Goal: Task Accomplishment & Management: Manage account settings

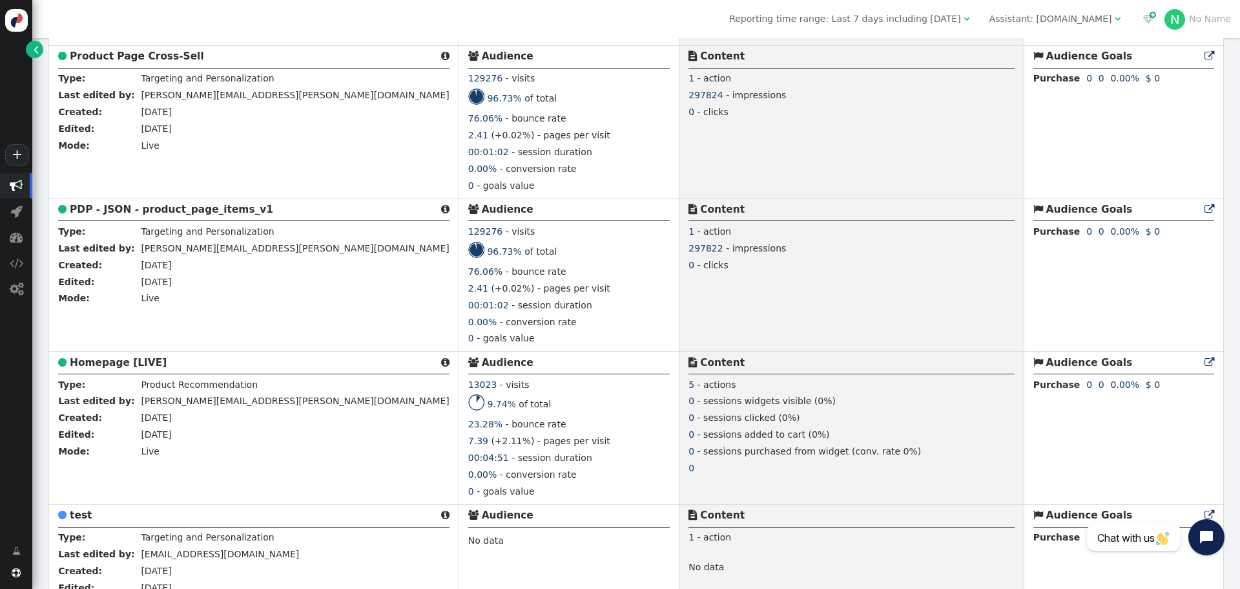
scroll to position [840, 0]
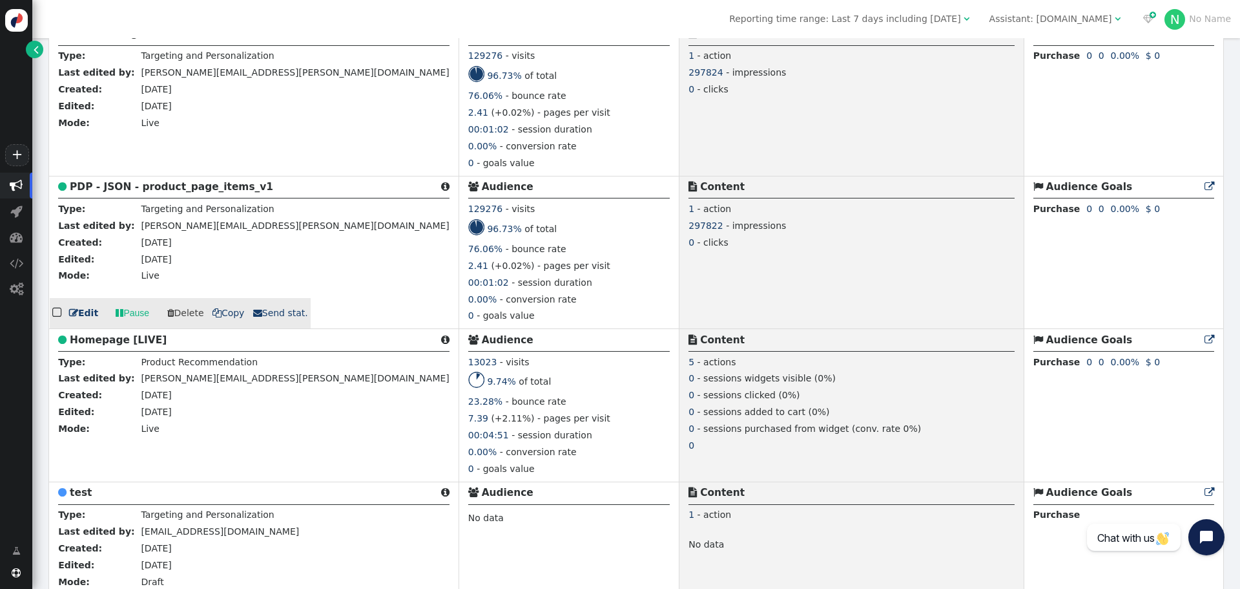
click at [72, 315] on span "" at bounding box center [73, 312] width 9 height 9
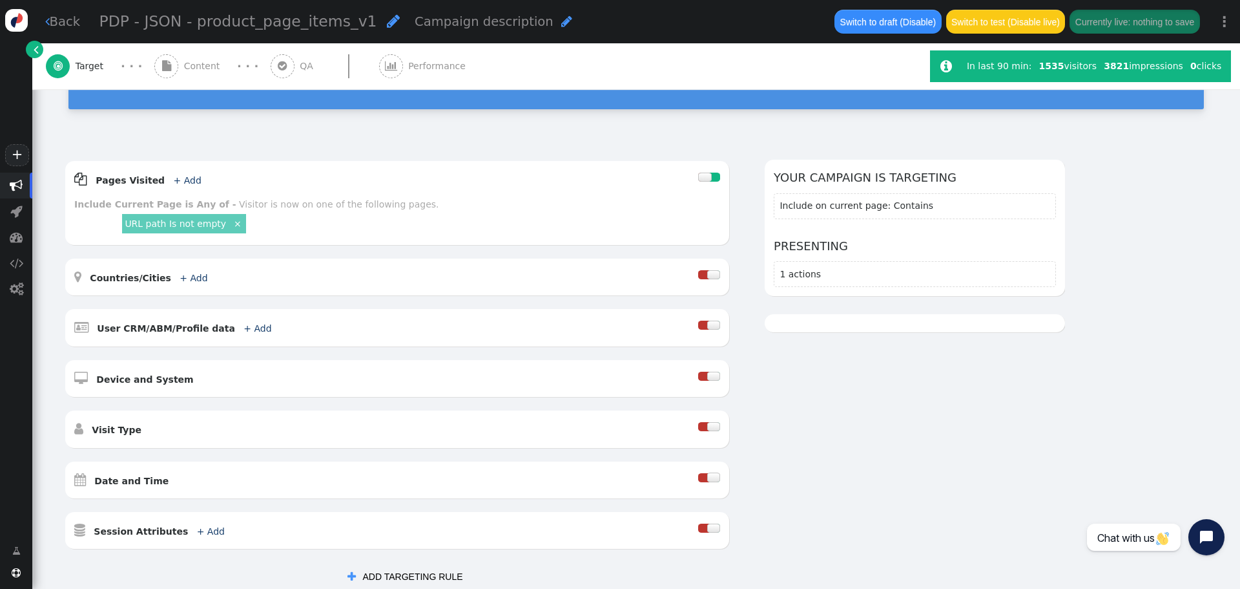
scroll to position [129, 0]
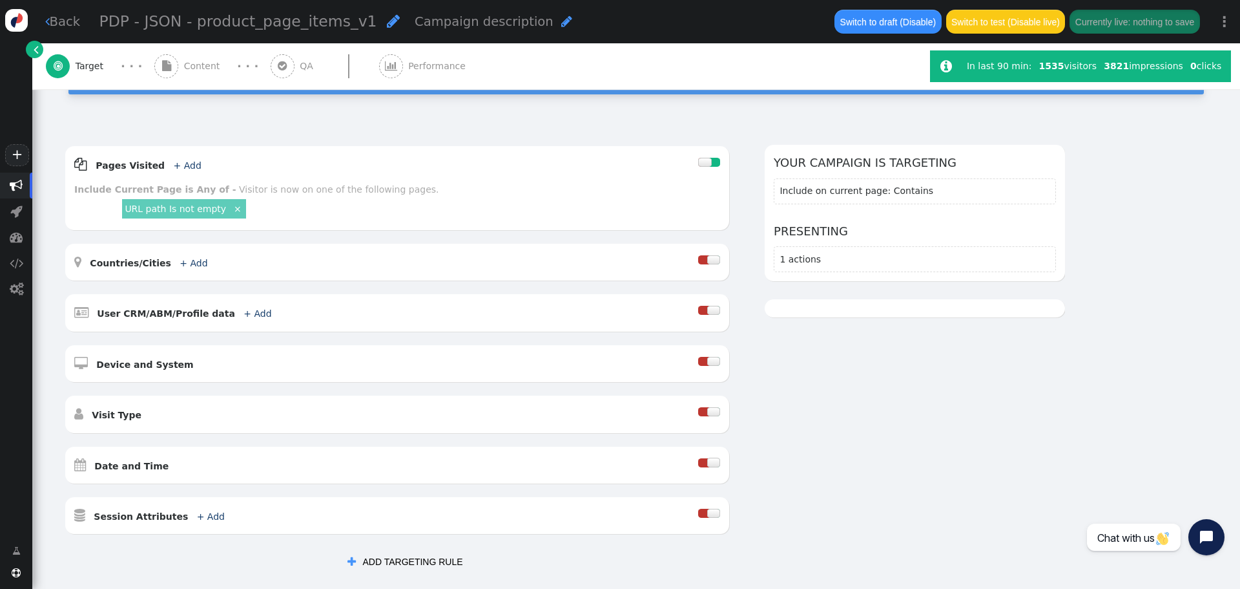
click at [213, 62] on span "Content" at bounding box center [204, 66] width 41 height 14
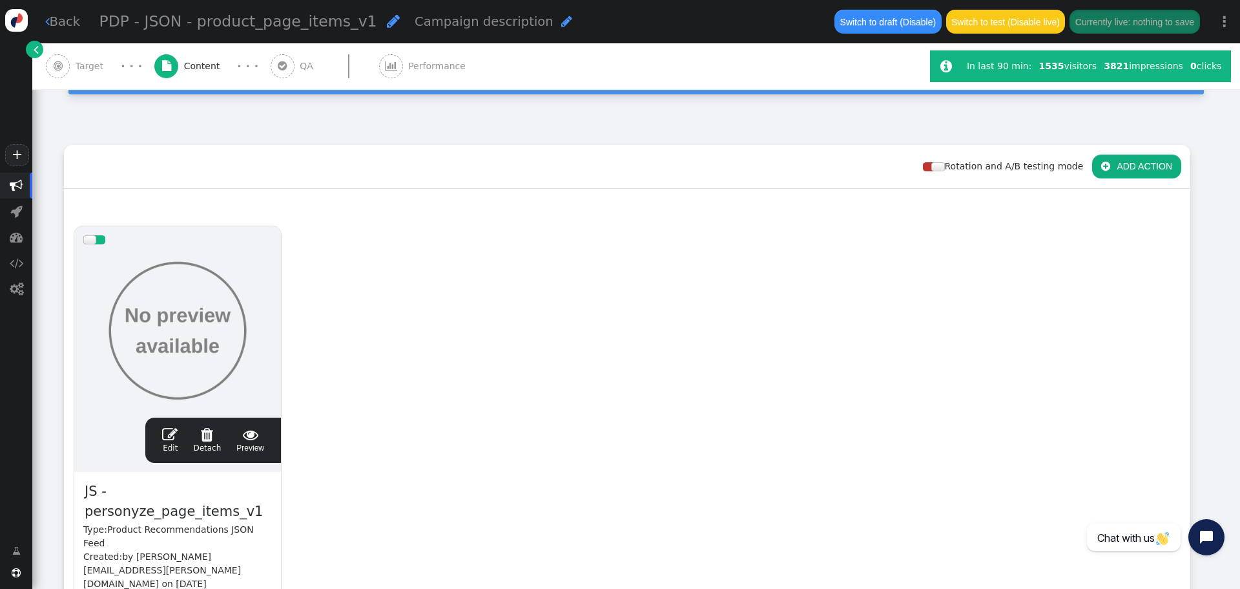
click at [168, 448] on link " Edit" at bounding box center [170, 439] width 16 height 27
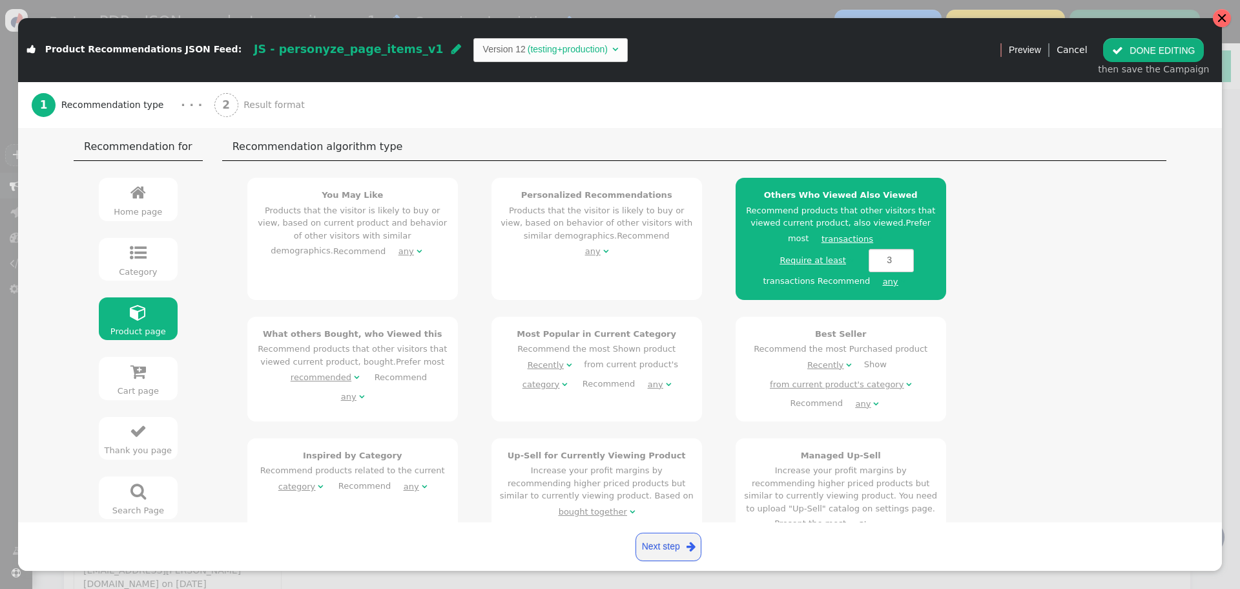
drag, startPoint x: 1222, startPoint y: 19, endPoint x: 669, endPoint y: 45, distance: 552.9
click at [1222, 19] on div at bounding box center [1222, 18] width 10 height 10
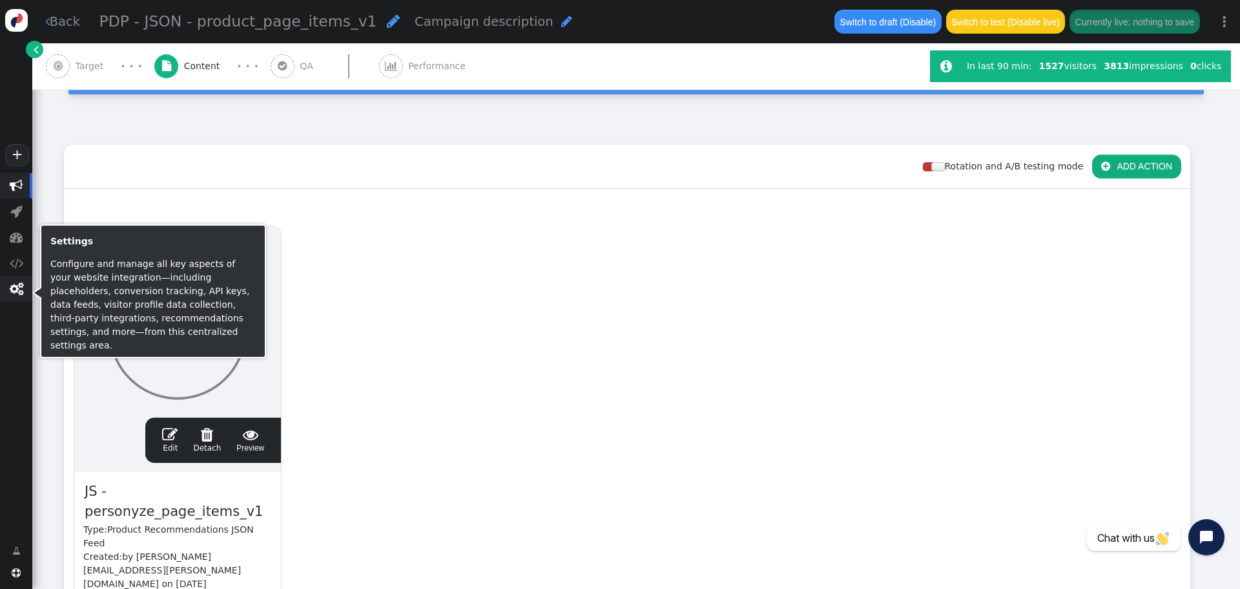
click at [24, 298] on span "" at bounding box center [16, 289] width 32 height 26
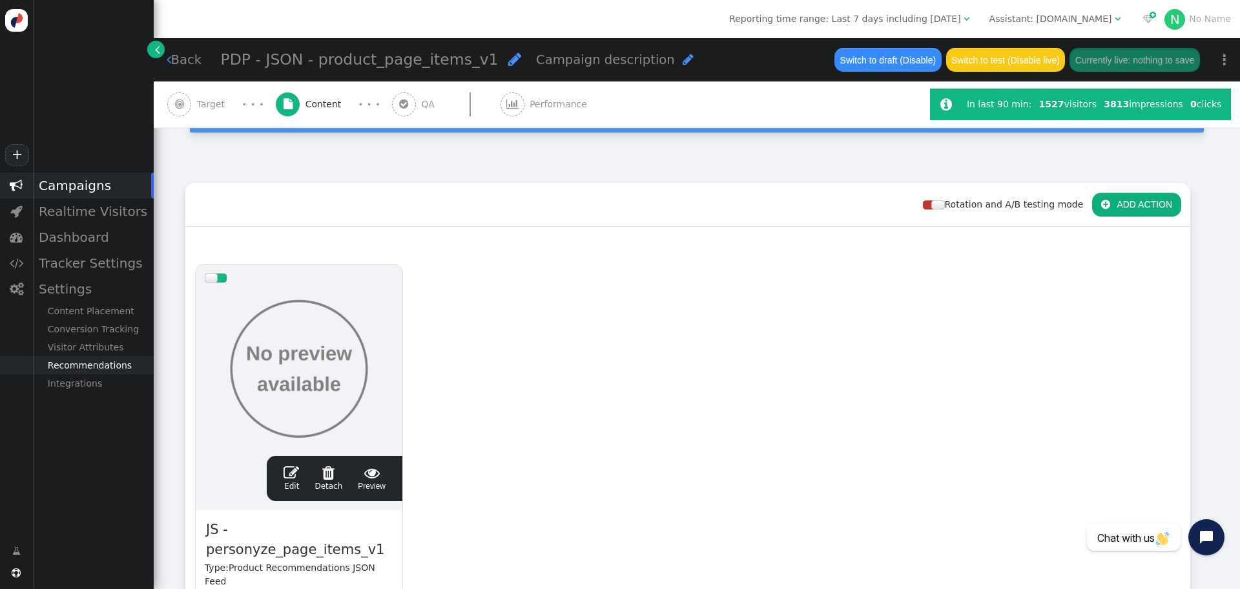
click at [90, 359] on div "Recommendations" at bounding box center [92, 365] width 121 height 18
click at [96, 382] on div "Product Catalog" at bounding box center [92, 383] width 121 height 18
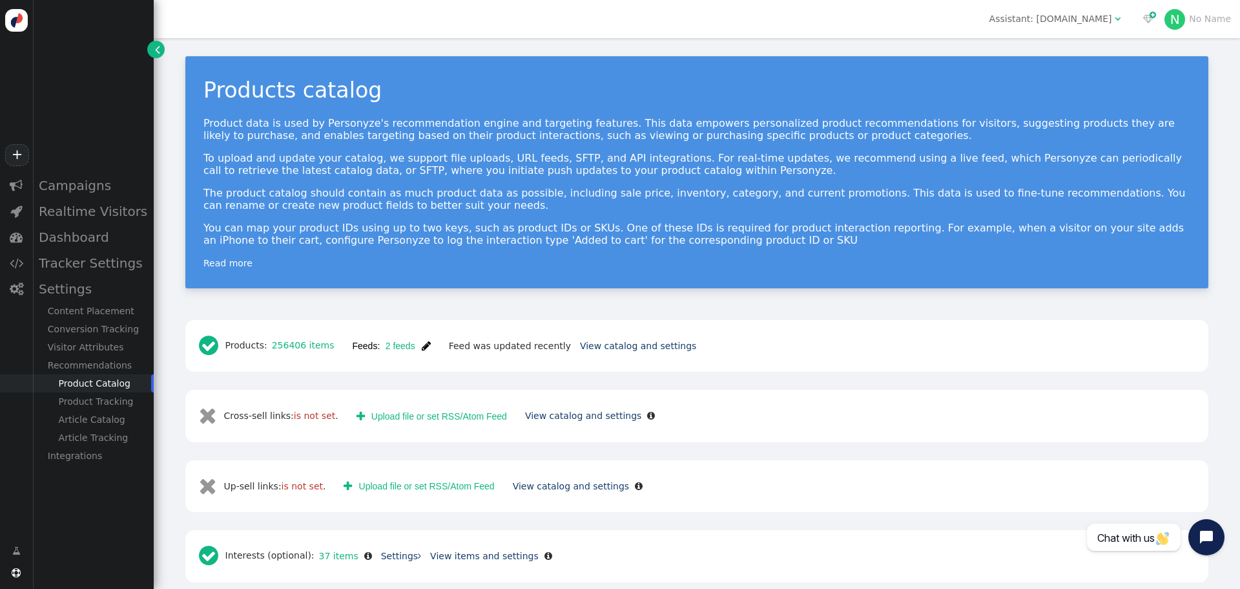
scroll to position [65, 0]
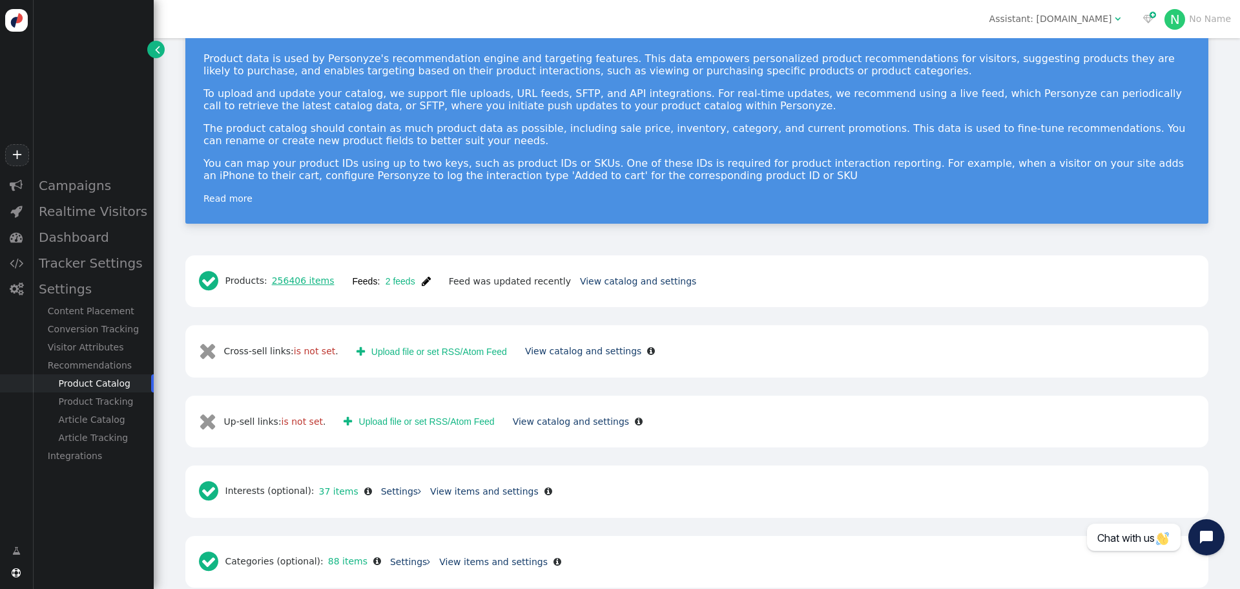
click at [297, 284] on link "256406 items" at bounding box center [300, 280] width 67 height 10
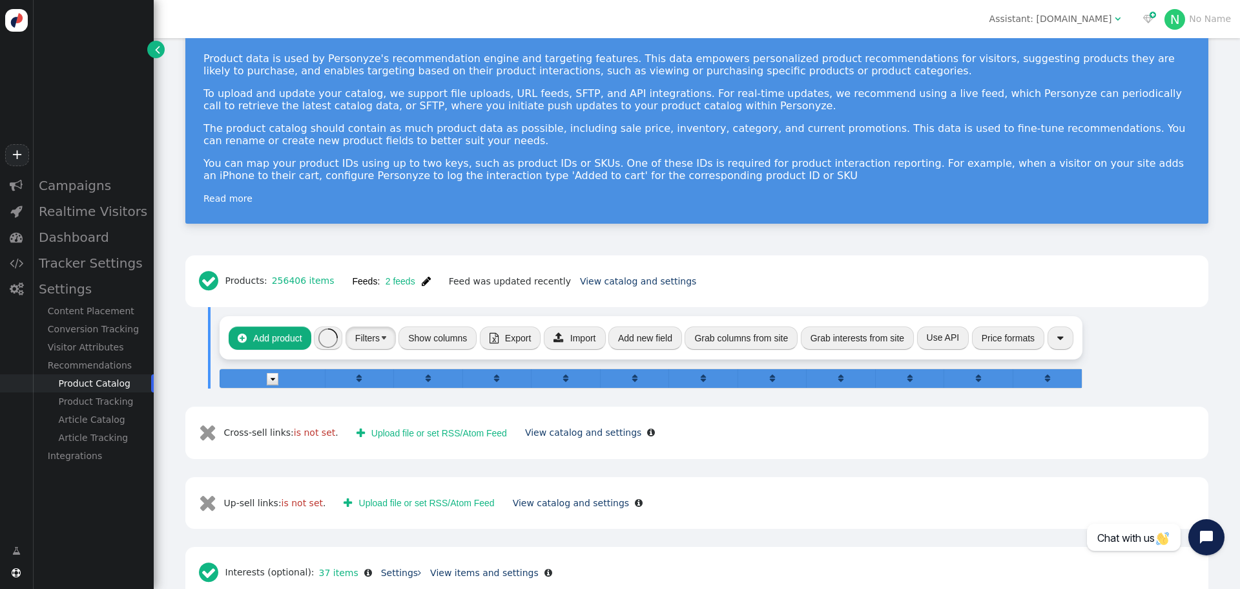
click at [355, 344] on button "Filters" at bounding box center [371, 337] width 50 height 23
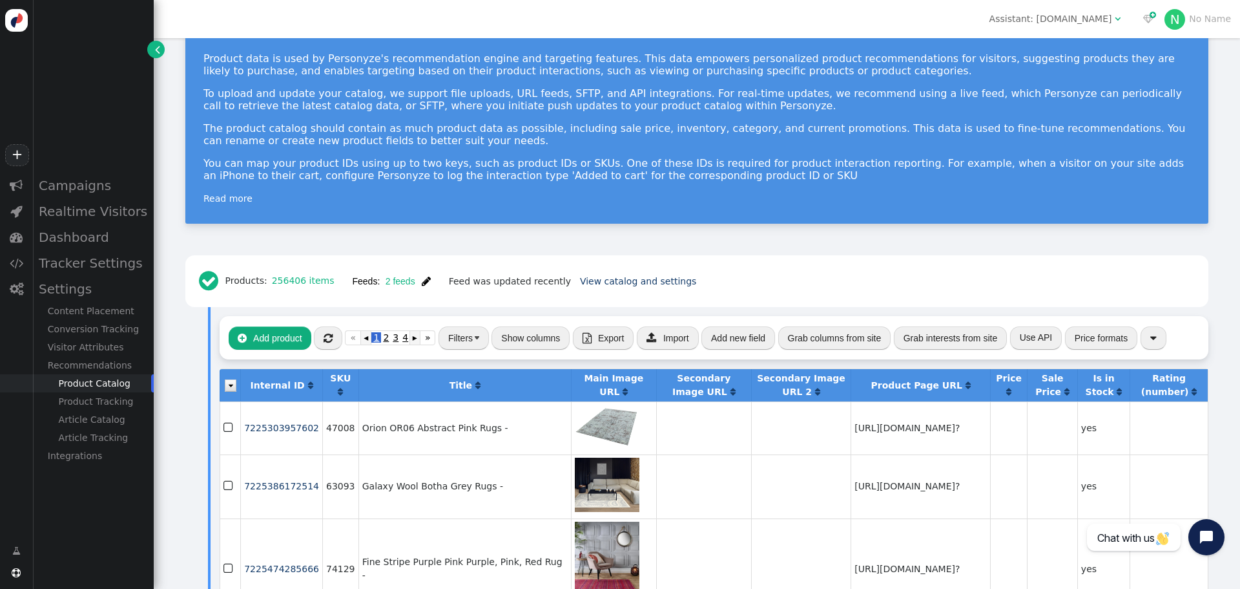
click at [450, 344] on button "Filters" at bounding box center [464, 337] width 50 height 23
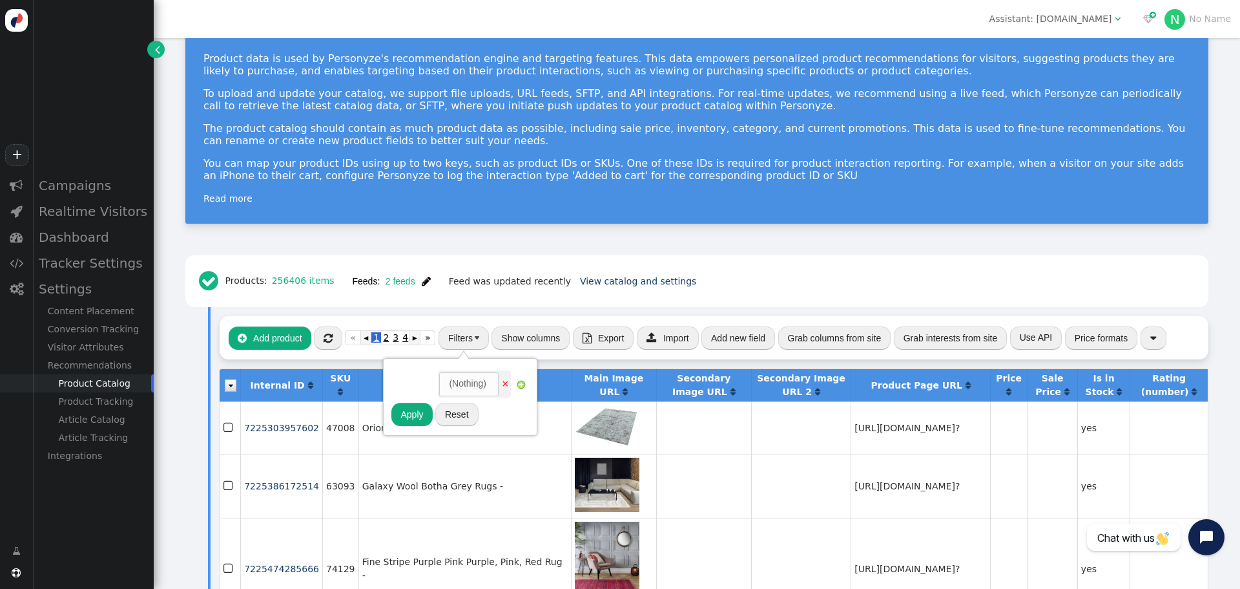
click at [450, 344] on button "Filters" at bounding box center [464, 337] width 50 height 23
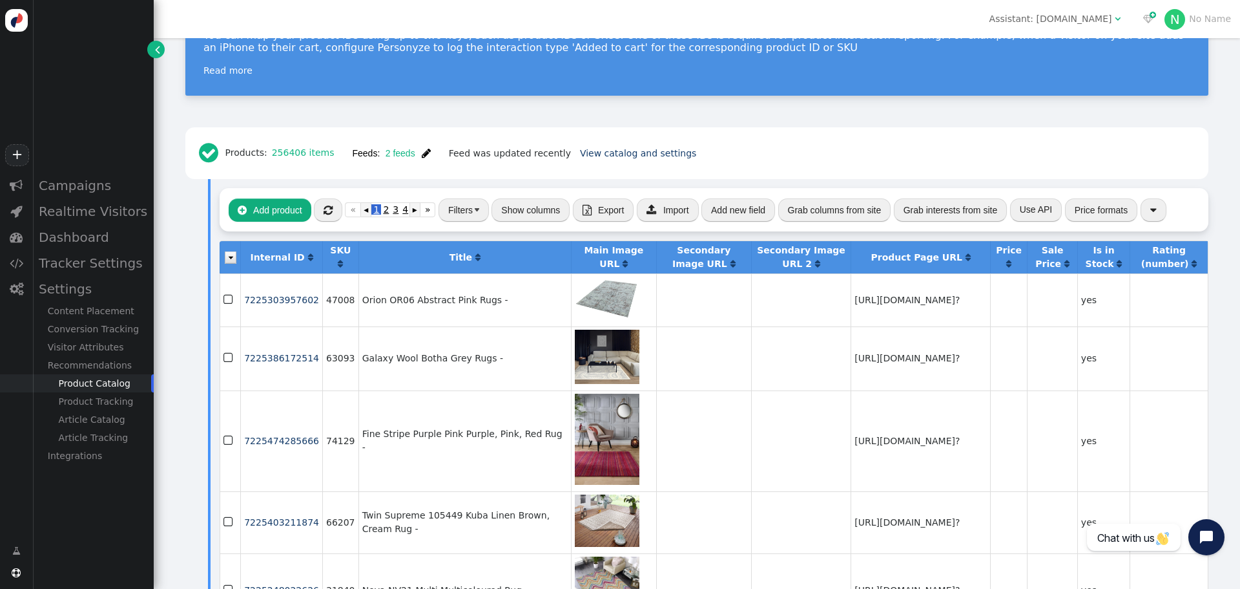
scroll to position [194, 0]
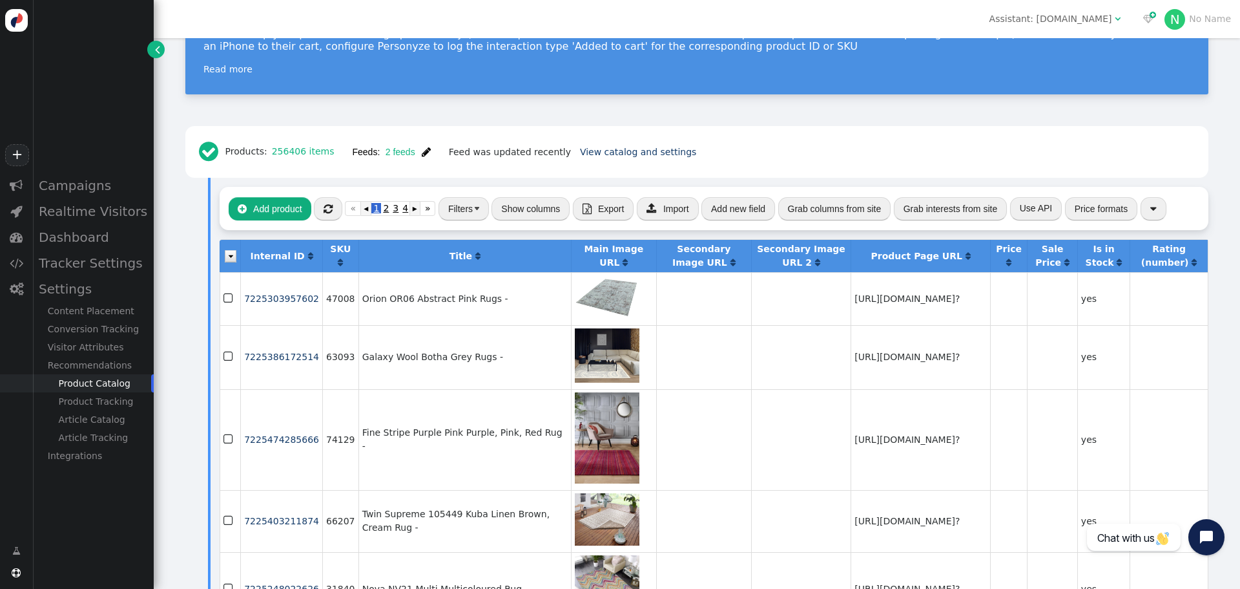
click at [459, 211] on button "Filters" at bounding box center [464, 208] width 50 height 23
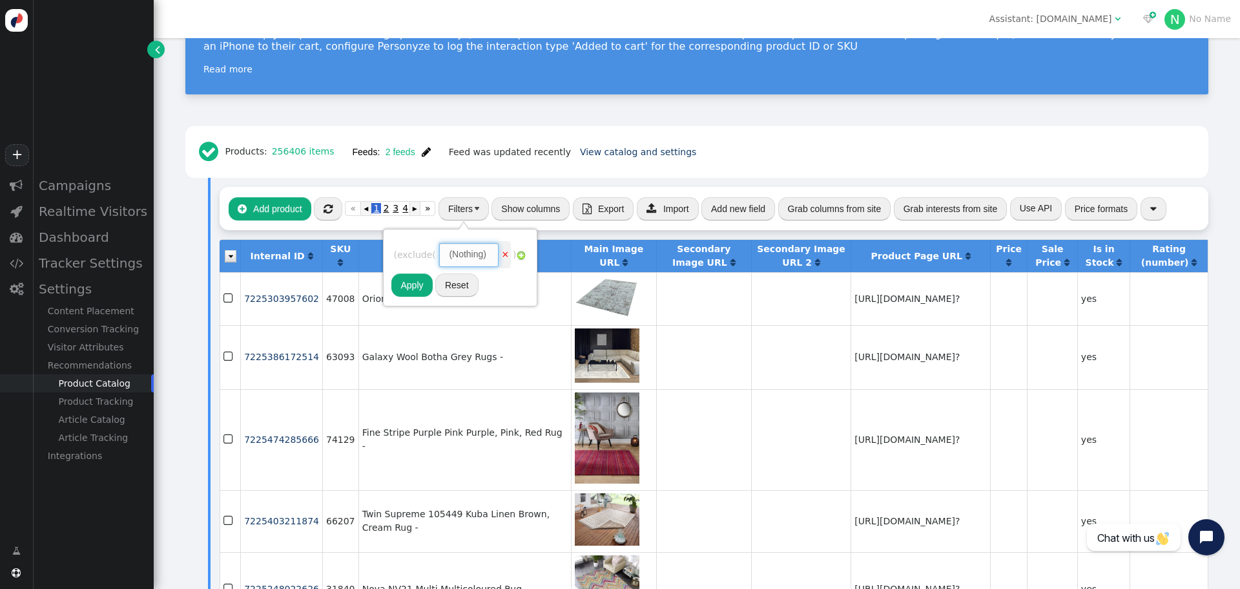
click at [499, 258] on span "(Nothing) " at bounding box center [468, 254] width 59 height 23
click at [472, 254] on div "(Nothing)" at bounding box center [467, 254] width 37 height 14
click at [505, 256] on link "×" at bounding box center [506, 254] width 8 height 10
click at [396, 249] on img at bounding box center [398, 247] width 10 height 10
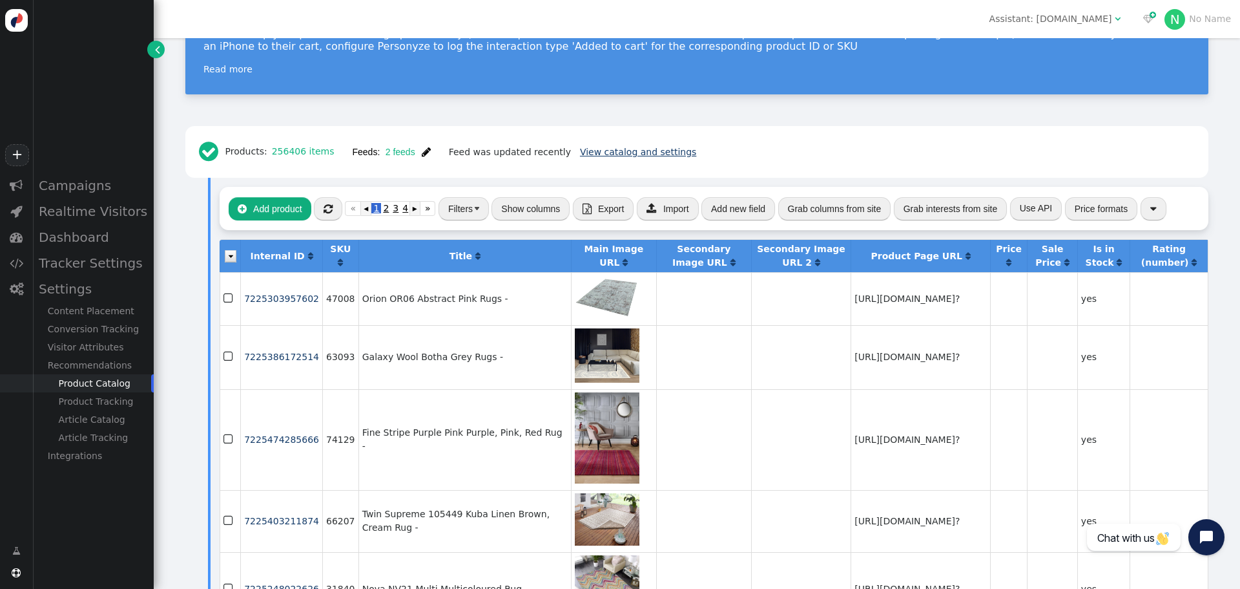
click at [580, 150] on link "View catalog and settings" at bounding box center [638, 152] width 116 height 10
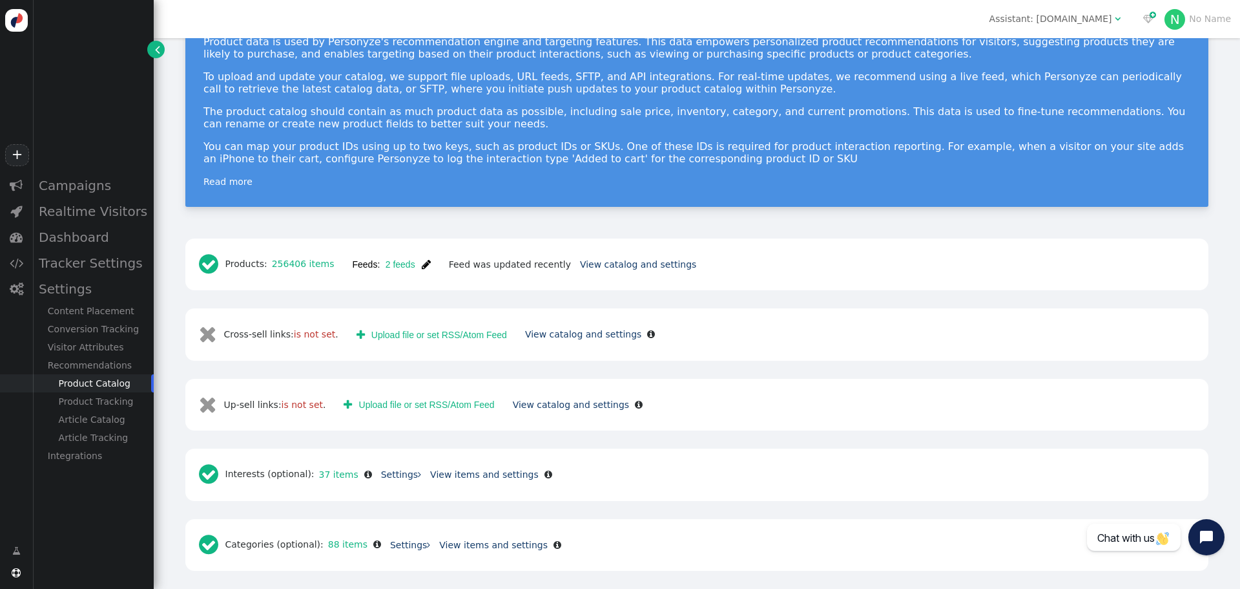
scroll to position [82, 0]
click at [295, 262] on link "256406 items" at bounding box center [300, 263] width 67 height 10
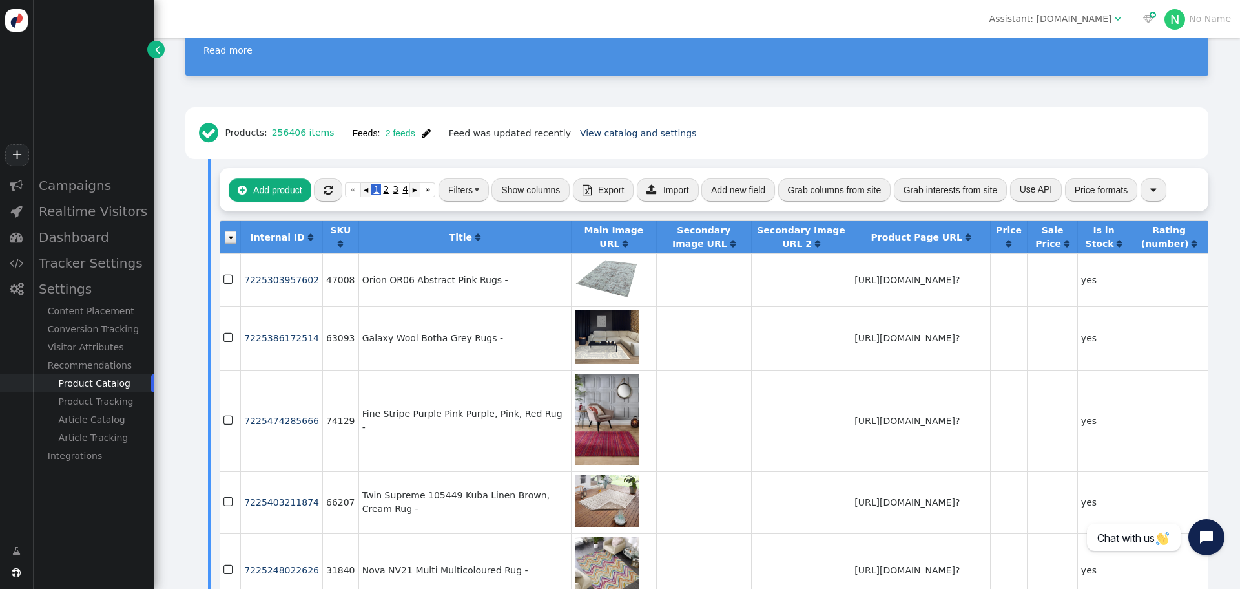
scroll to position [211, 0]
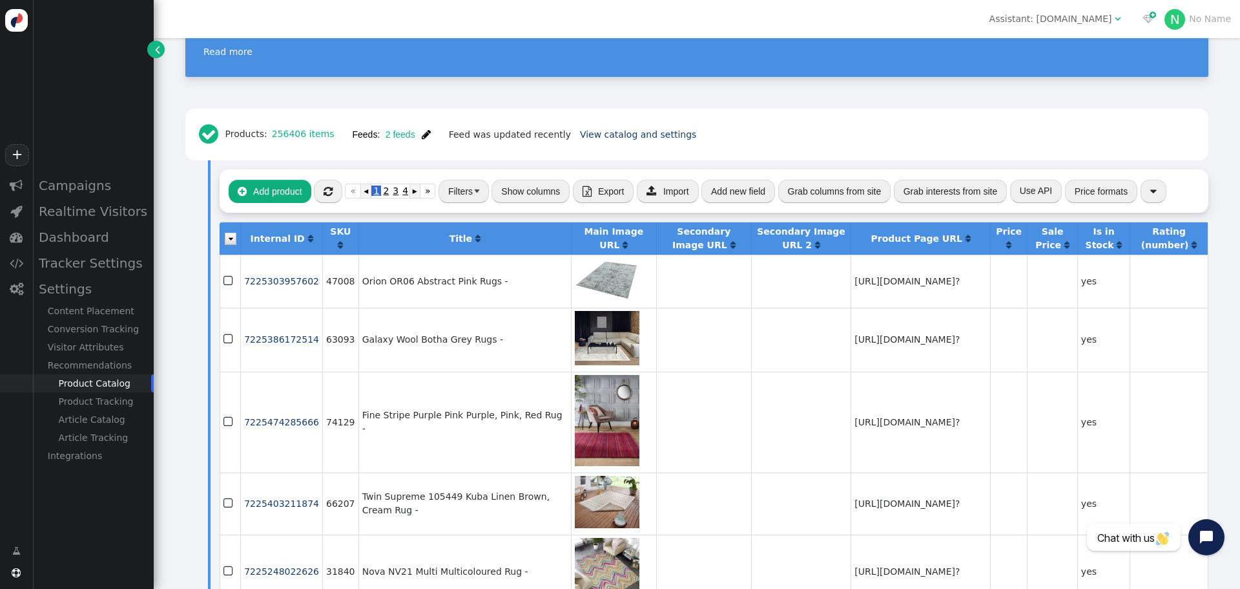
click at [464, 202] on button "Filters" at bounding box center [464, 191] width 50 height 23
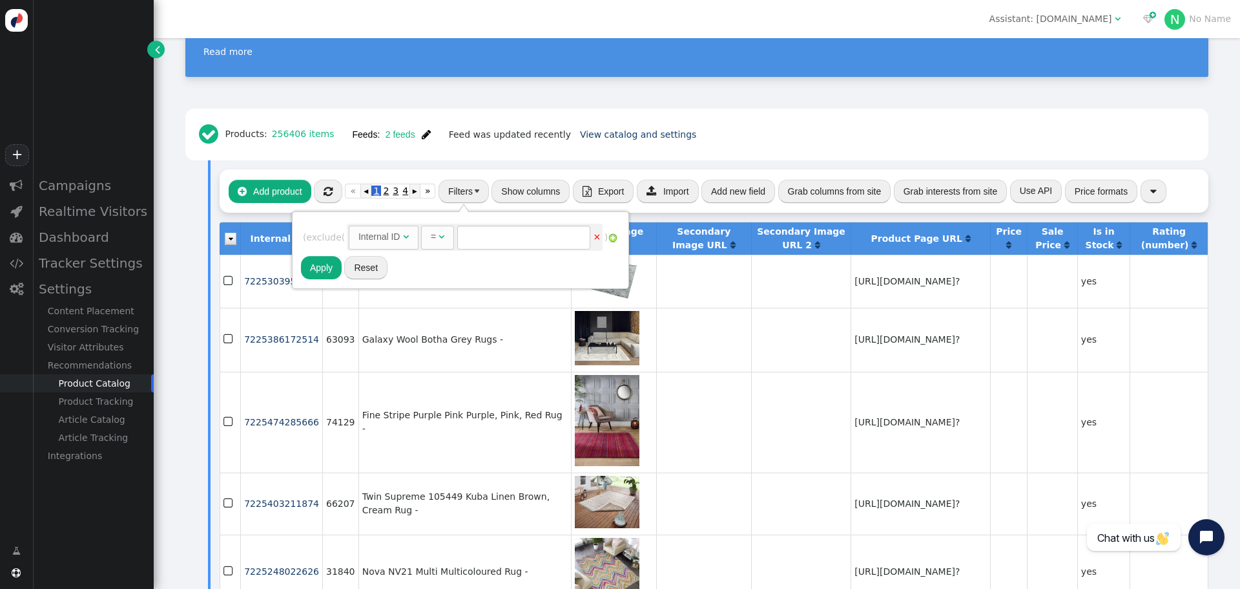
click at [397, 238] on div "Internal ID" at bounding box center [380, 237] width 42 height 14
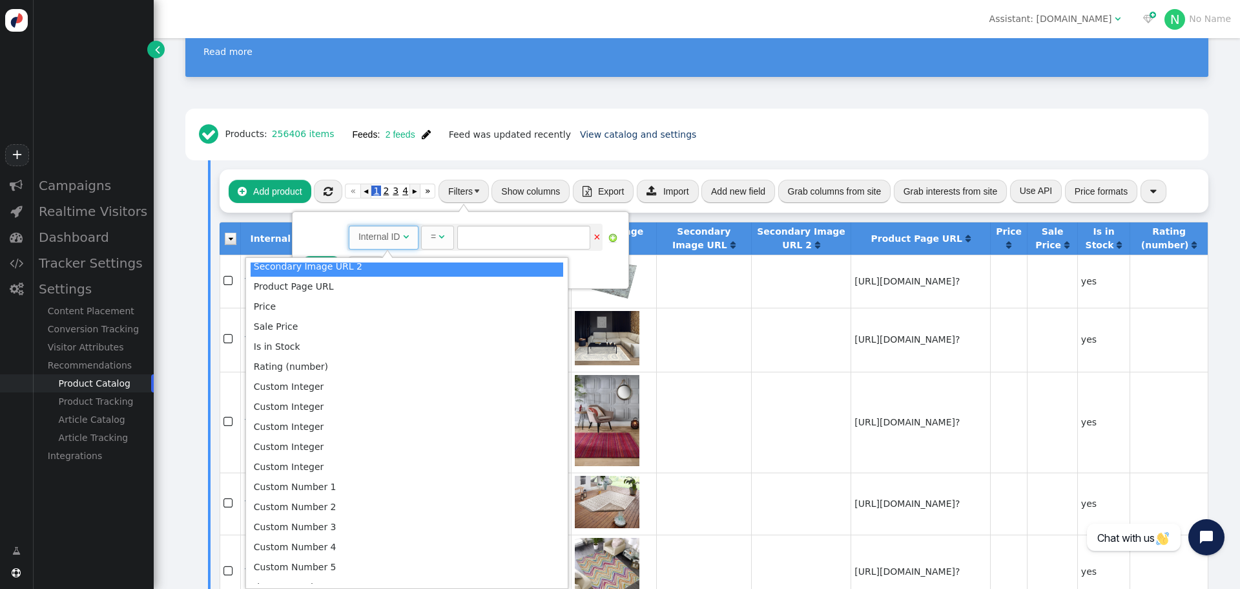
scroll to position [0, 0]
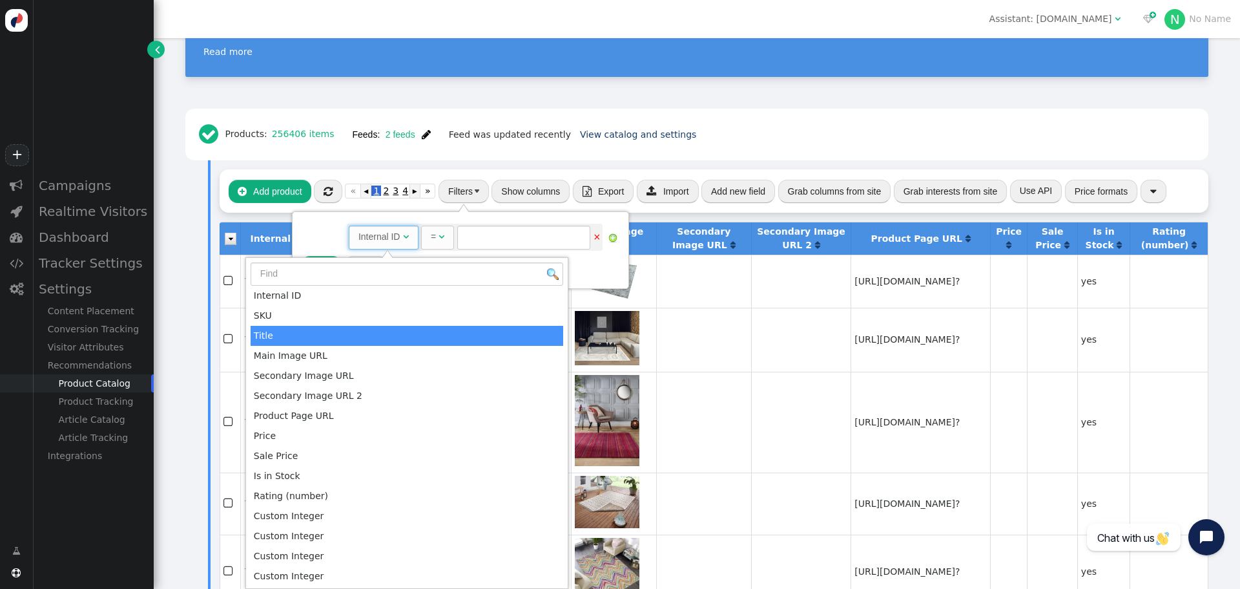
drag, startPoint x: 296, startPoint y: 337, endPoint x: 410, endPoint y: 266, distance: 134.6
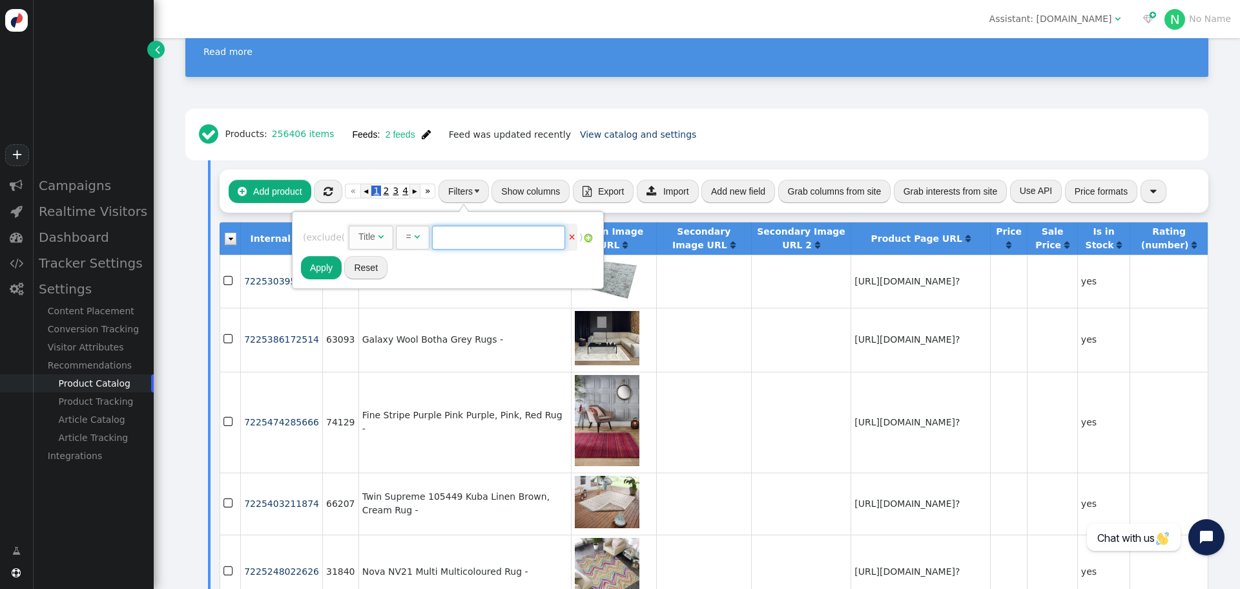
click at [455, 242] on input "text" at bounding box center [498, 236] width 133 height 23
type input "gift"
click at [322, 260] on button "Apply" at bounding box center [321, 267] width 41 height 23
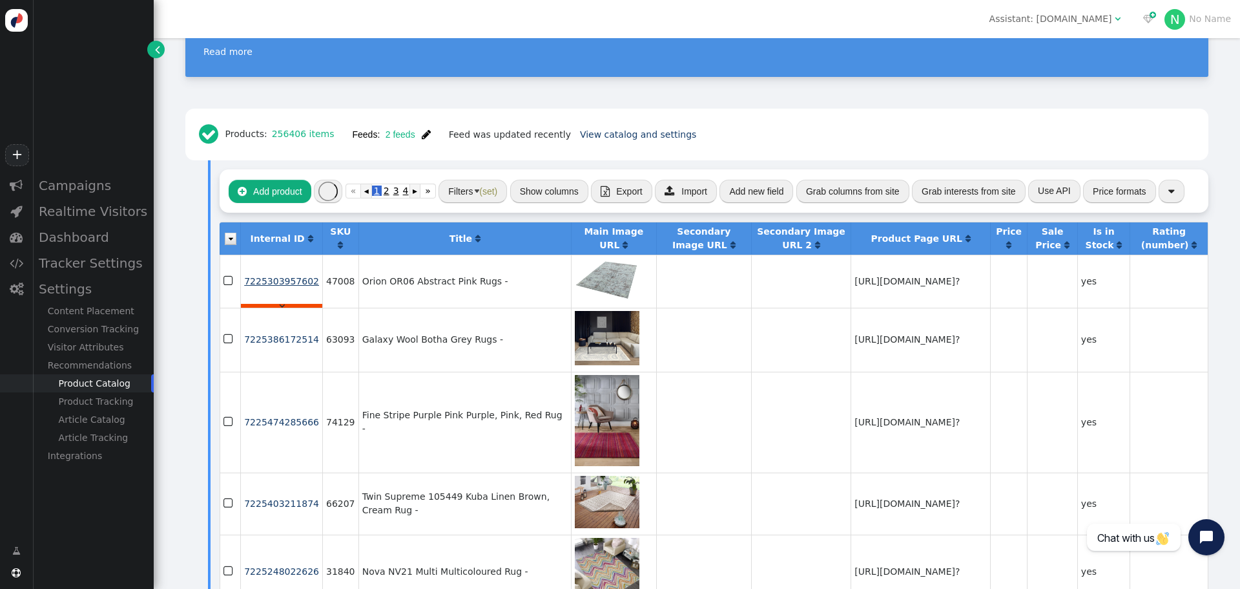
scroll to position [164, 0]
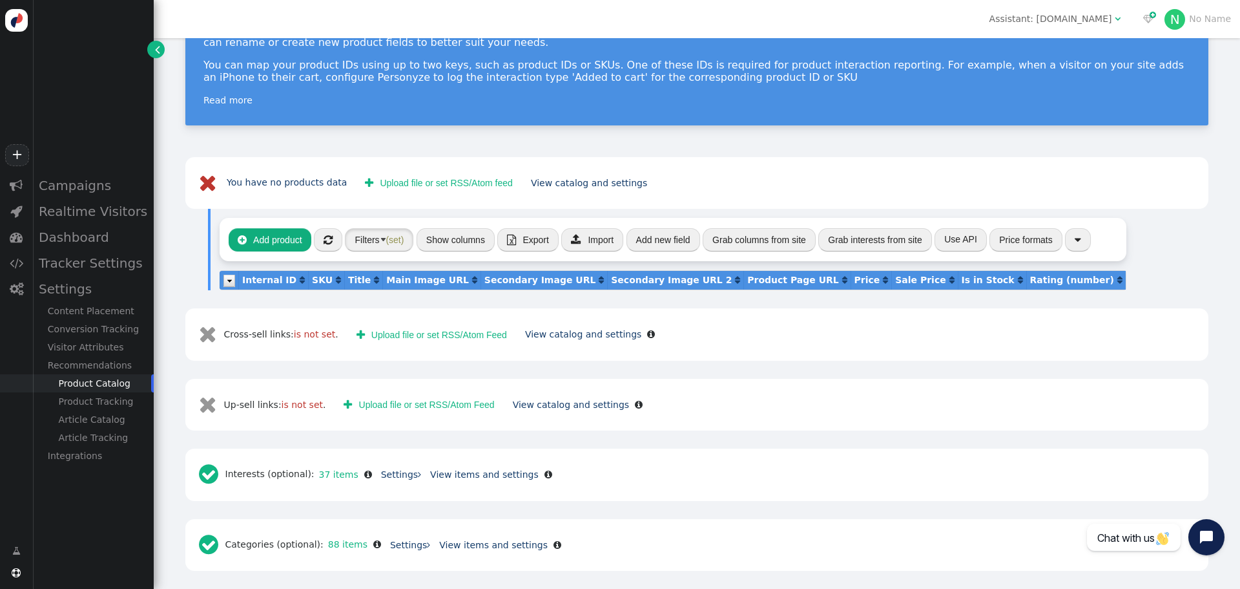
click at [386, 241] on span "(set)" at bounding box center [395, 240] width 18 height 10
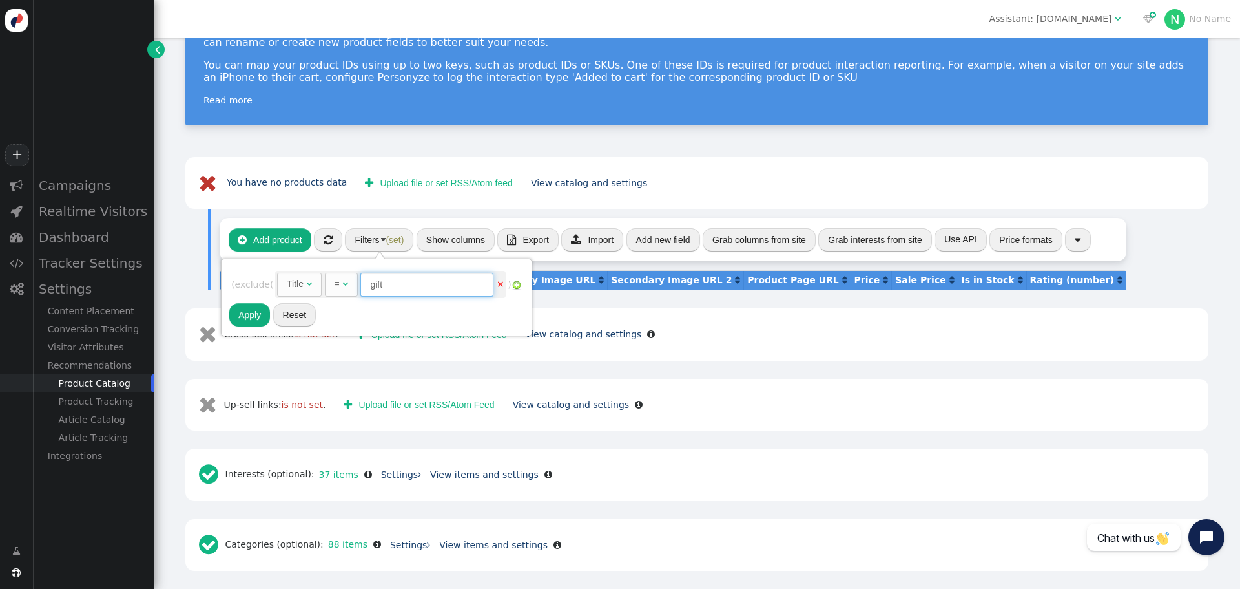
click at [375, 286] on input "gift" at bounding box center [426, 284] width 133 height 23
click at [348, 284] on span "" at bounding box center [345, 283] width 6 height 9
click at [256, 310] on button "Apply" at bounding box center [249, 314] width 41 height 23
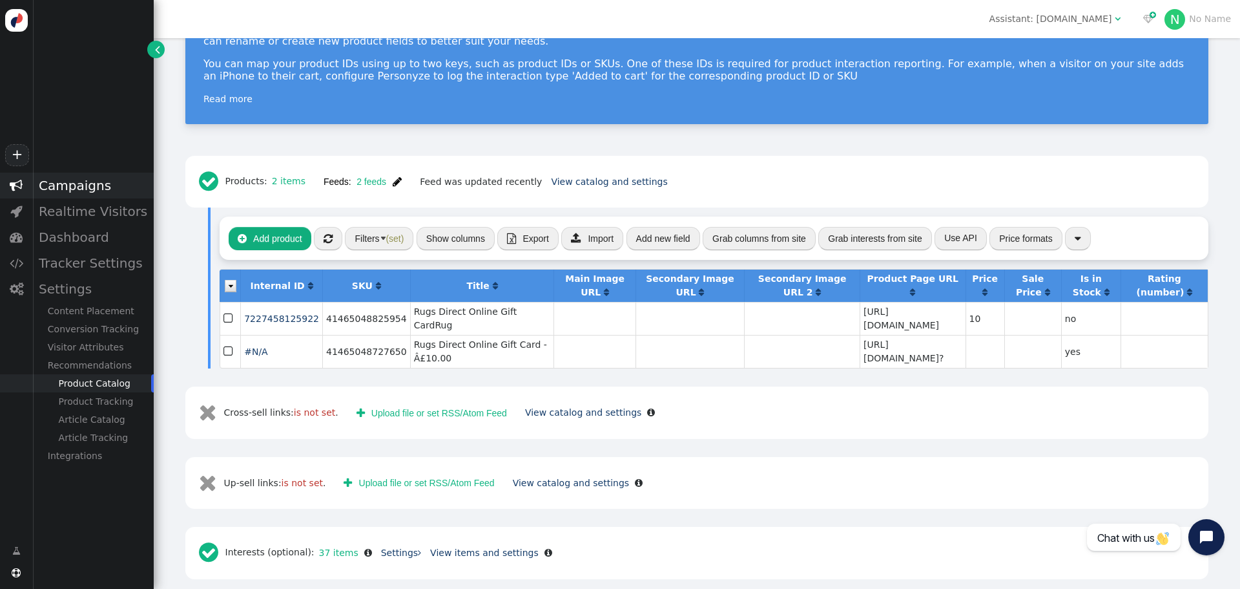
click at [72, 188] on div "Campaigns" at bounding box center [92, 185] width 121 height 26
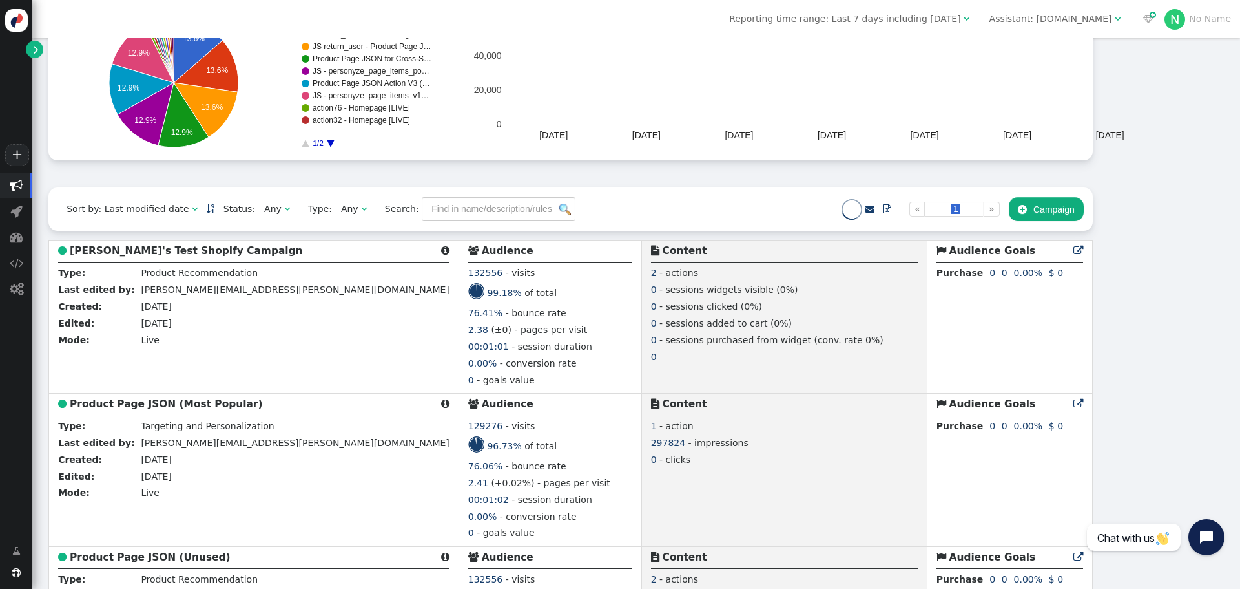
scroll to position [714, 0]
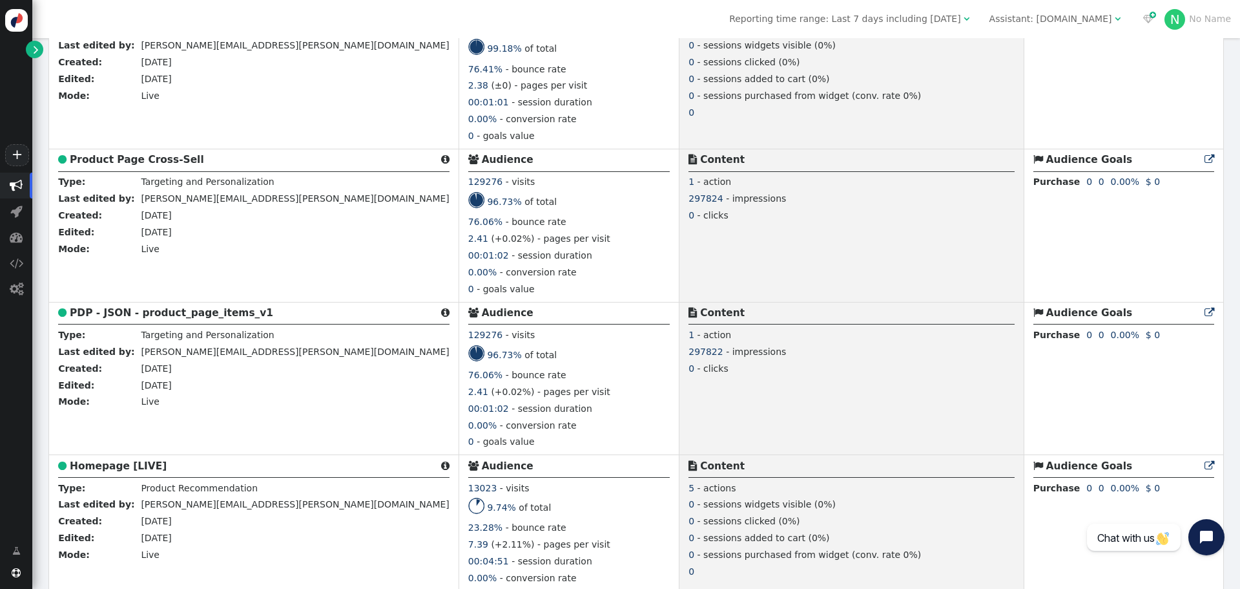
click at [185, 404] on td "Live" at bounding box center [293, 403] width 311 height 17
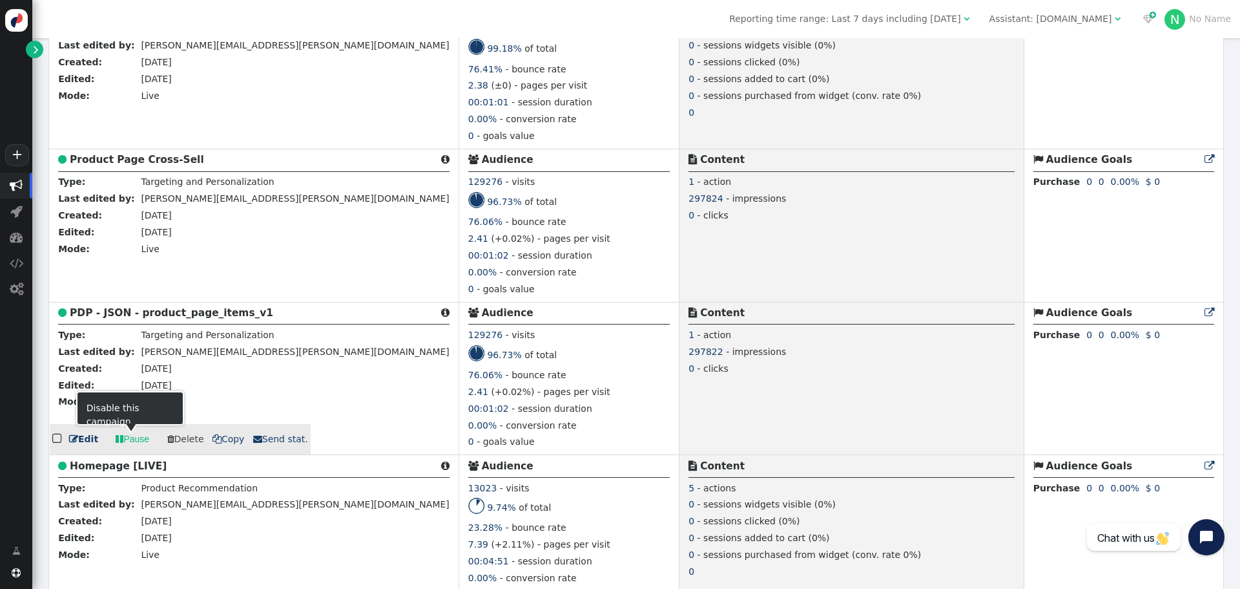
click at [87, 442] on link " Edit" at bounding box center [83, 439] width 29 height 14
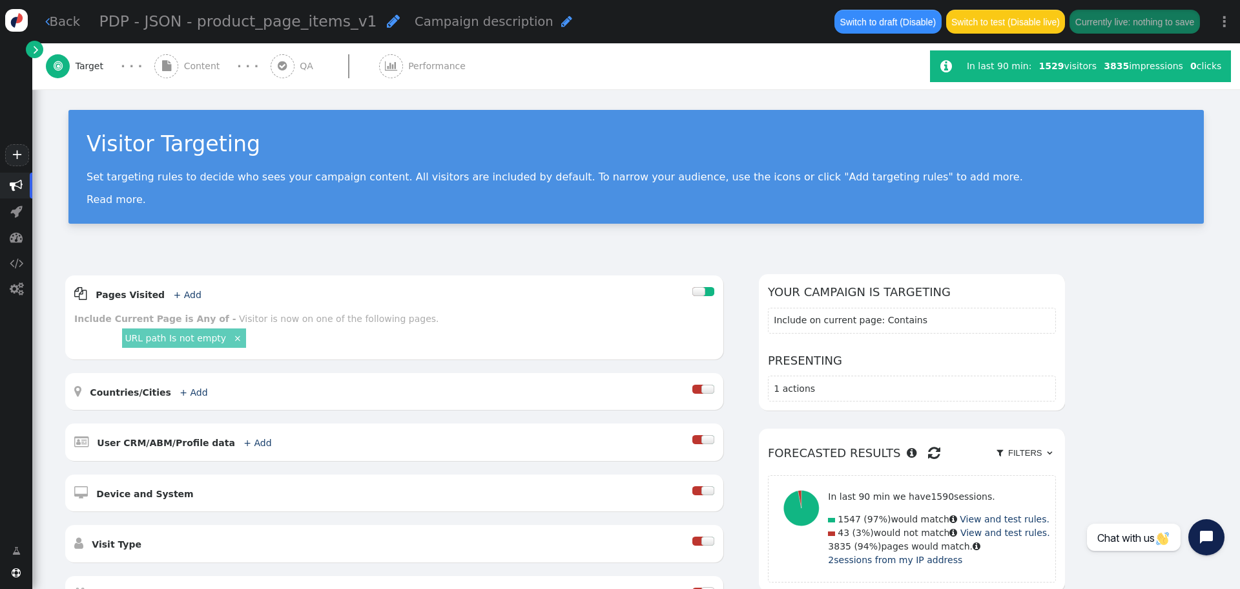
click at [207, 53] on div " Content" at bounding box center [189, 66] width 71 height 46
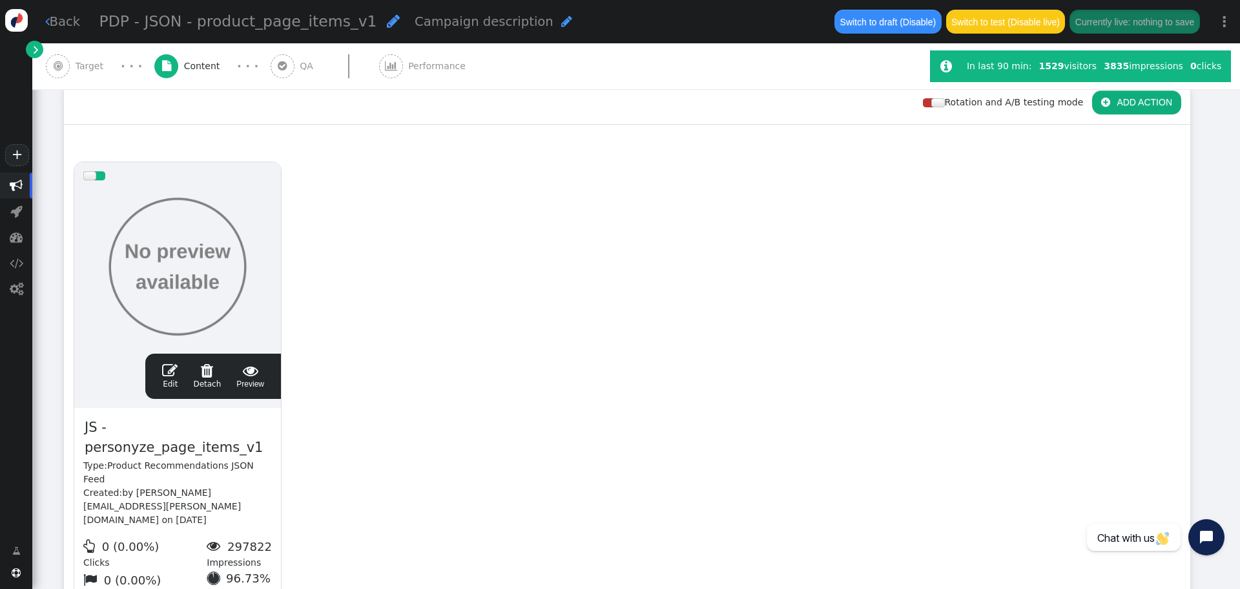
scroll to position [194, 0]
click at [178, 374] on span "" at bounding box center [170, 370] width 16 height 16
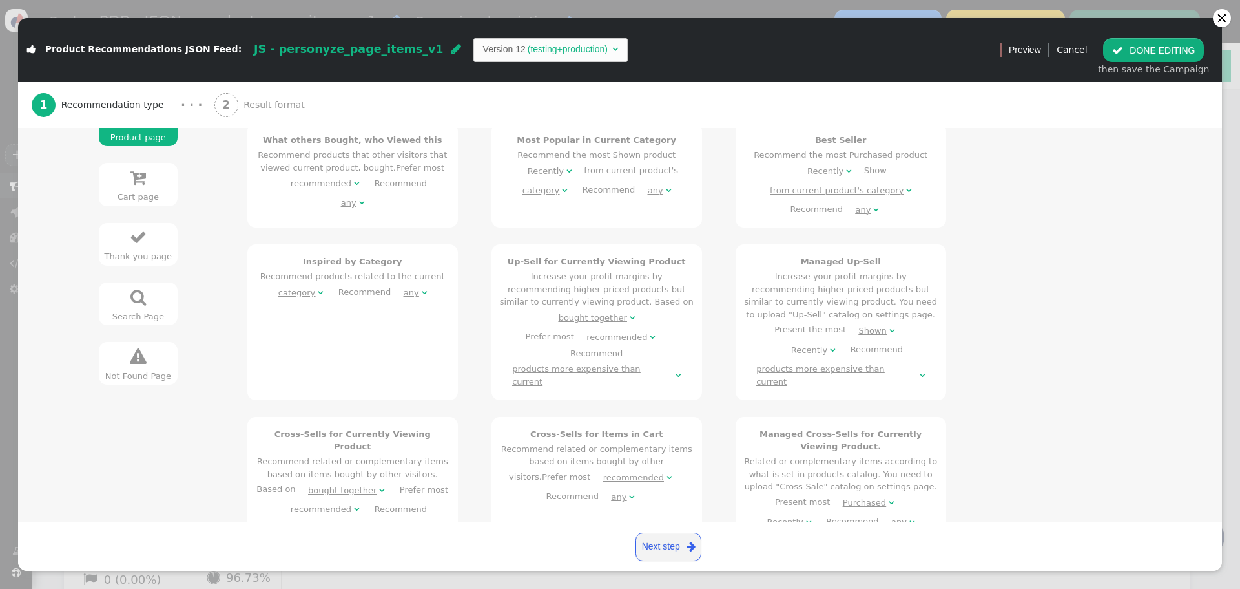
scroll to position [646, 0]
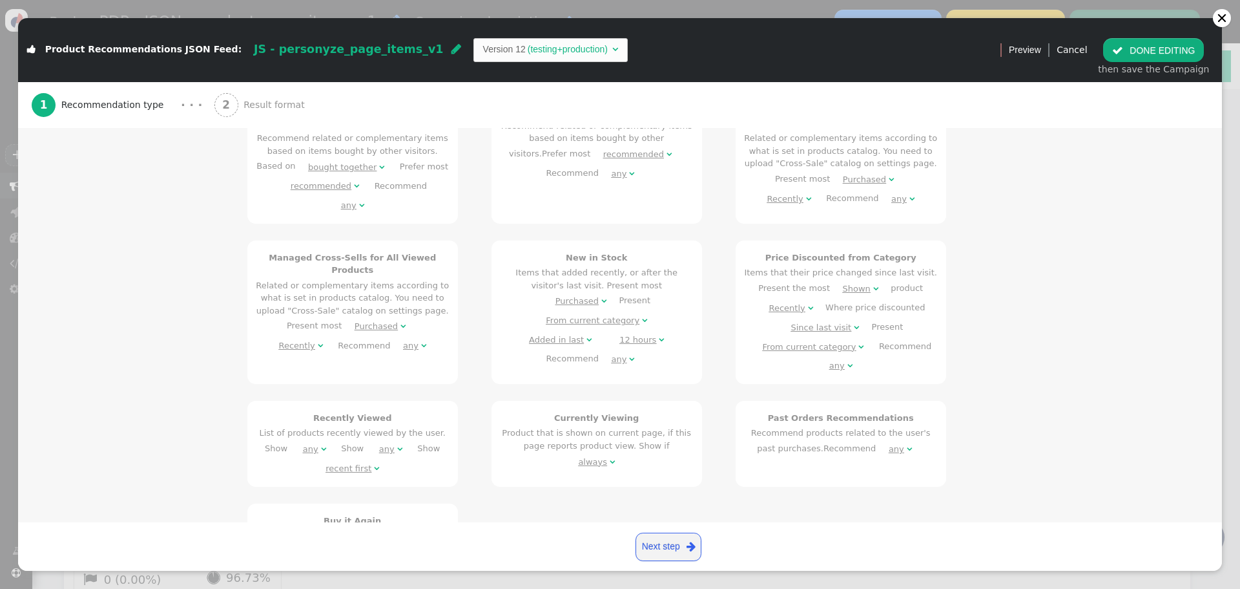
click at [663, 545] on link "Next step " at bounding box center [669, 546] width 66 height 28
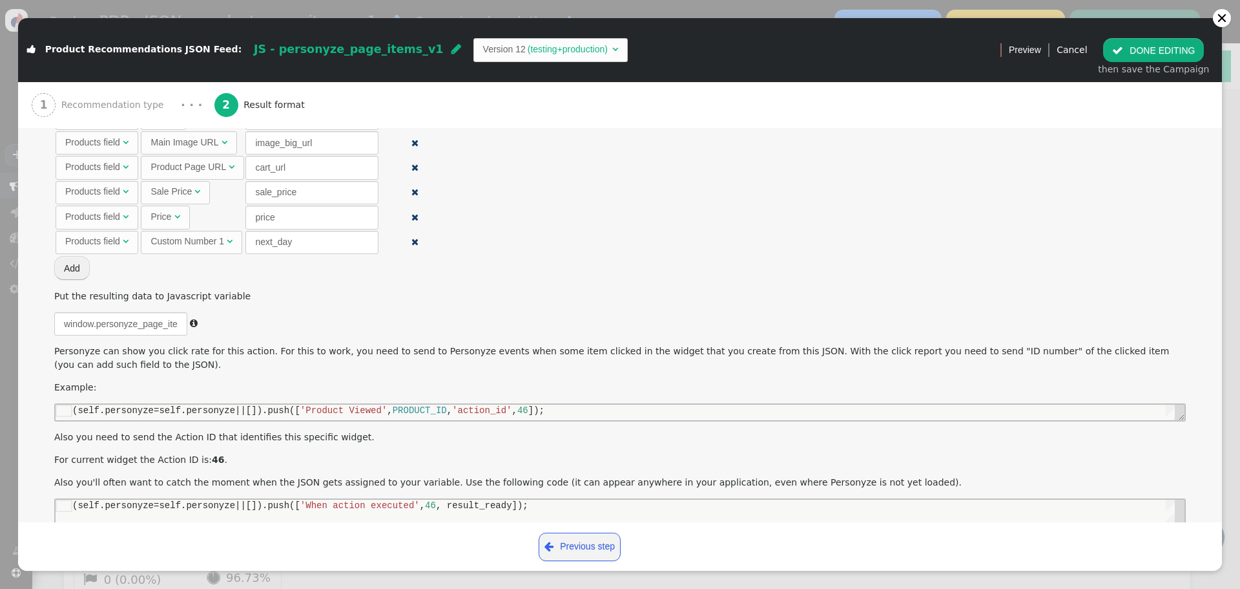
scroll to position [0, 0]
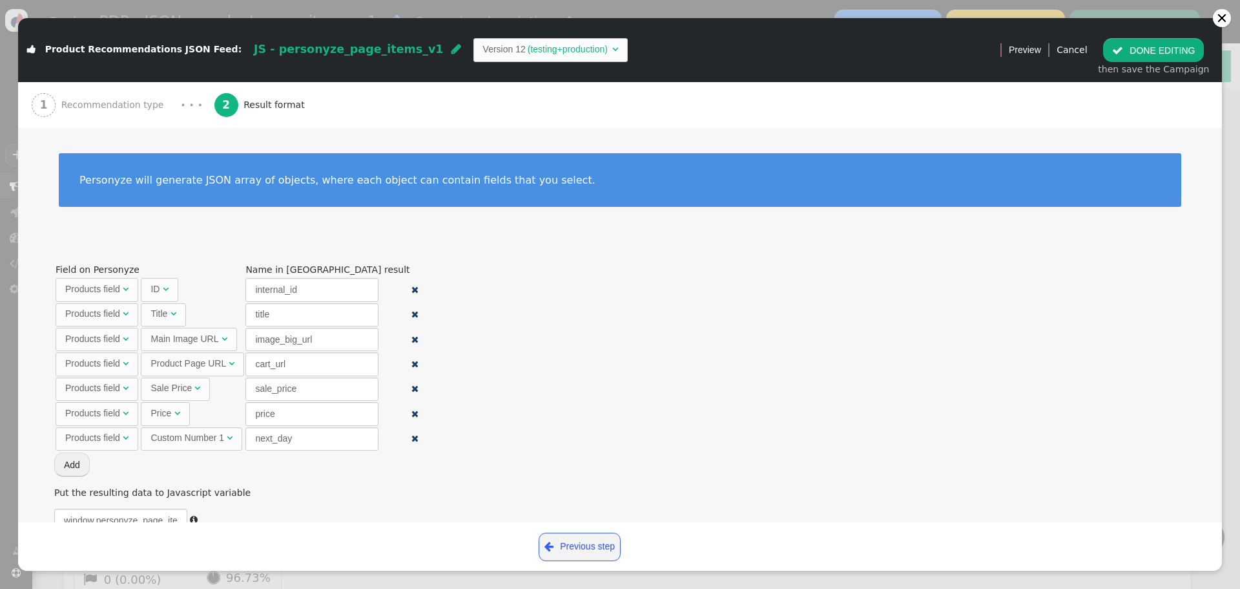
click at [110, 115] on div "1 Recommendation type" at bounding box center [101, 105] width 138 height 46
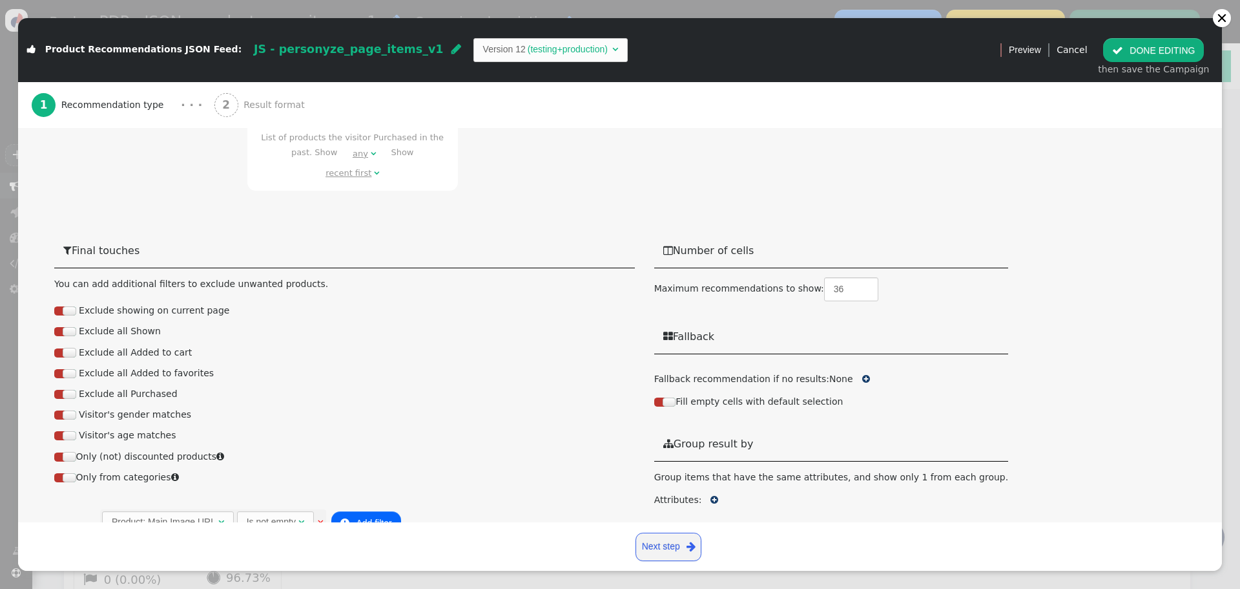
scroll to position [1046, 0]
click at [189, 513] on div "Product: Main Image URL" at bounding box center [164, 520] width 104 height 14
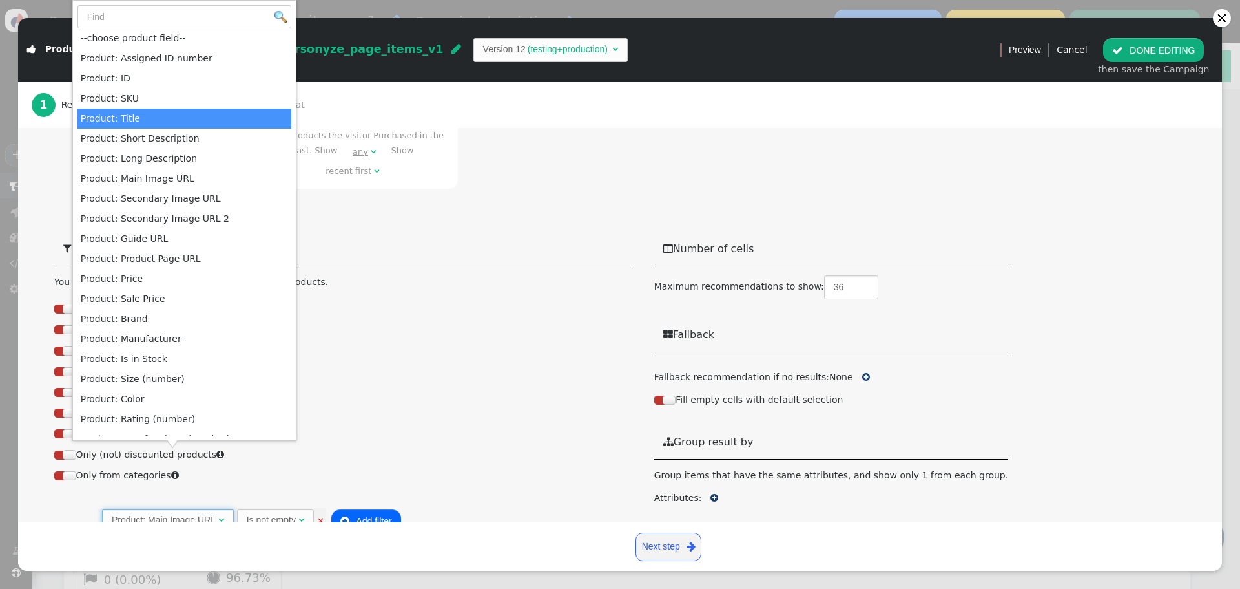
drag, startPoint x: 165, startPoint y: 119, endPoint x: 172, endPoint y: 132, distance: 14.7
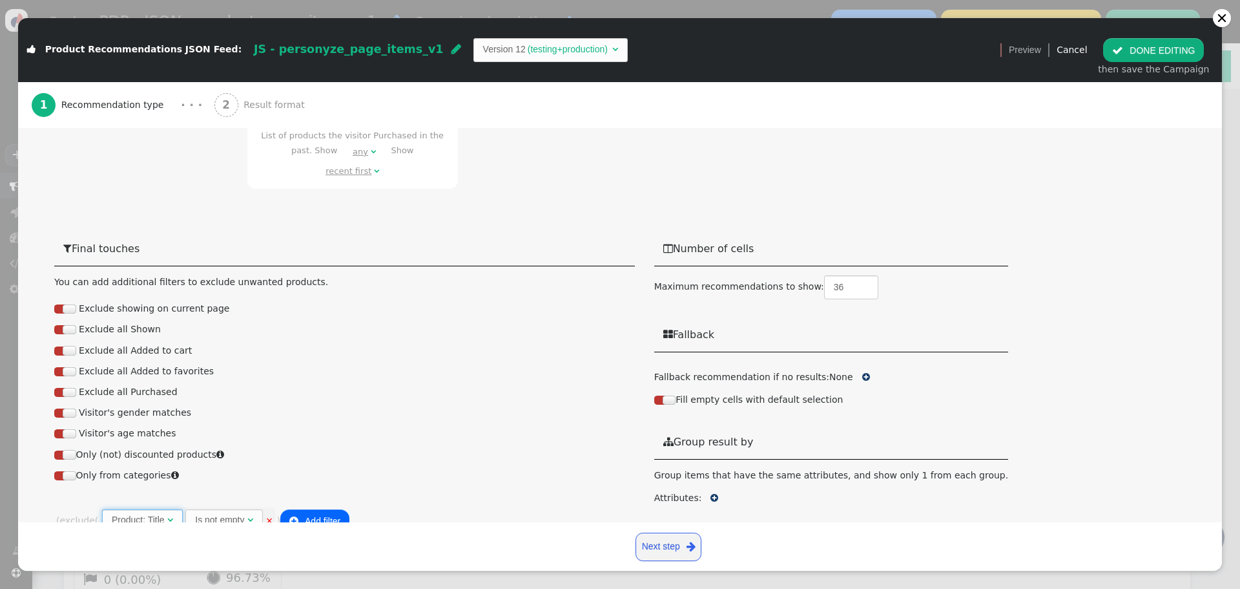
click at [242, 513] on div "Is not empty" at bounding box center [219, 520] width 49 height 14
click at [365, 513] on div "--choose user profile field--" at bounding box center [342, 520] width 108 height 14
click at [393, 509] on input "text" at bounding box center [436, 520] width 133 height 23
type input "gift"
click at [574, 509] on button " Add filter" at bounding box center [554, 520] width 69 height 23
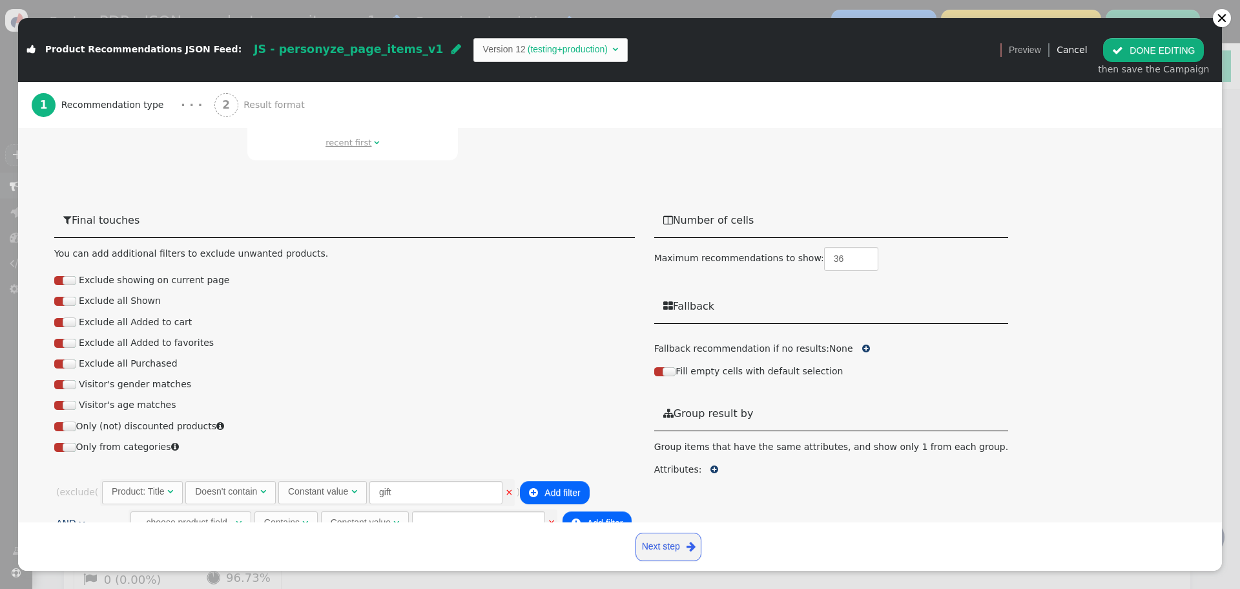
scroll to position [1076, 0]
click at [549, 515] on link "×" at bounding box center [552, 520] width 8 height 10
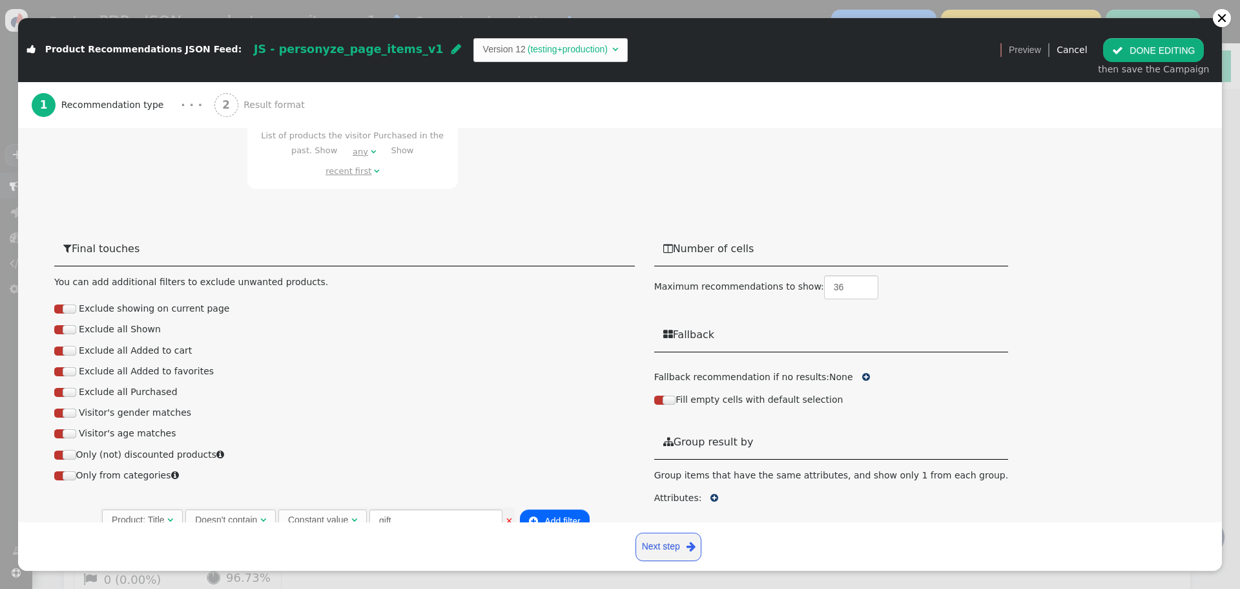
click at [552, 545] on link "×" at bounding box center [553, 550] width 8 height 10
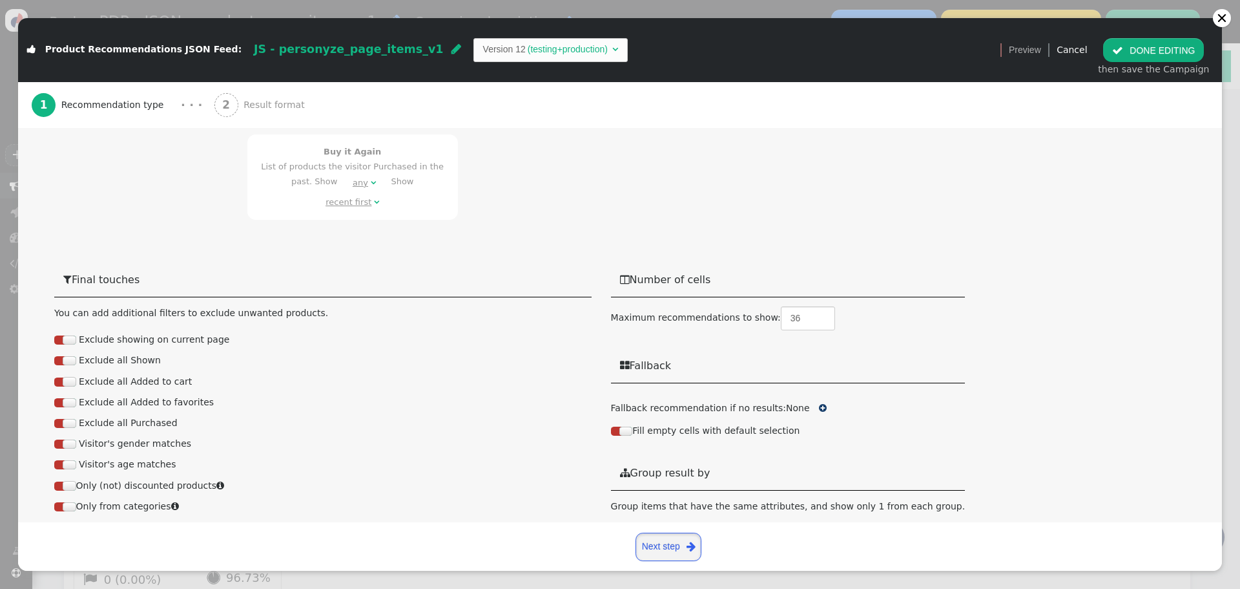
click at [652, 552] on link "Next step " at bounding box center [669, 546] width 66 height 28
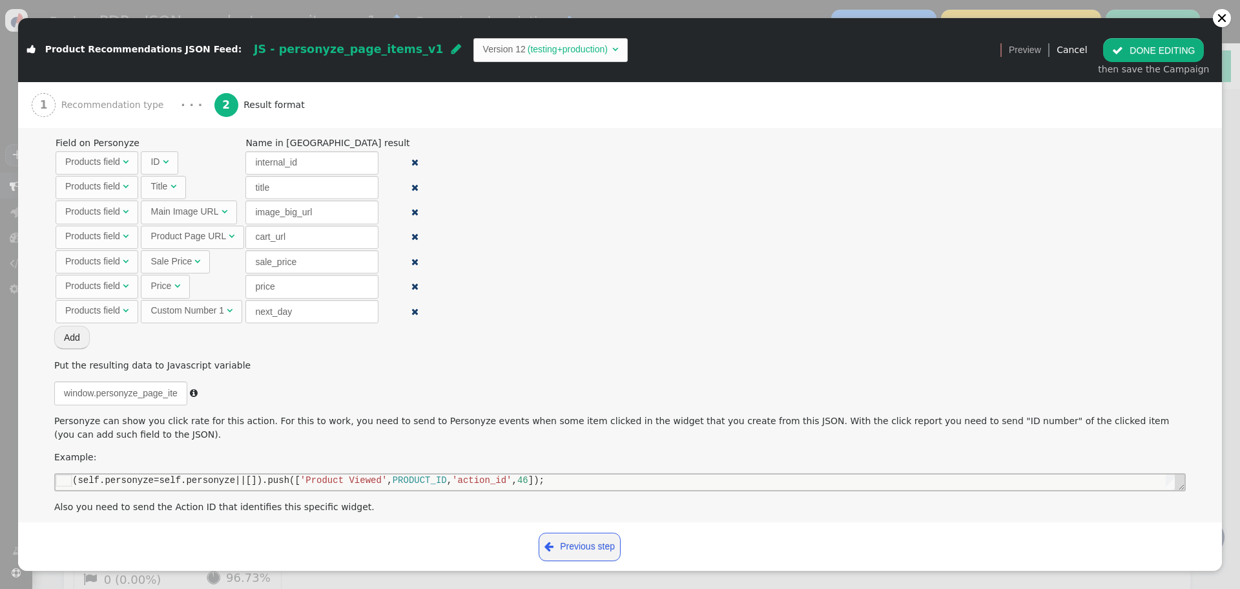
scroll to position [510, 0]
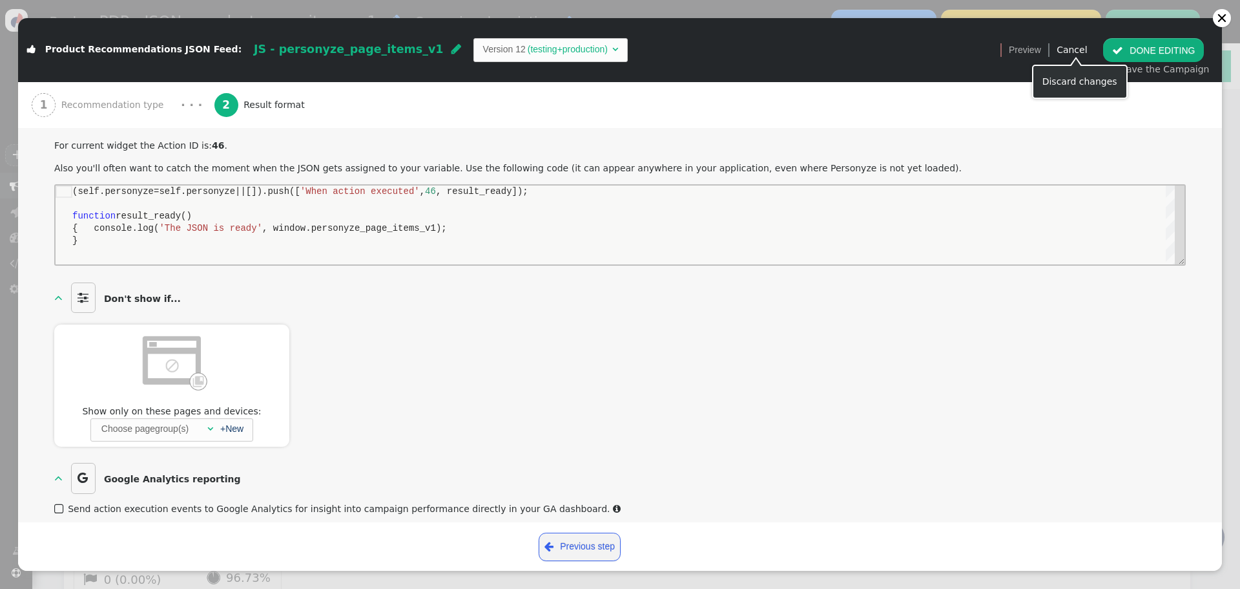
click at [1137, 50] on button " DONE EDITING" at bounding box center [1153, 49] width 101 height 23
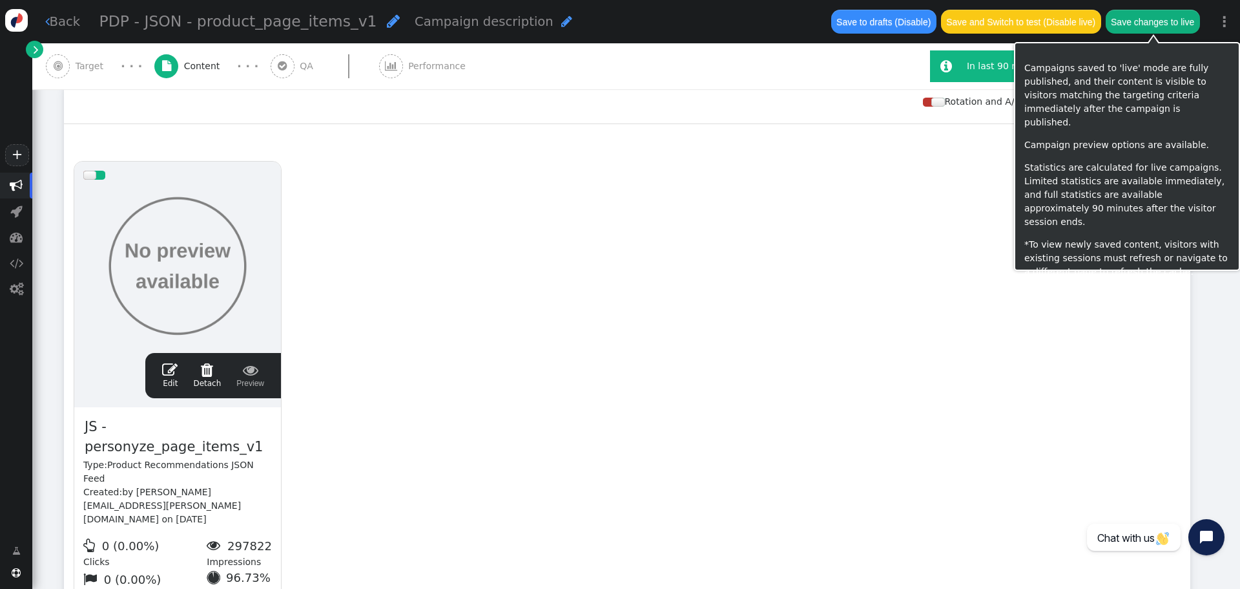
click at [1137, 25] on button "Save changes to live" at bounding box center [1153, 21] width 94 height 23
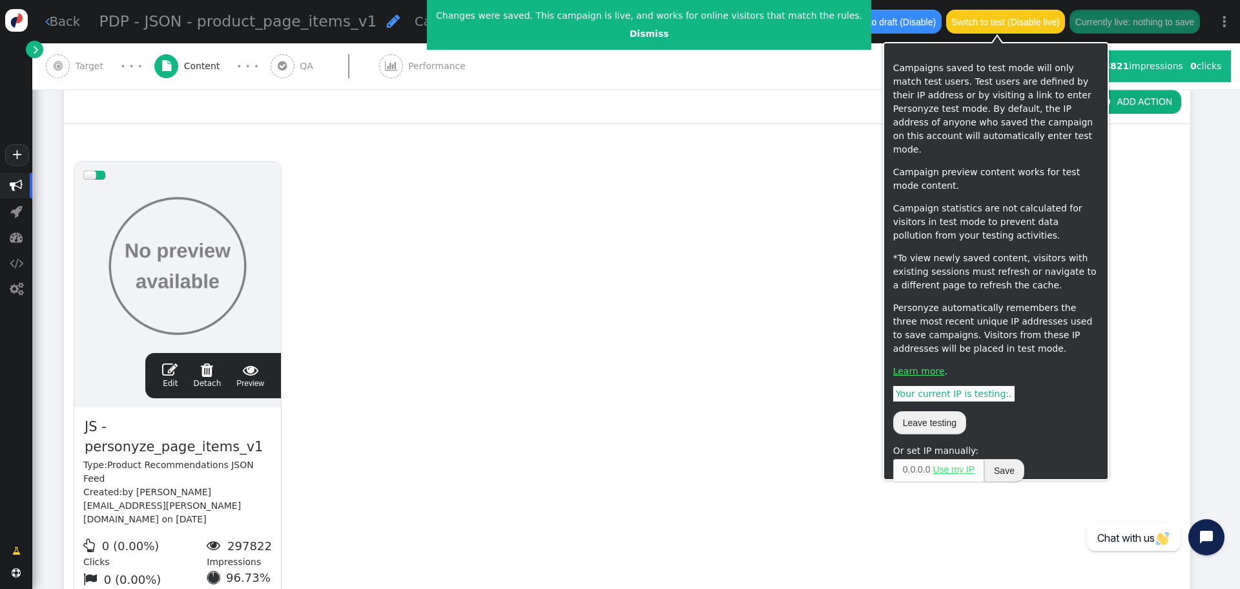
click at [985, 19] on button "Switch to test (Disable live)" at bounding box center [1006, 21] width 120 height 23
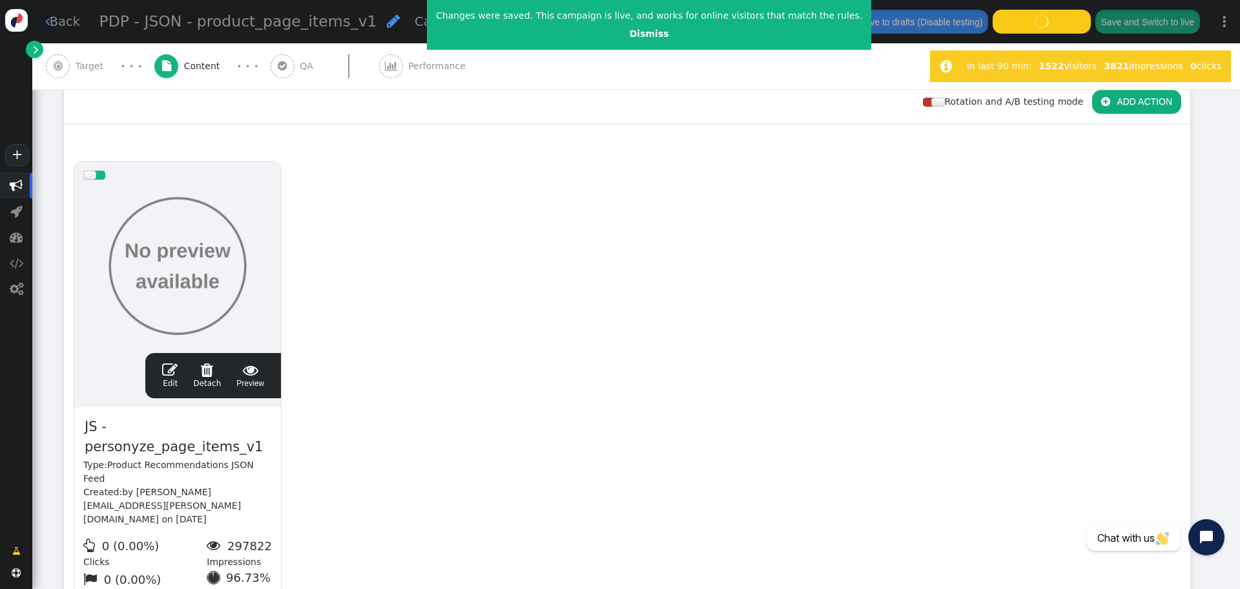
click at [1115, 19] on button "Save and Switch to live" at bounding box center [1148, 21] width 105 height 23
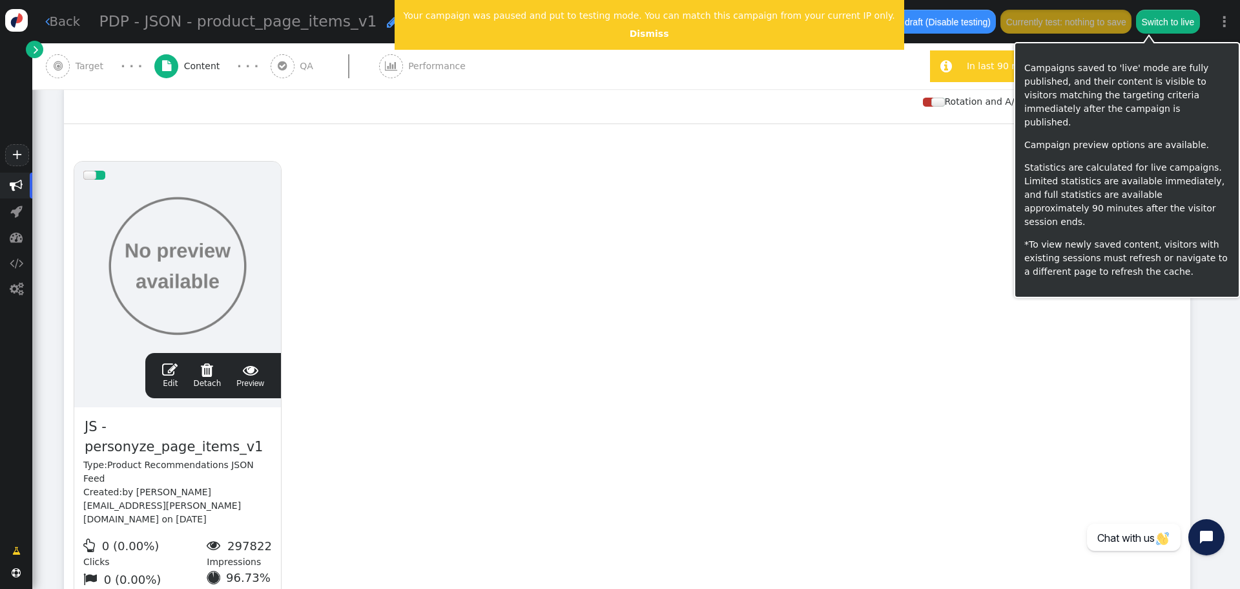
click at [1151, 21] on button "Switch to live" at bounding box center [1167, 21] width 63 height 23
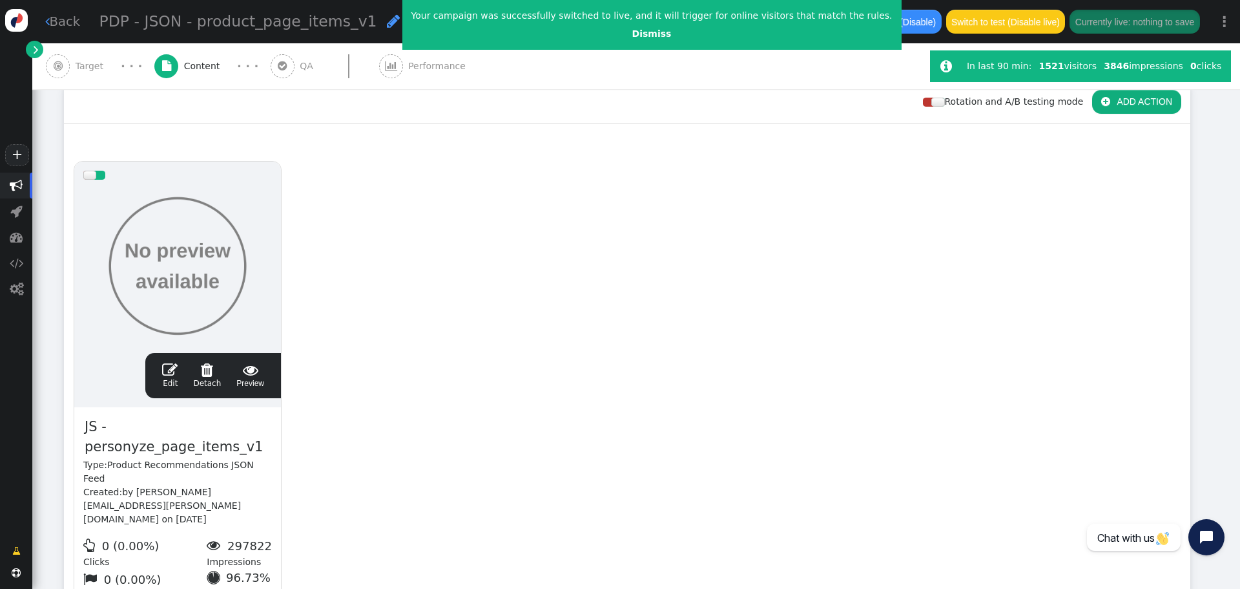
click at [178, 372] on span "" at bounding box center [170, 370] width 16 height 16
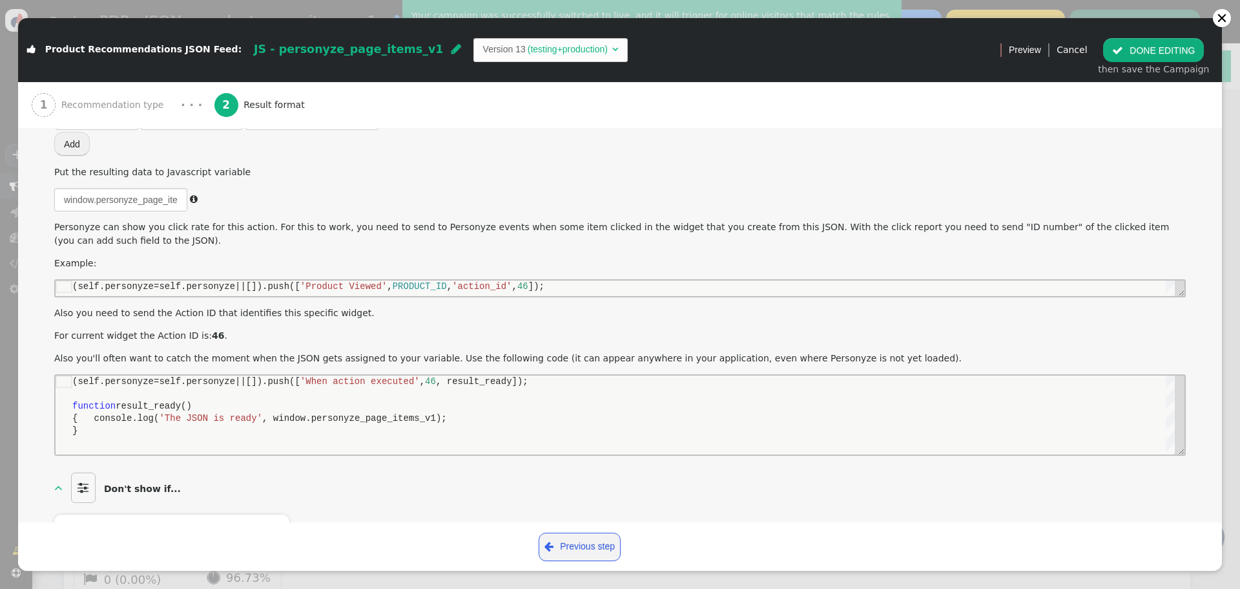
scroll to position [132, 0]
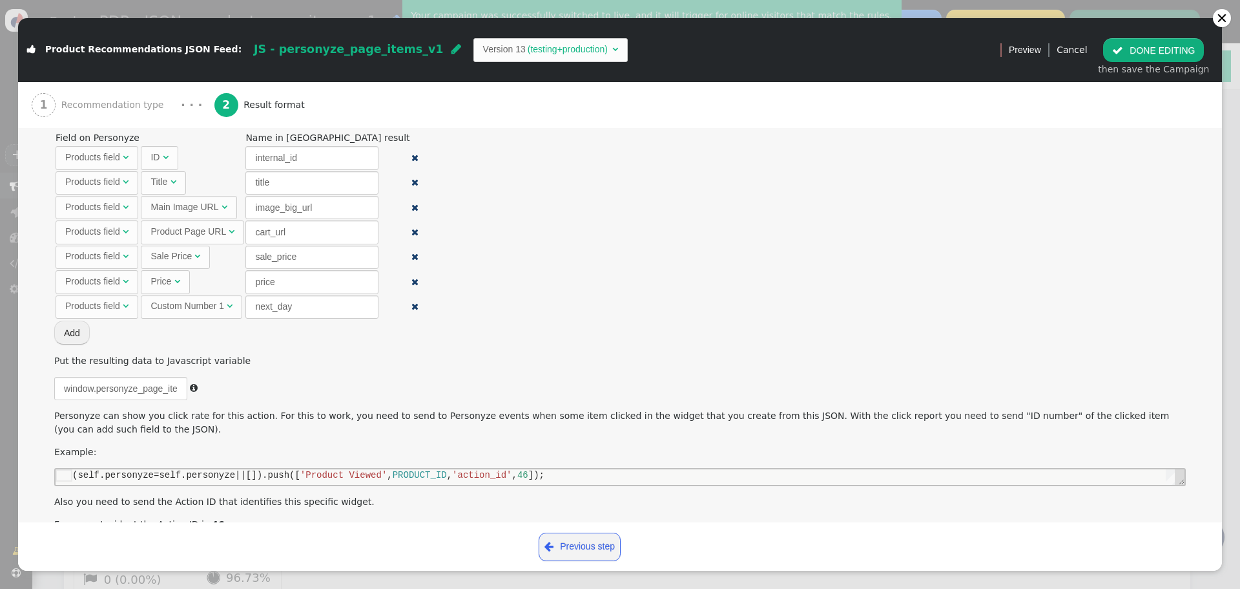
click at [588, 529] on div " Previous step Next step " at bounding box center [620, 546] width 1204 height 48
click at [592, 537] on link " Previous step" at bounding box center [580, 546] width 83 height 28
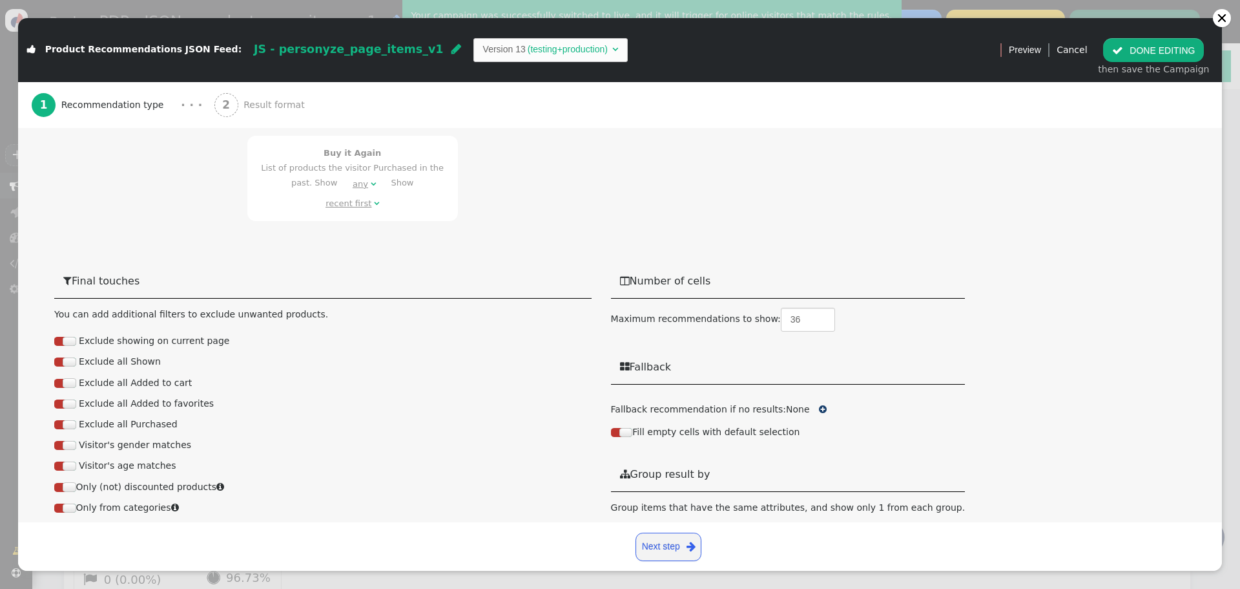
scroll to position [1015, 0]
click at [547, 540] on button " Add filter" at bounding box center [554, 551] width 69 height 23
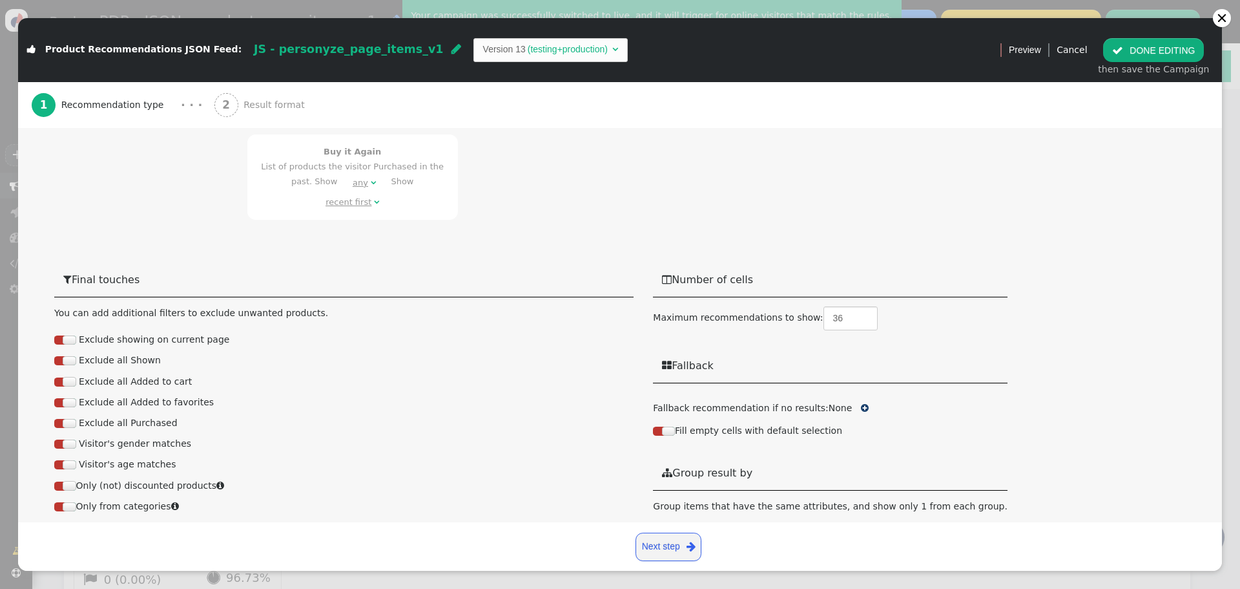
click at [680, 541] on link "Next step " at bounding box center [669, 546] width 66 height 28
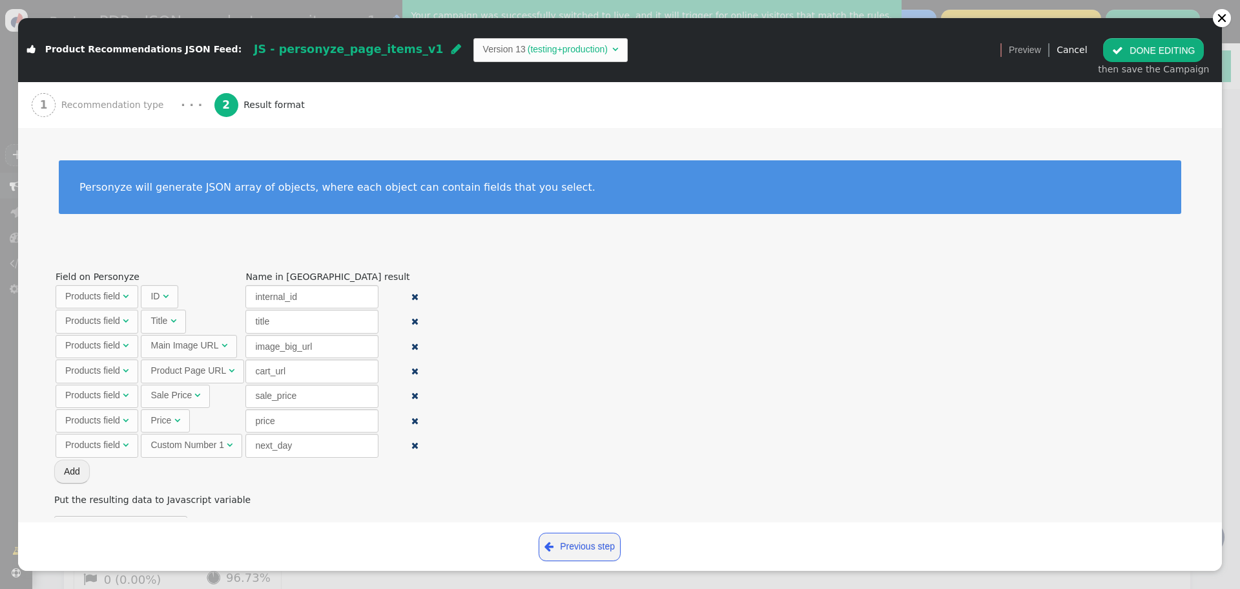
scroll to position [510, 0]
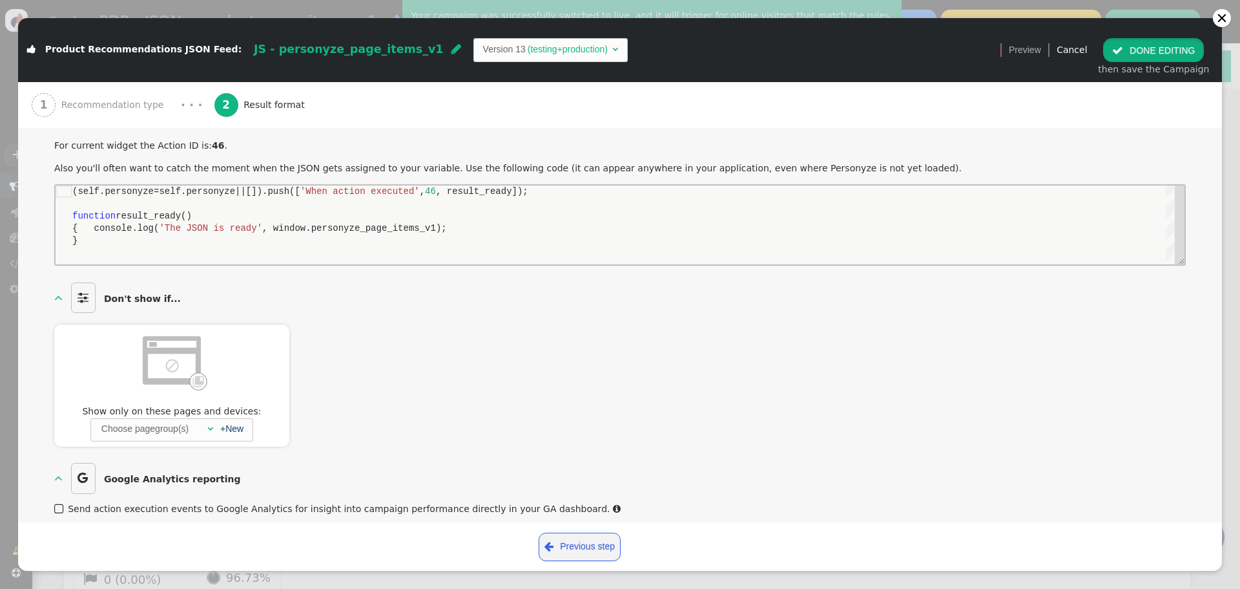
click at [1165, 54] on button " DONE EDITING" at bounding box center [1153, 49] width 101 height 23
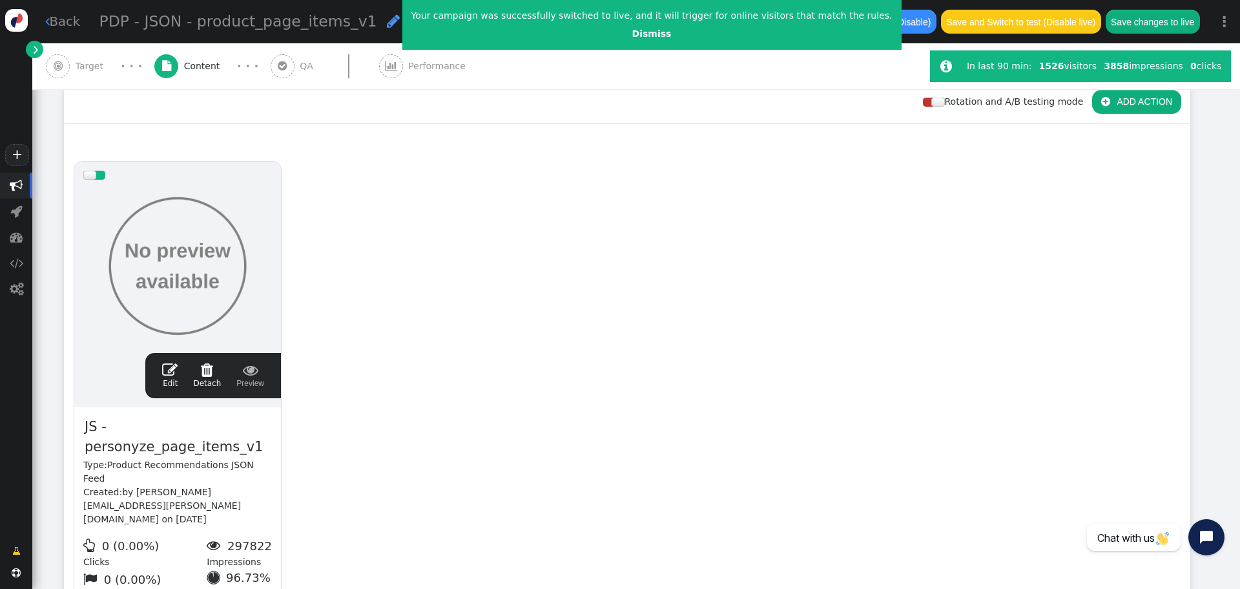
click at [1148, 23] on button "Save changes to live" at bounding box center [1153, 21] width 94 height 23
click at [173, 375] on span "" at bounding box center [170, 370] width 16 height 16
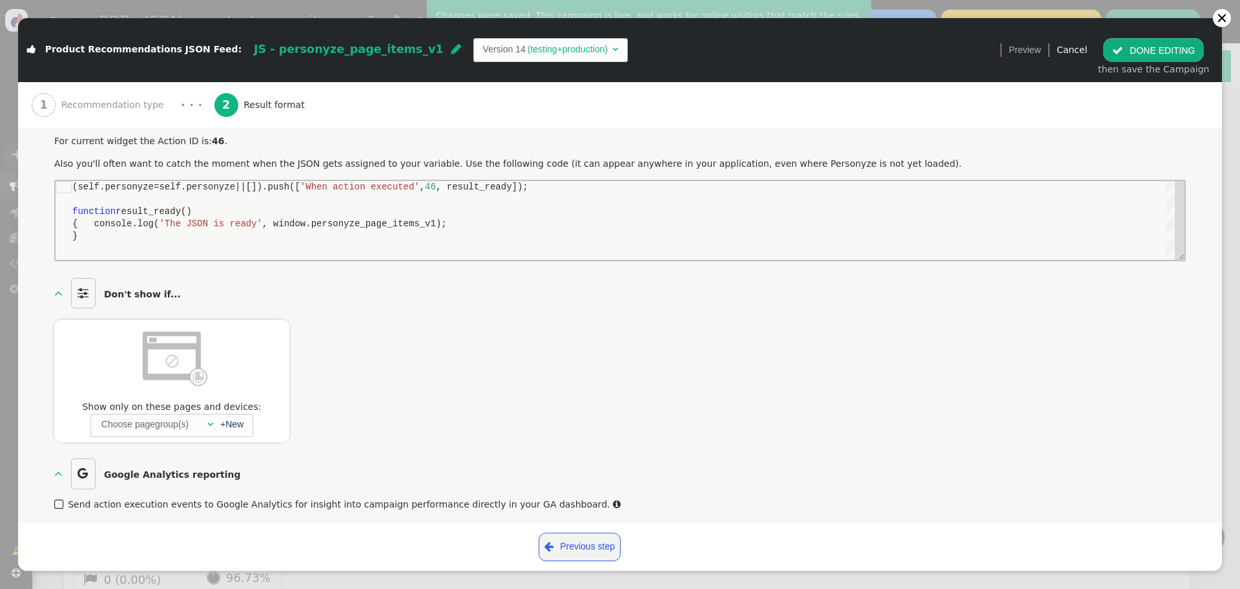
scroll to position [519, 0]
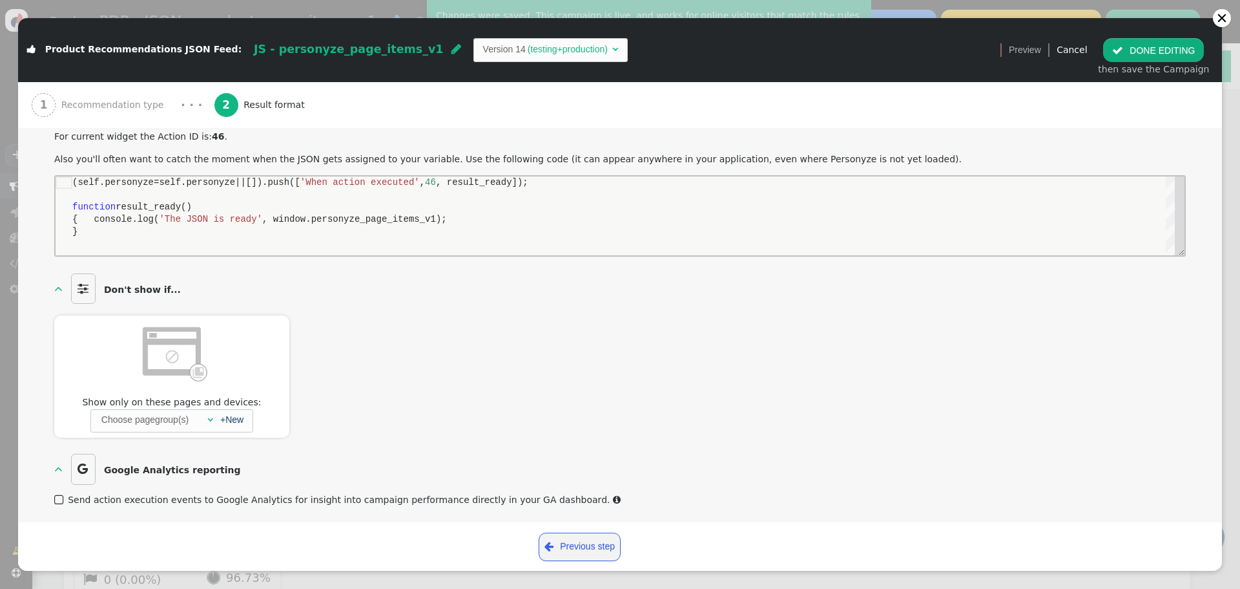
click at [149, 104] on span "Recommendation type" at bounding box center [115, 105] width 108 height 14
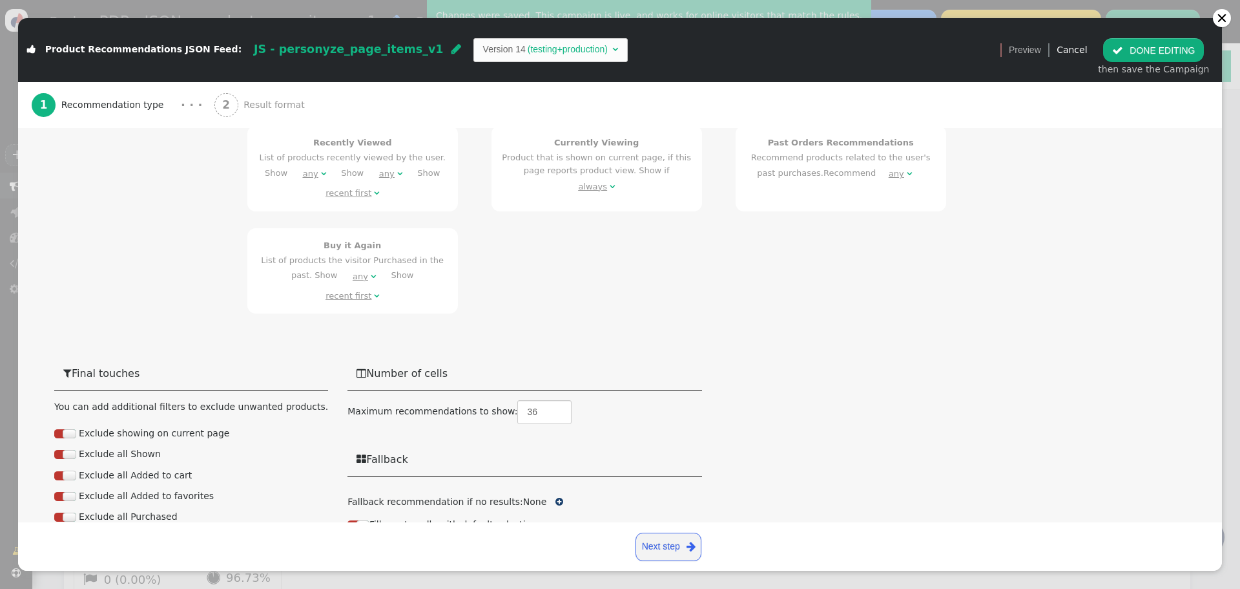
scroll to position [1010, 0]
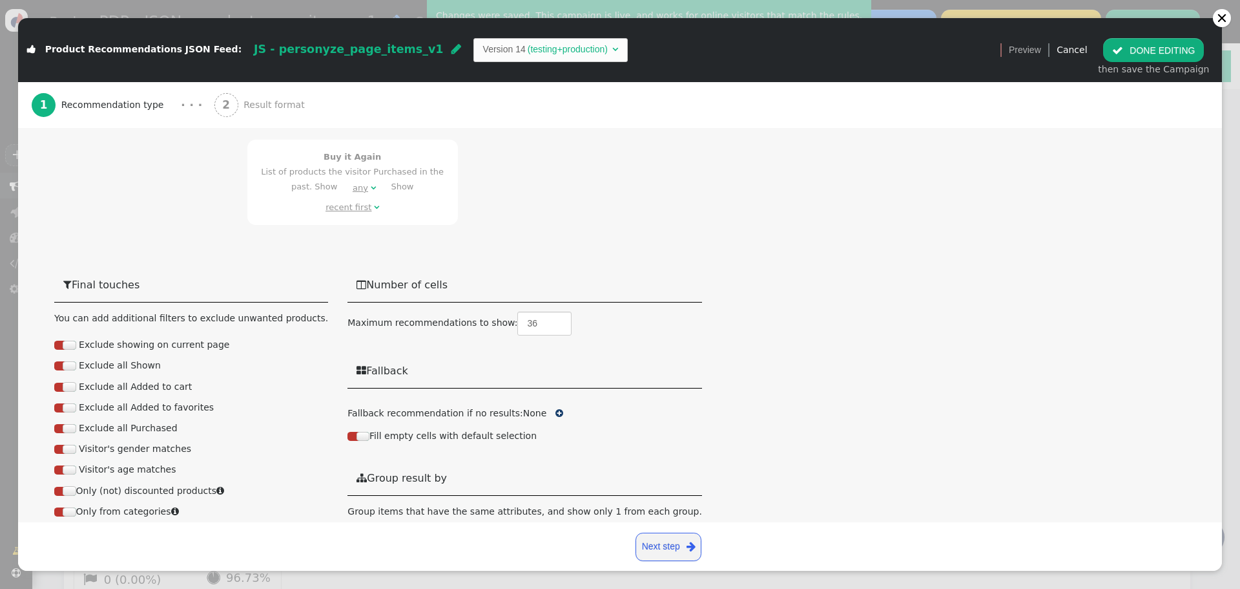
click at [262, 105] on span "Result format" at bounding box center [277, 105] width 67 height 14
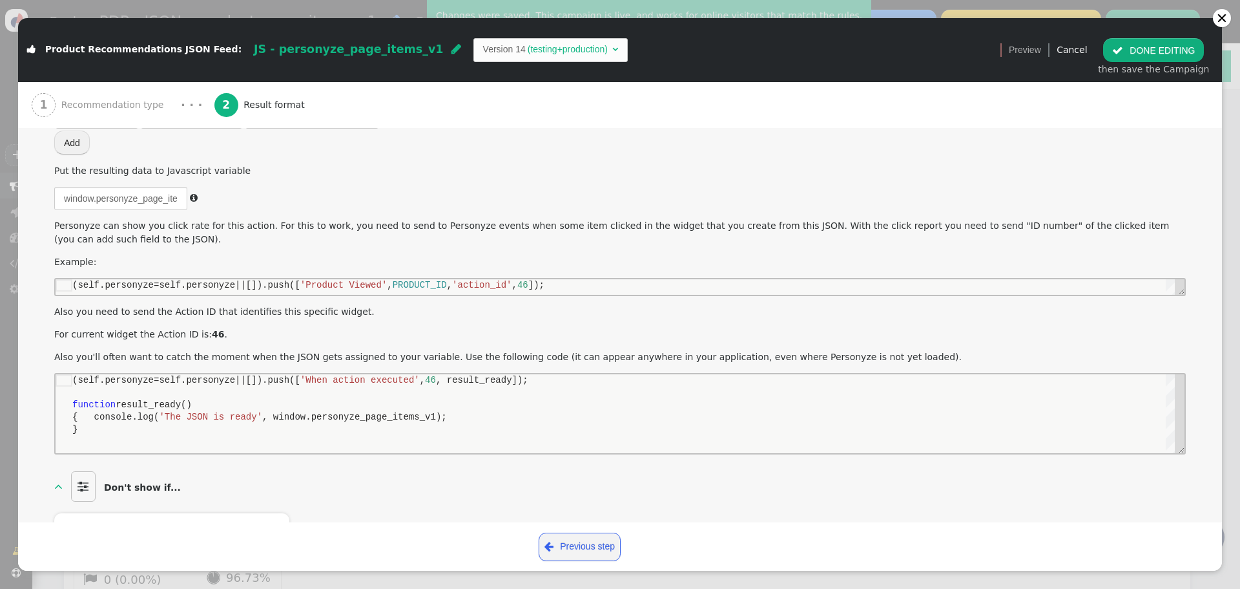
scroll to position [123, 0]
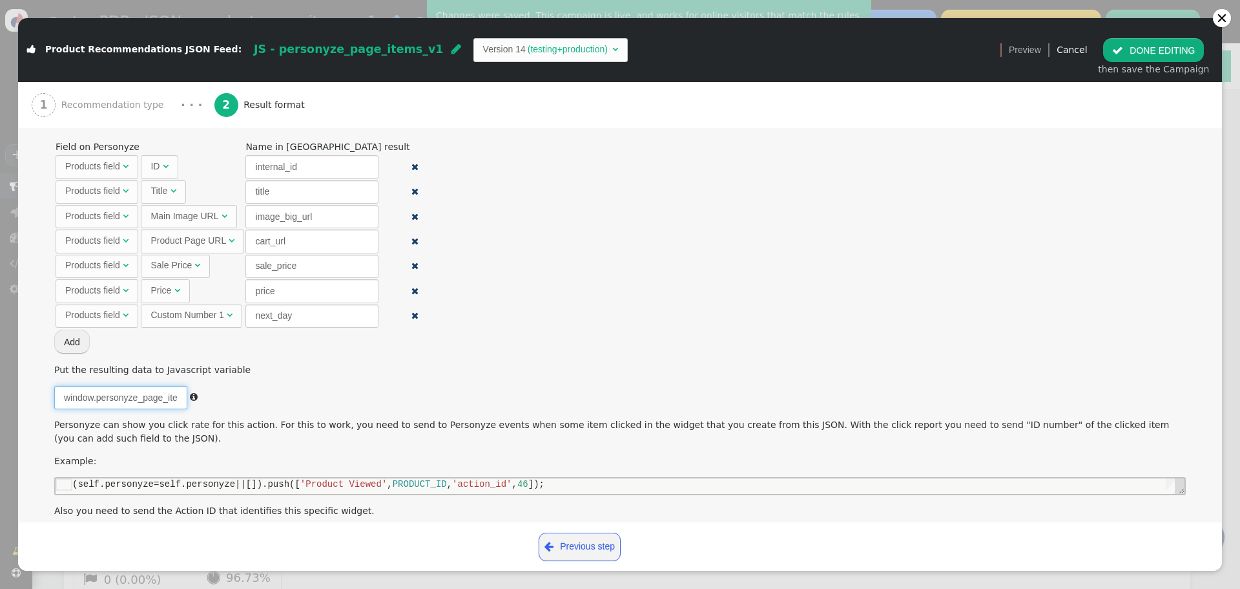
drag, startPoint x: 124, startPoint y: 391, endPoint x: 171, endPoint y: 391, distance: 47.2
click at [171, 391] on input "window.personyze_page_items_v1" at bounding box center [120, 397] width 133 height 23
click at [163, 399] on input "window.personyze_page_items_v1" at bounding box center [120, 397] width 133 height 23
click at [1081, 46] on link "Cancel" at bounding box center [1072, 50] width 30 height 10
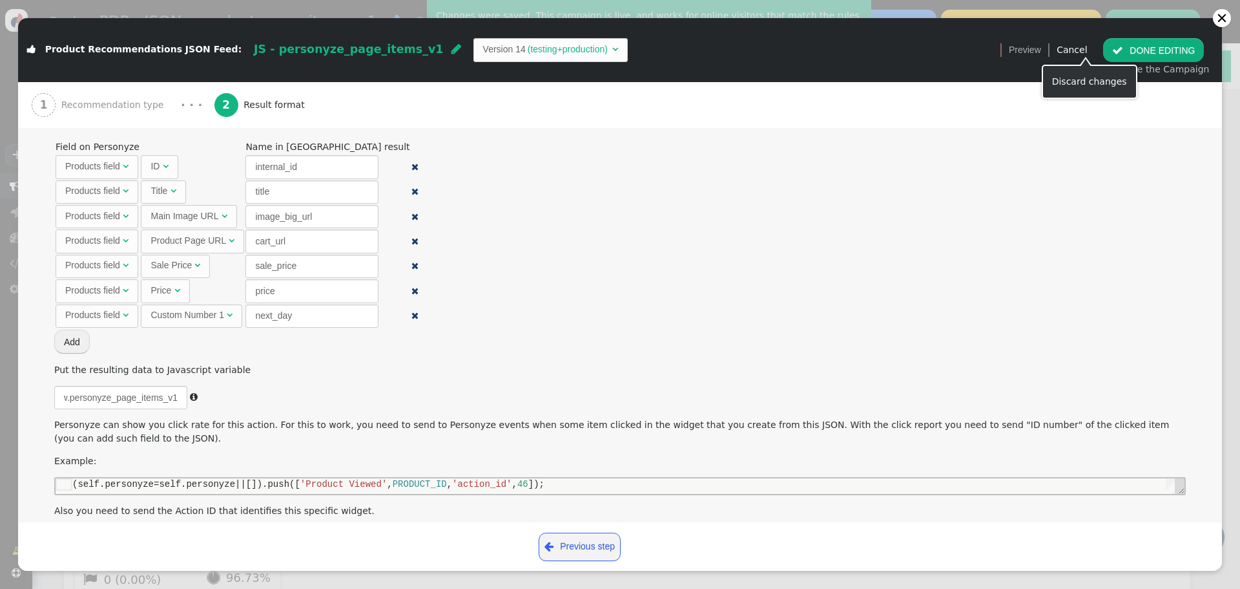
scroll to position [0, 0]
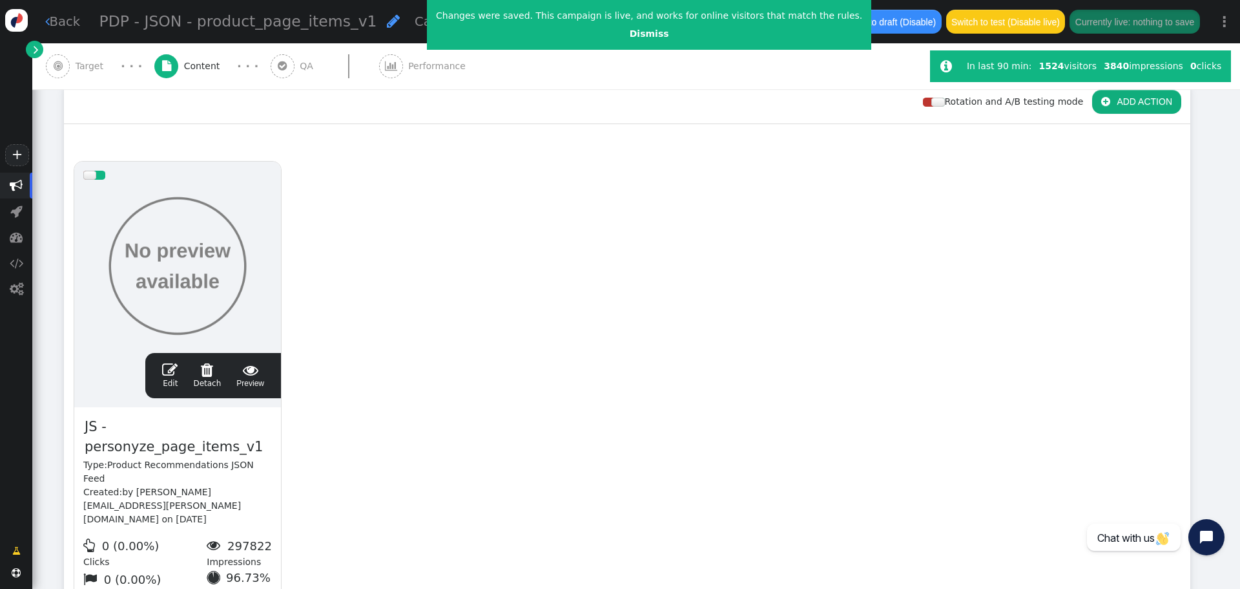
click at [65, 25] on link " Back" at bounding box center [63, 21] width 36 height 19
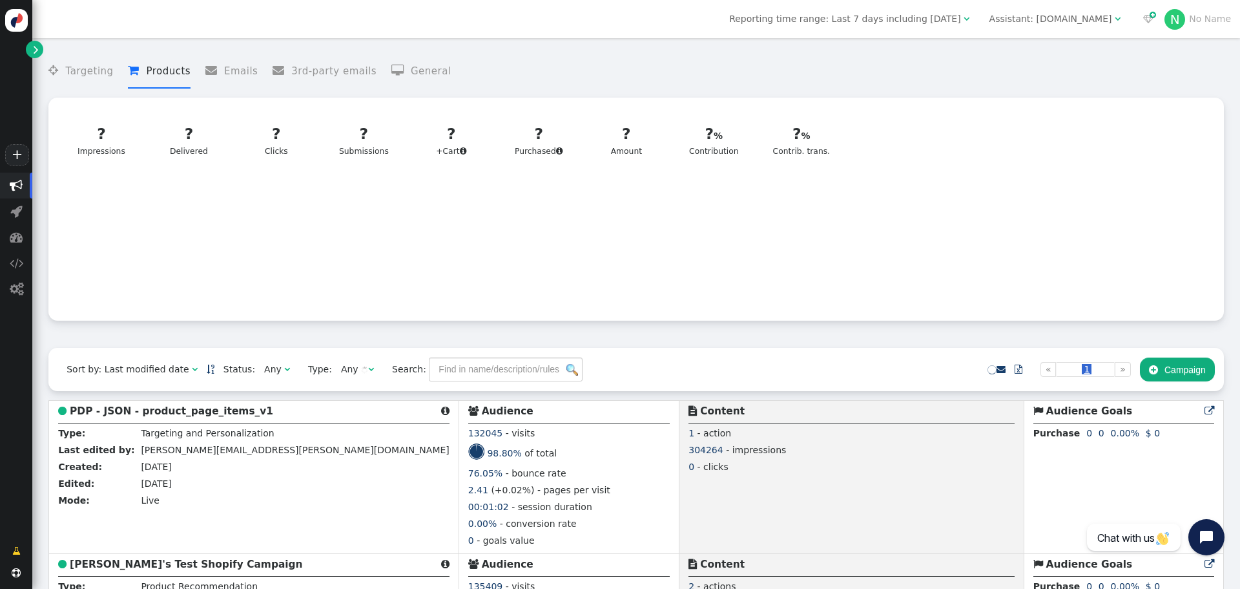
scroll to position [326, 0]
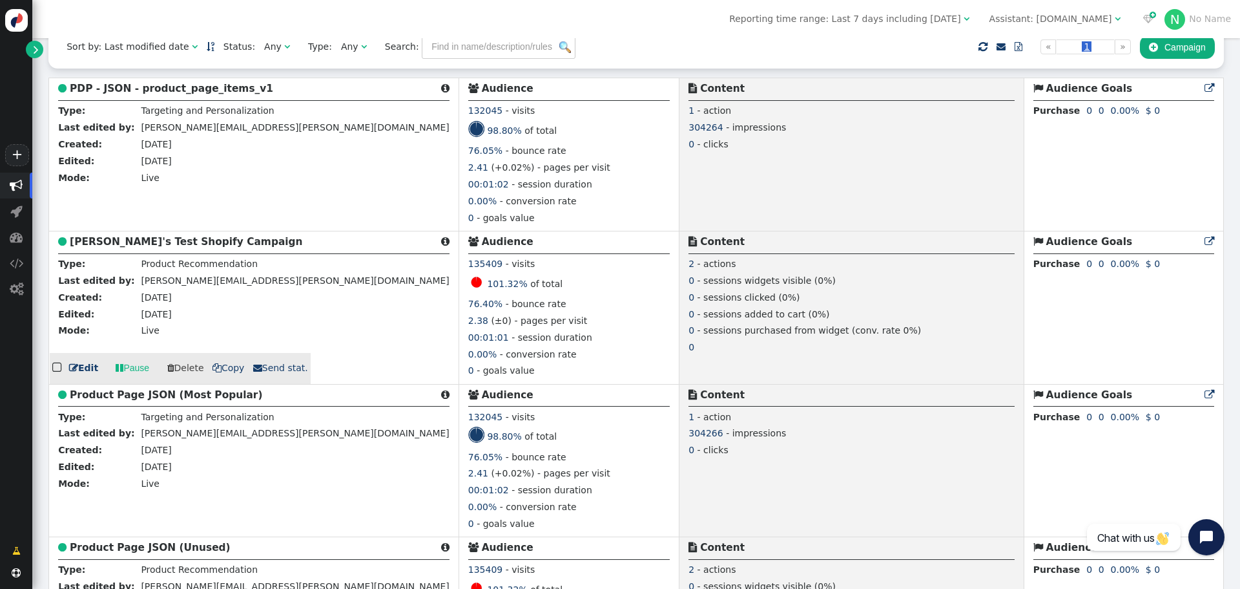
click at [90, 371] on link " Edit" at bounding box center [83, 368] width 29 height 14
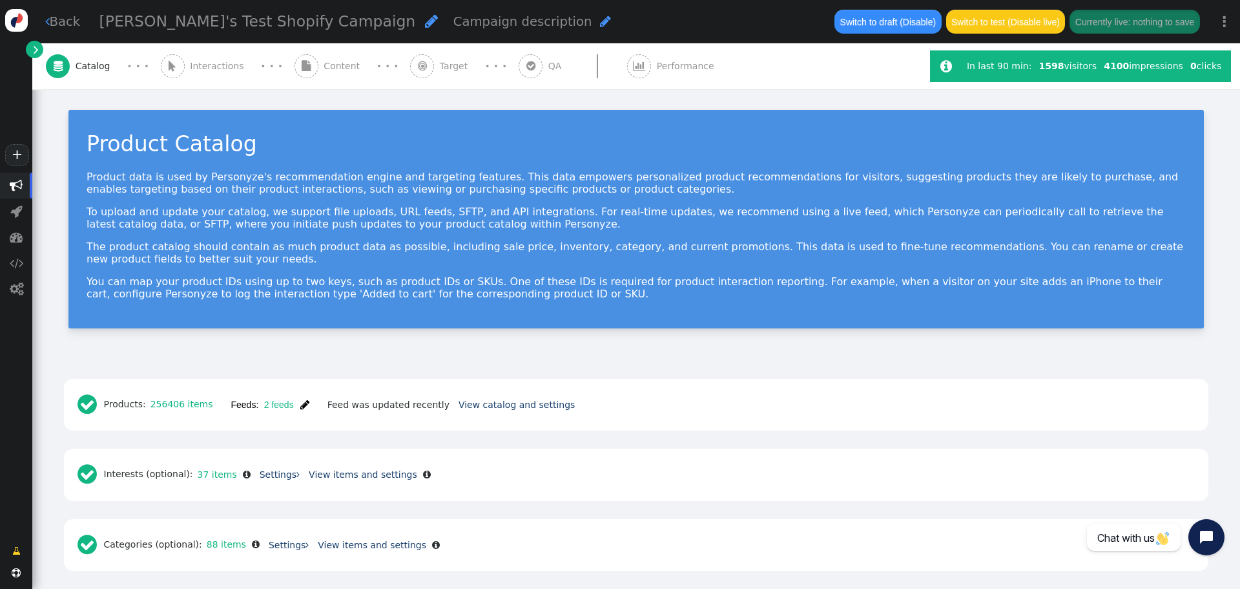
click at [324, 68] on span "Content" at bounding box center [344, 66] width 41 height 14
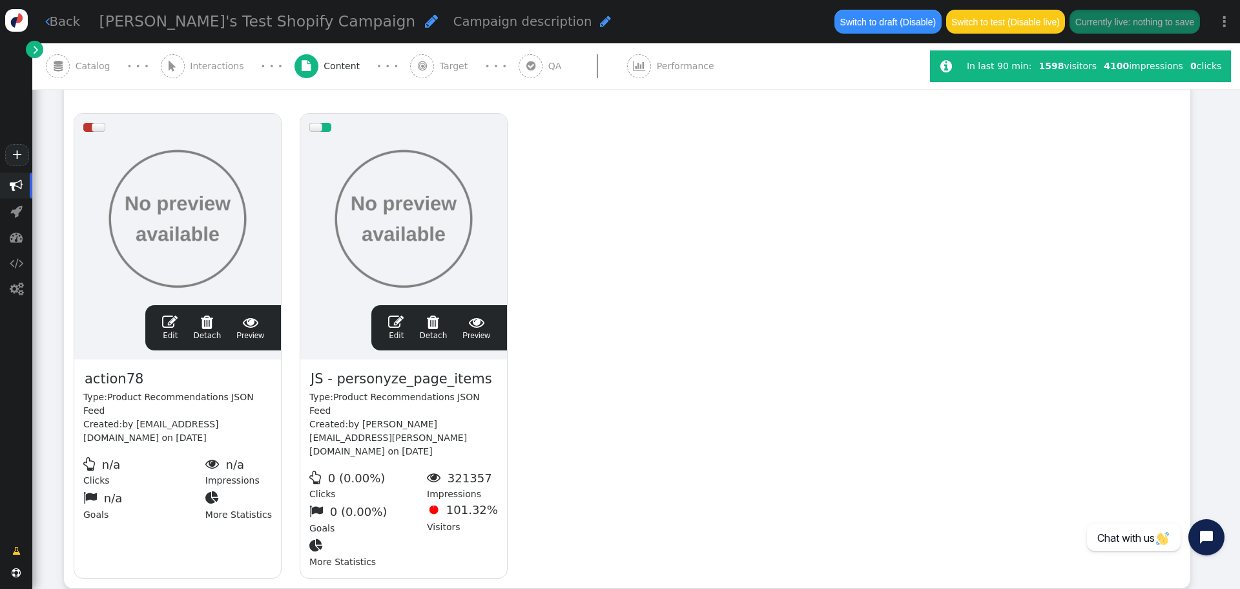
scroll to position [258, 0]
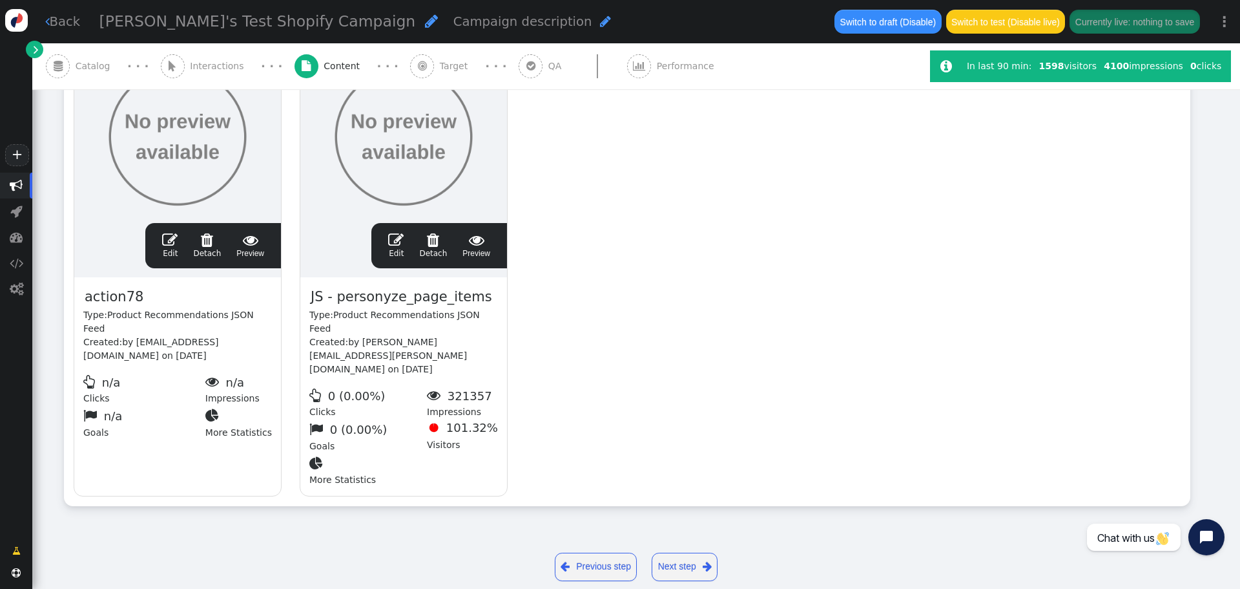
click at [395, 247] on link " Edit" at bounding box center [396, 245] width 16 height 27
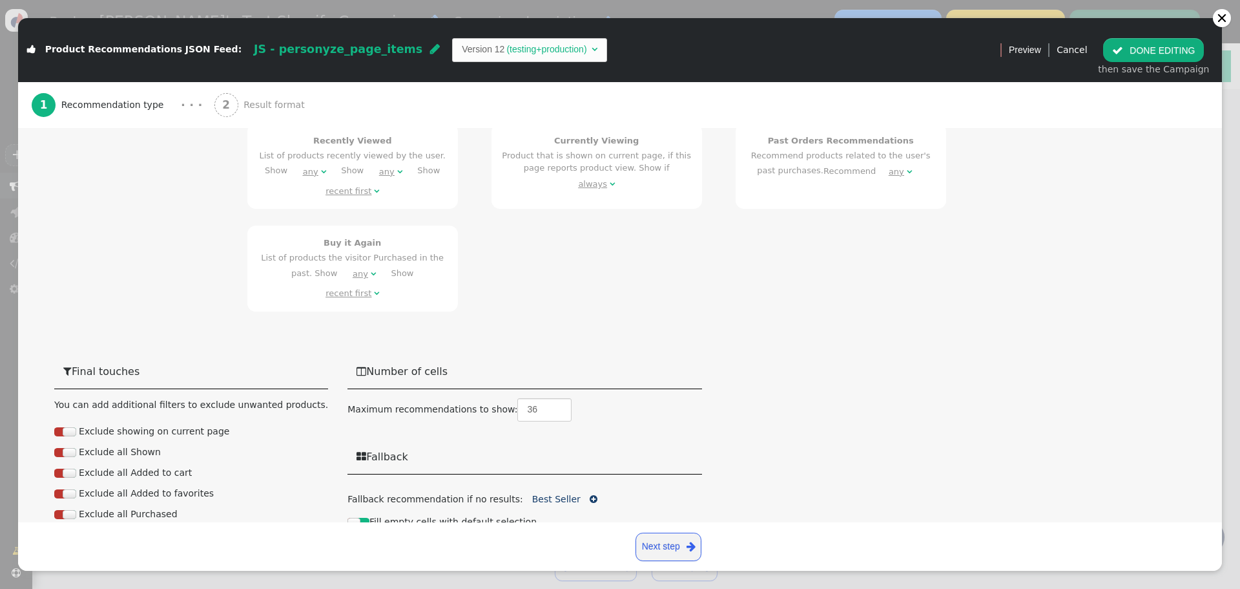
scroll to position [1026, 0]
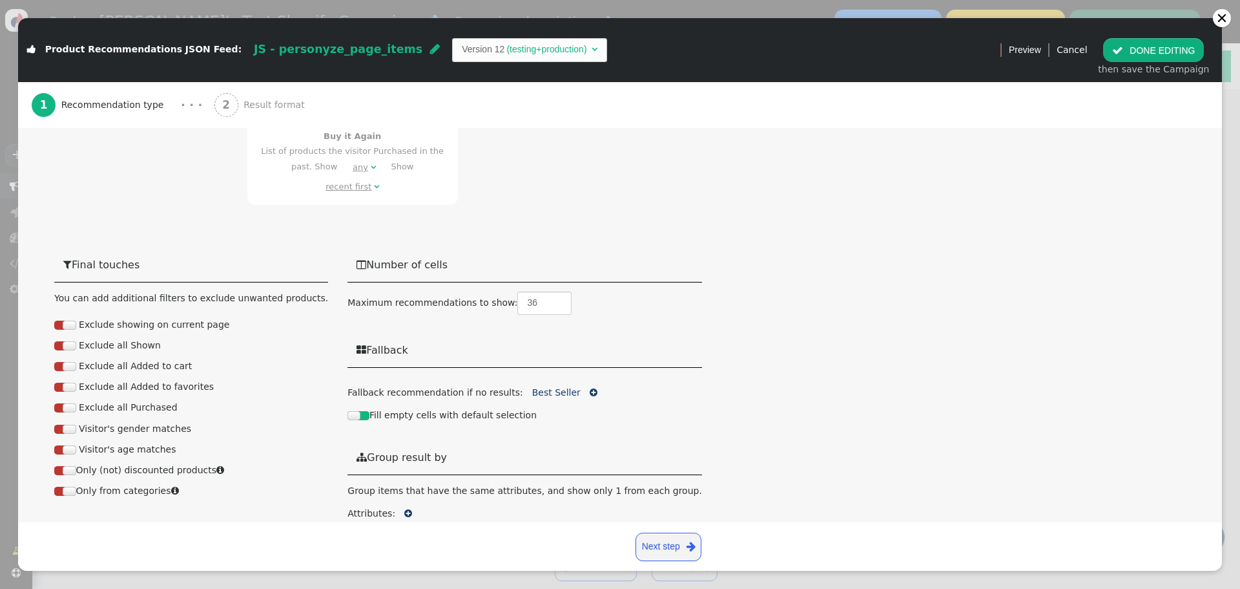
drag, startPoint x: 98, startPoint y: 486, endPoint x: 165, endPoint y: 457, distance: 73.2
click at [98, 522] on button " Add filter" at bounding box center [90, 533] width 69 height 23
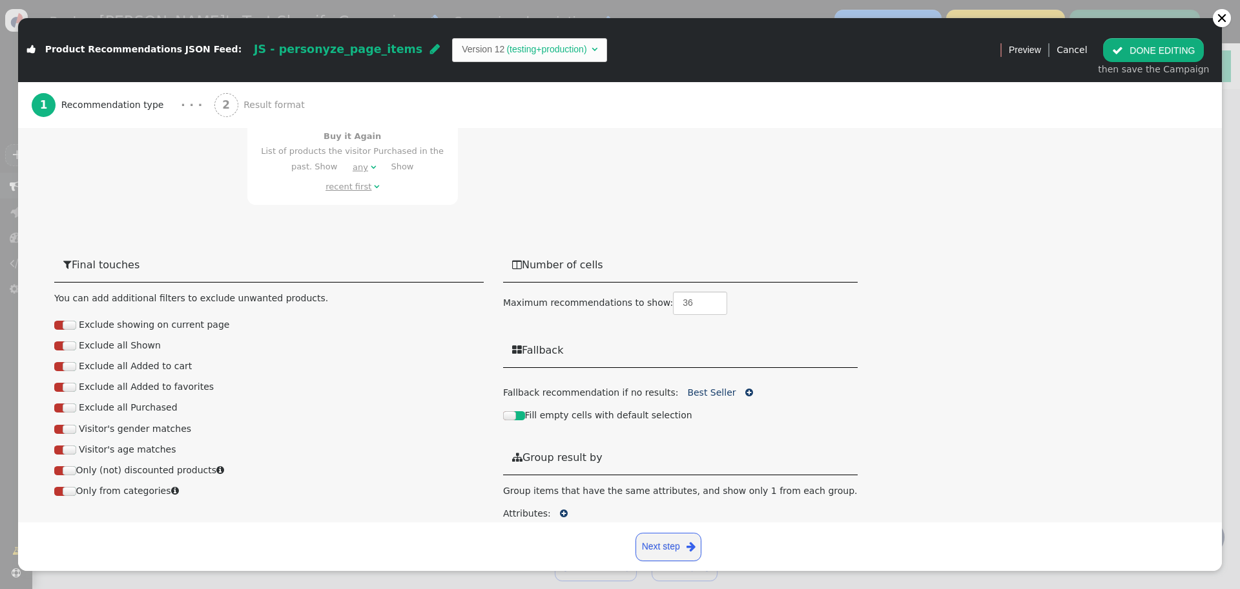
scroll to position [1032, 0]
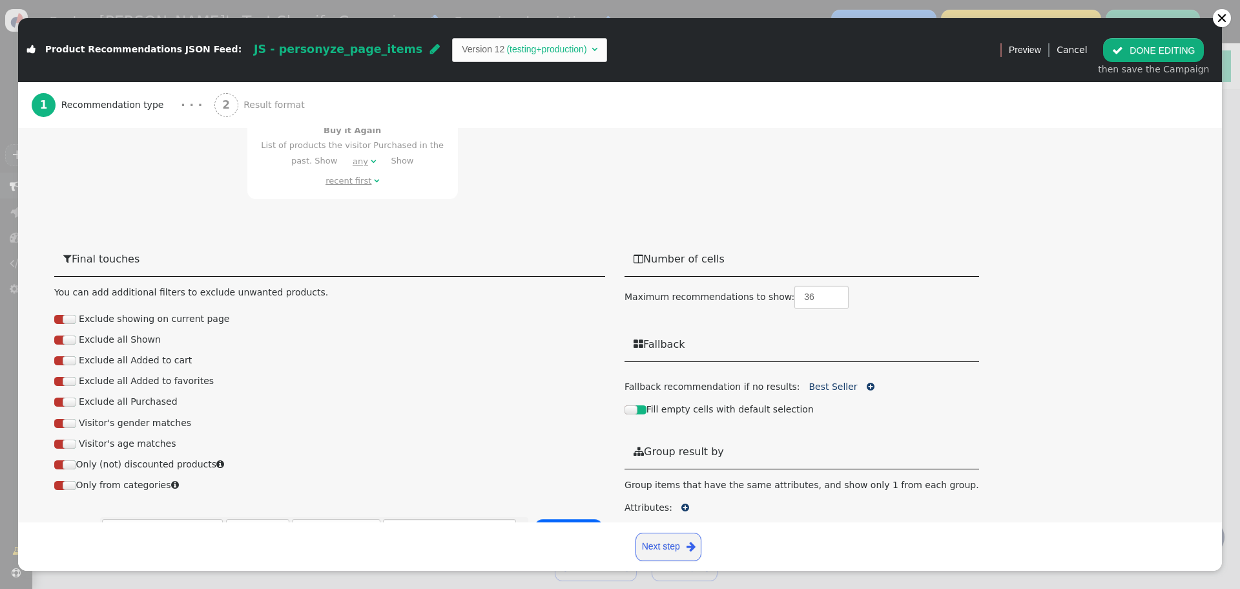
click at [185, 523] on div "--choose product field--" at bounding box center [158, 530] width 93 height 14
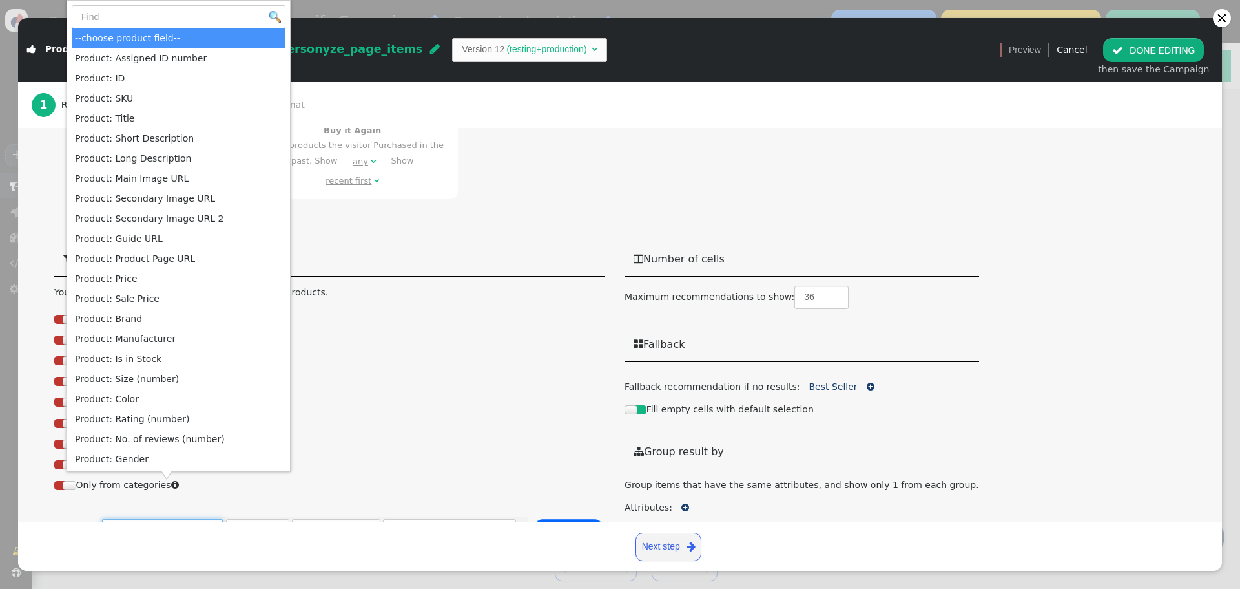
click at [75, 525] on span "exclude" at bounding box center [76, 530] width 35 height 10
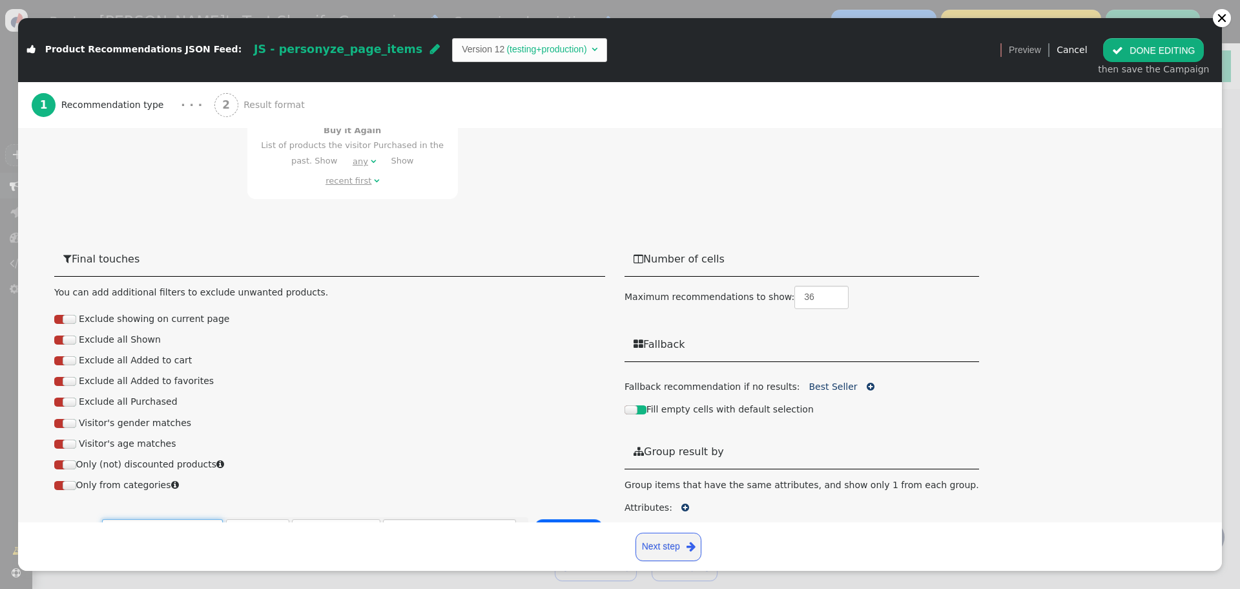
click at [142, 523] on div "--choose product field--" at bounding box center [158, 530] width 93 height 14
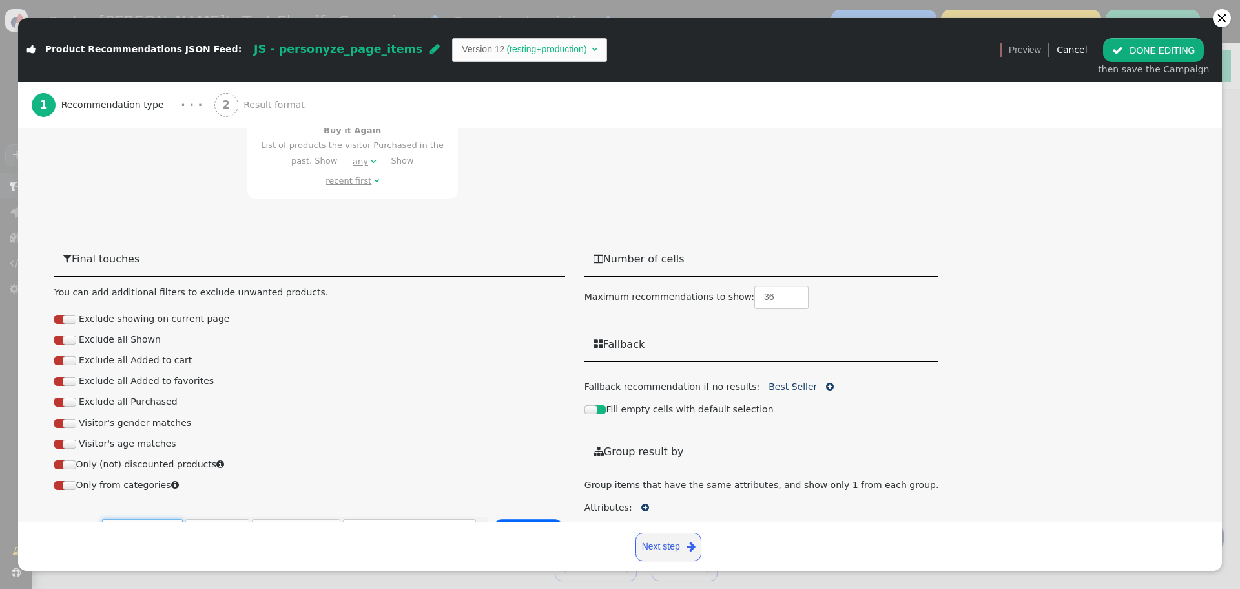
click at [302, 523] on div "Constant value" at bounding box center [292, 530] width 60 height 14
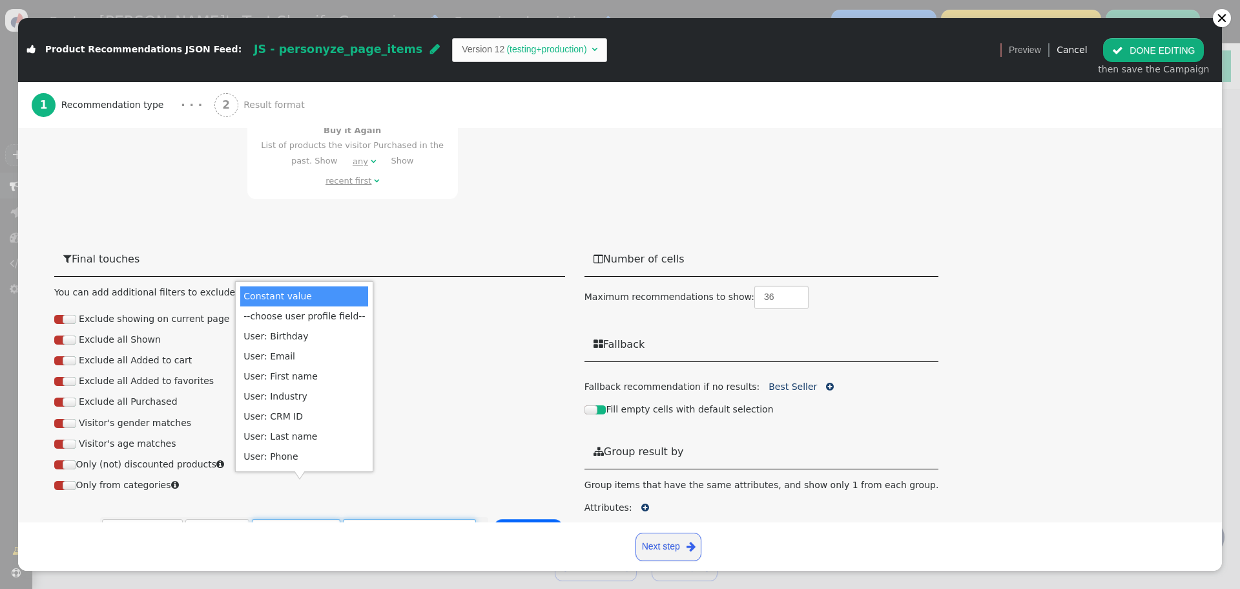
click at [377, 519] on input "text" at bounding box center [409, 530] width 133 height 23
click at [382, 519] on input "text" at bounding box center [409, 530] width 133 height 23
type input "gift"
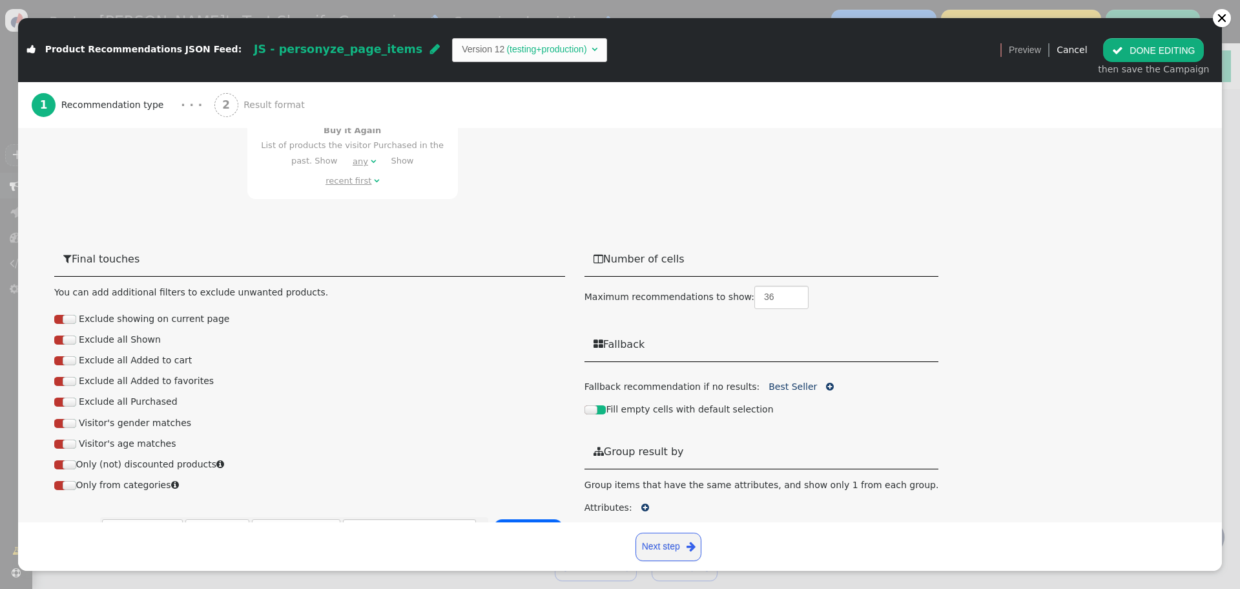
click at [680, 531] on div " Previous step Next step " at bounding box center [620, 546] width 1186 height 30
click at [684, 546] on link "Next step " at bounding box center [669, 546] width 66 height 28
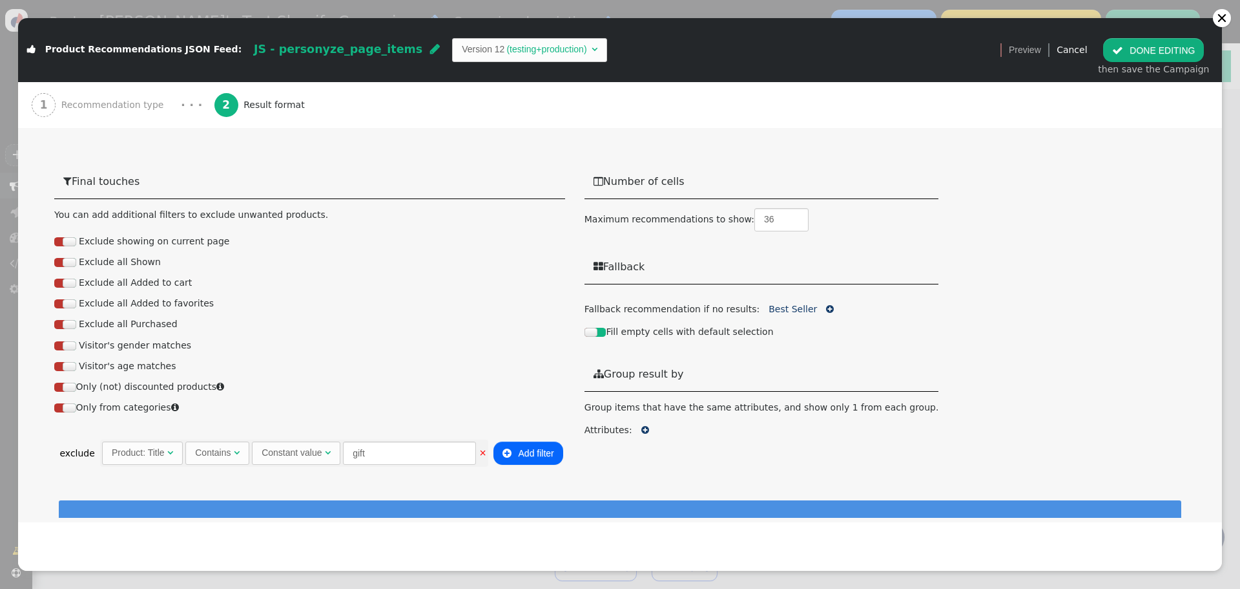
scroll to position [895, 0]
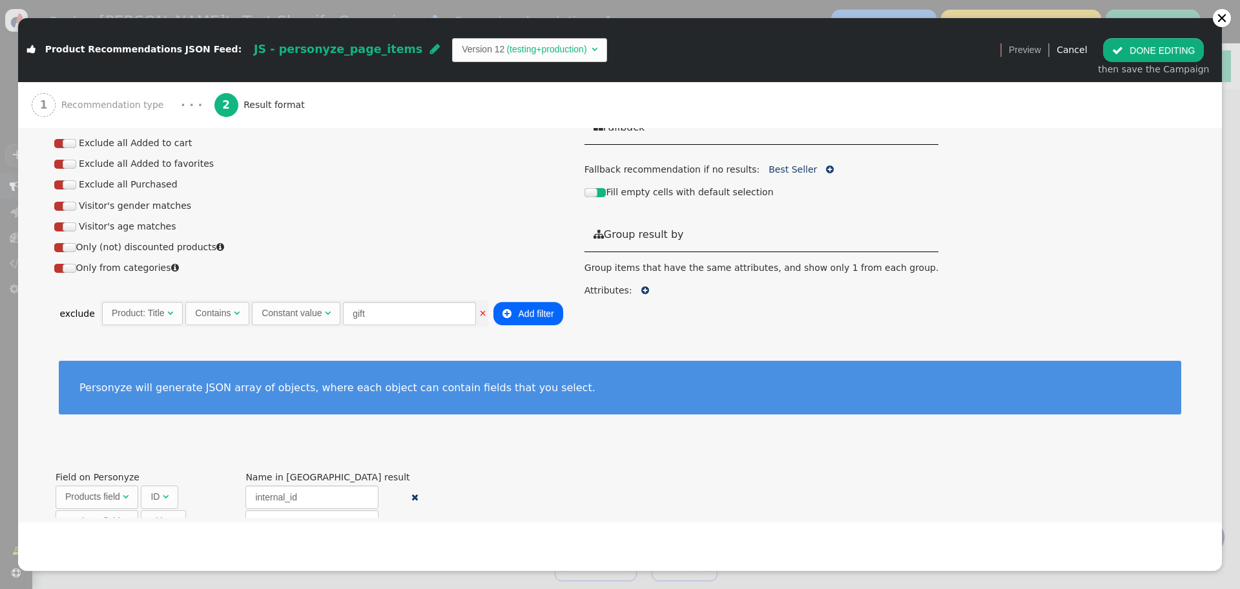
click at [1164, 53] on button " DONE EDITING" at bounding box center [1153, 49] width 101 height 23
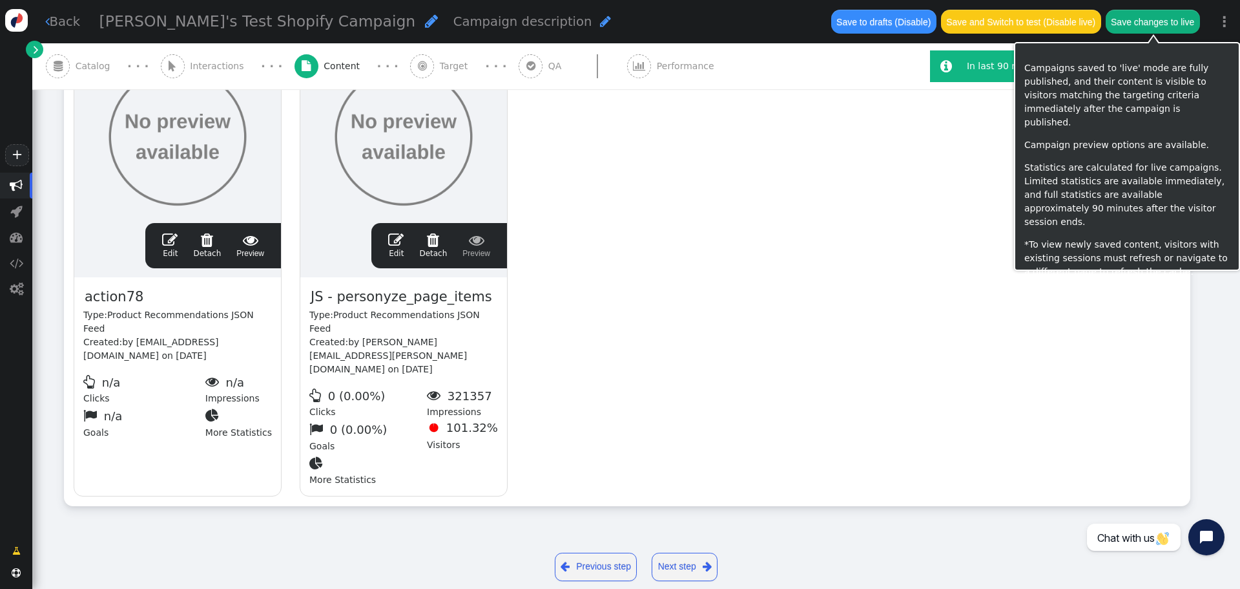
click at [1141, 22] on button "Save changes to live" at bounding box center [1153, 21] width 94 height 23
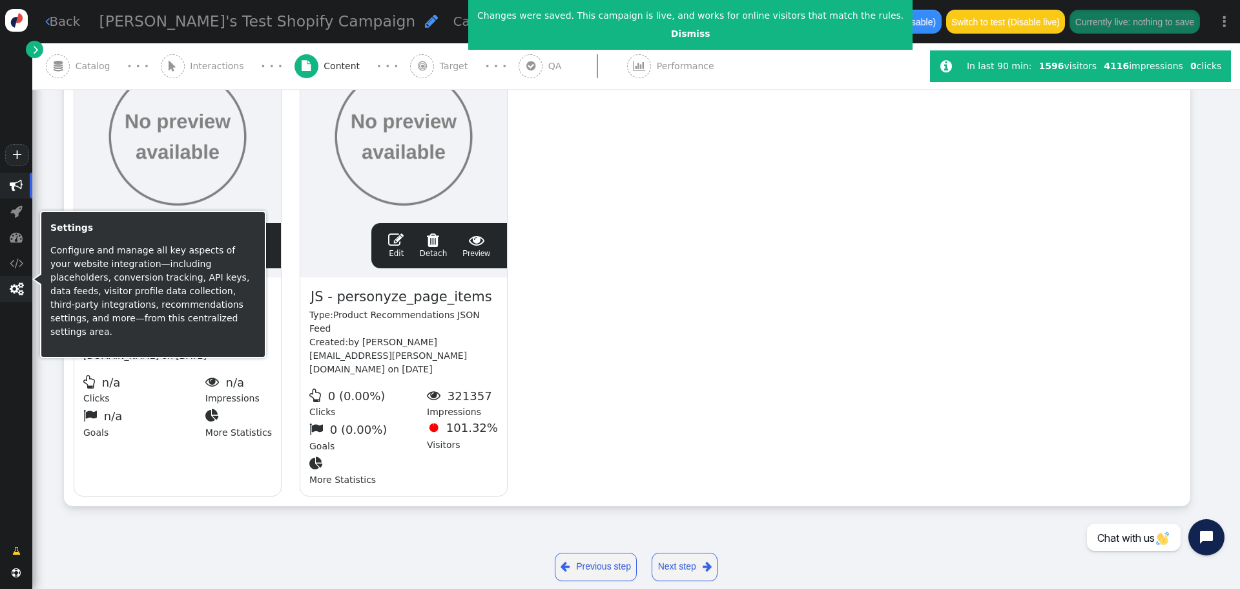
click at [19, 298] on span "" at bounding box center [16, 289] width 32 height 26
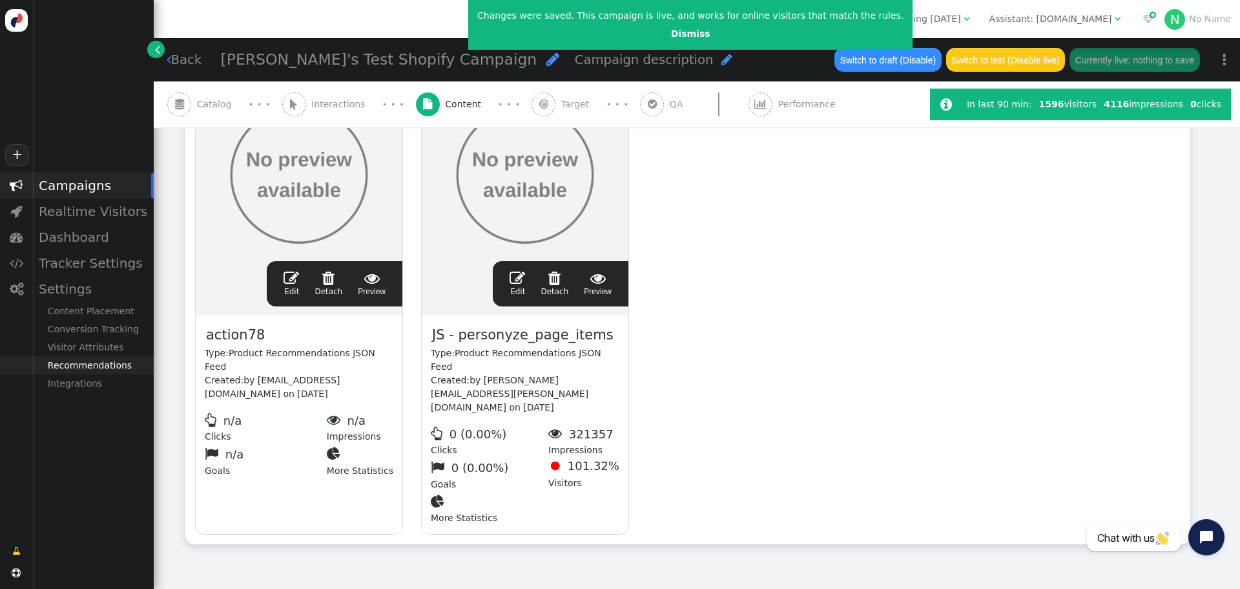
click at [109, 368] on div "Recommendations" at bounding box center [92, 365] width 121 height 18
click at [109, 380] on div "Product Catalog" at bounding box center [92, 383] width 121 height 18
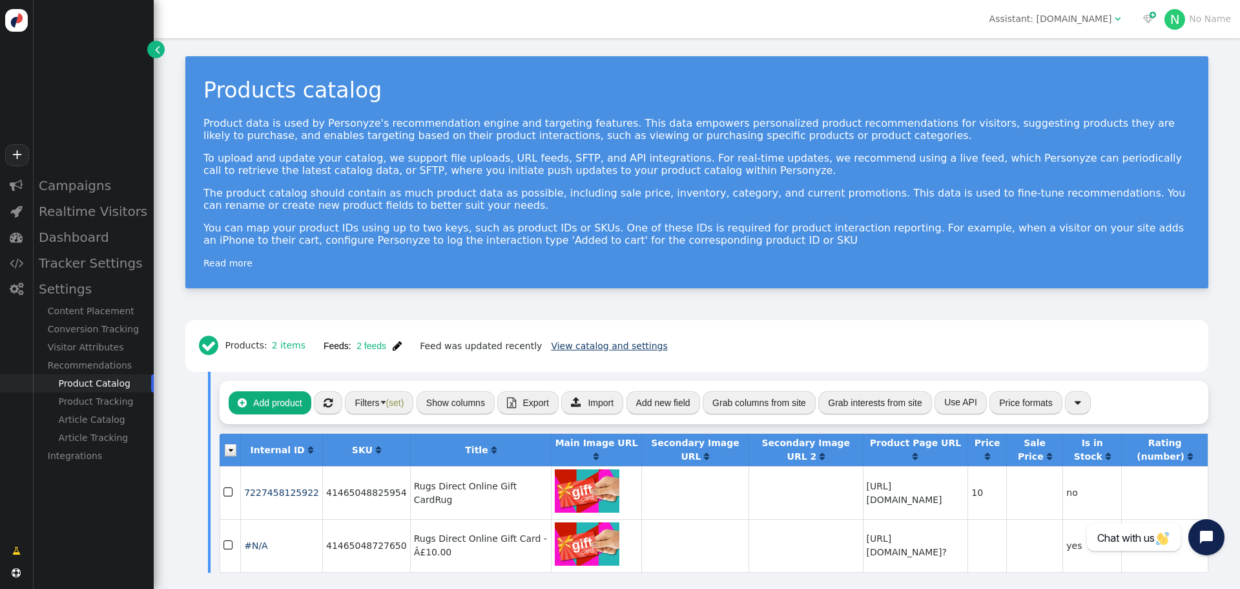
click at [551, 348] on link "View catalog and settings" at bounding box center [609, 345] width 116 height 10
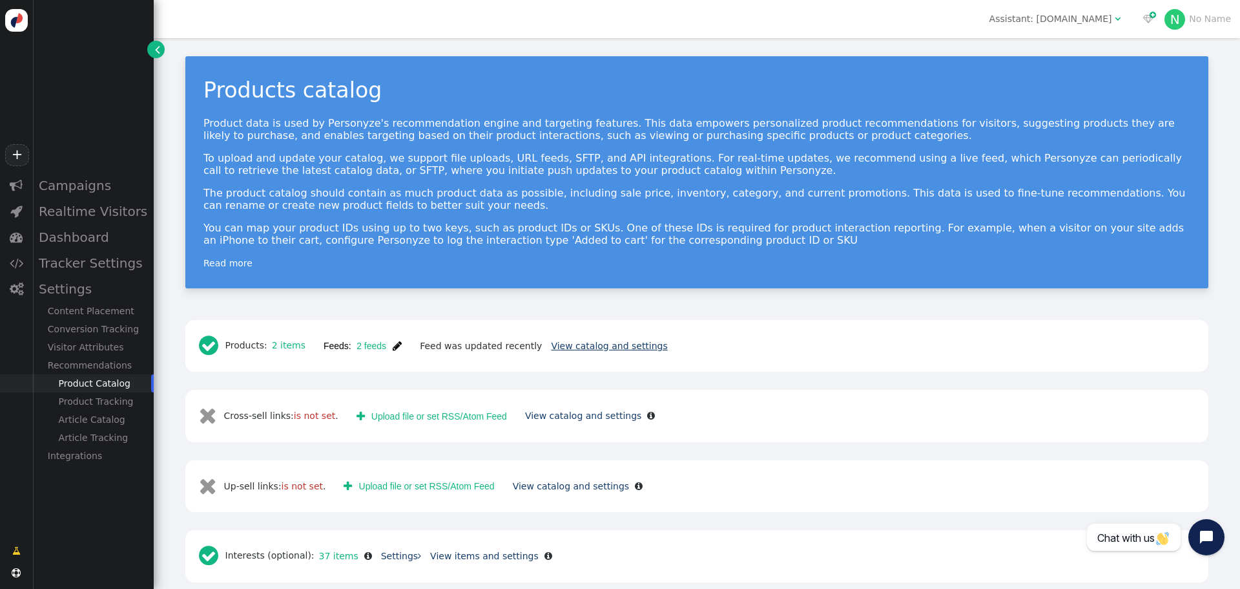
click at [551, 348] on link "View catalog and settings" at bounding box center [609, 345] width 116 height 10
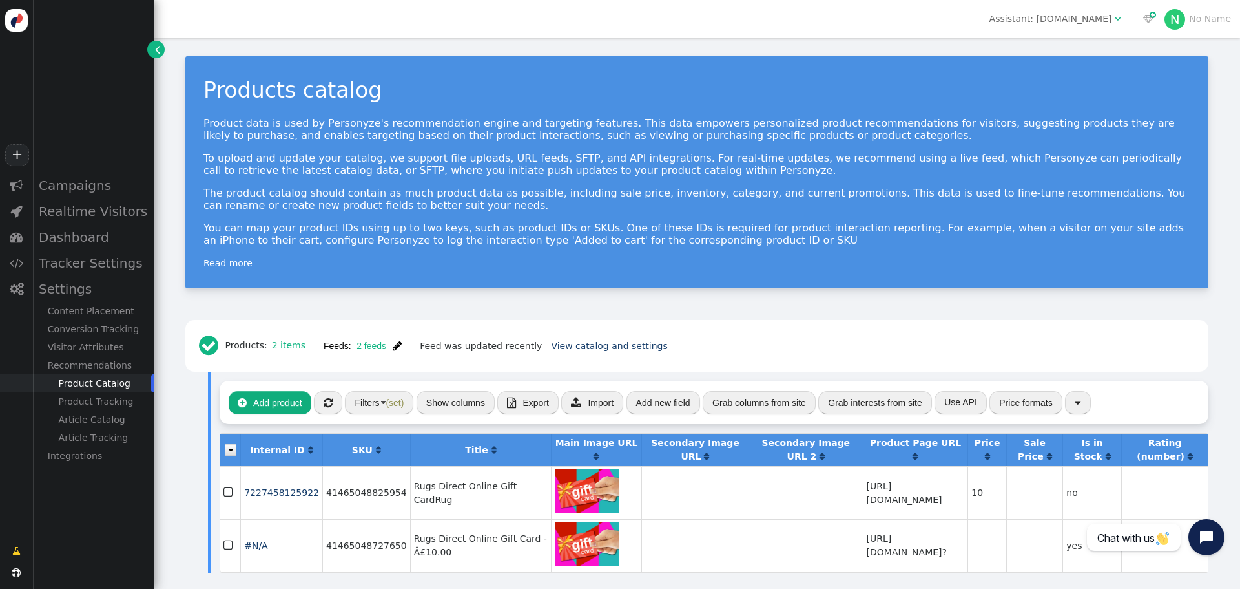
click at [393, 346] on span "" at bounding box center [397, 345] width 9 height 10
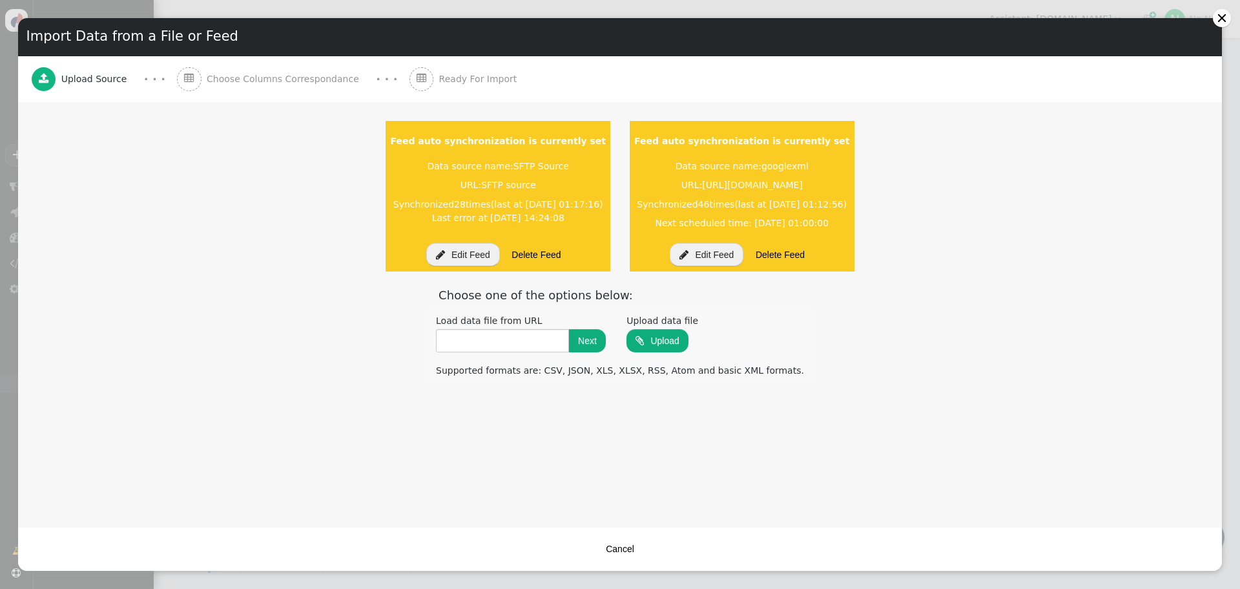
drag, startPoint x: 448, startPoint y: 249, endPoint x: 688, endPoint y: 45, distance: 315.2
click at [503, 249] on button "Delete Feed" at bounding box center [536, 254] width 67 height 23
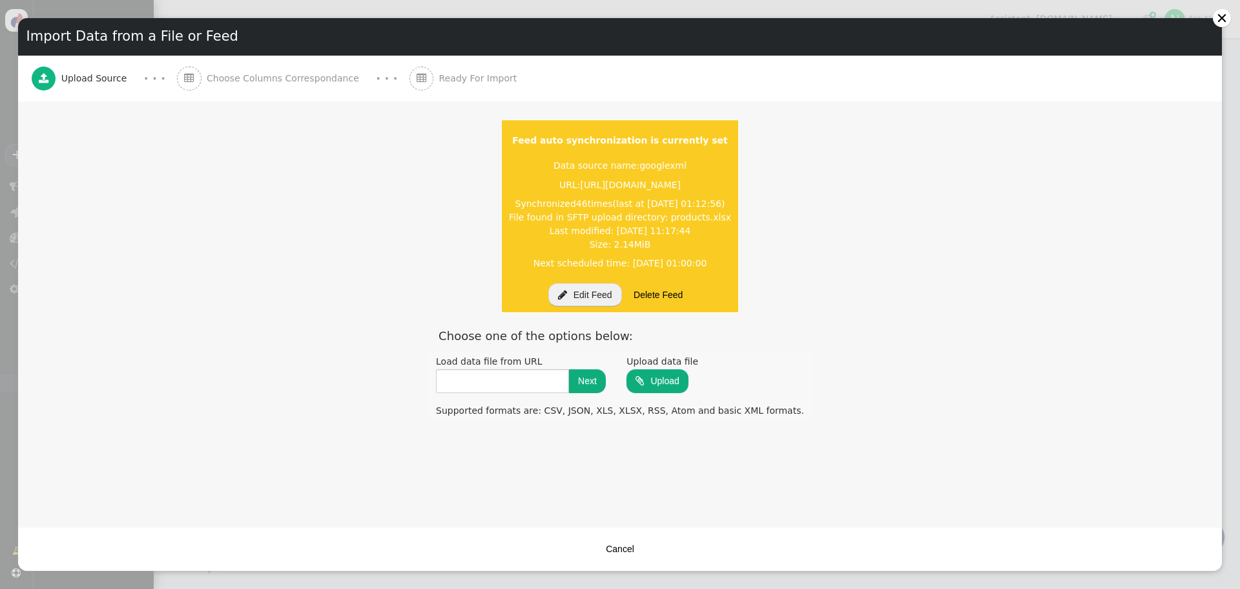
click at [580, 297] on button " Edit Feed" at bounding box center [585, 294] width 74 height 23
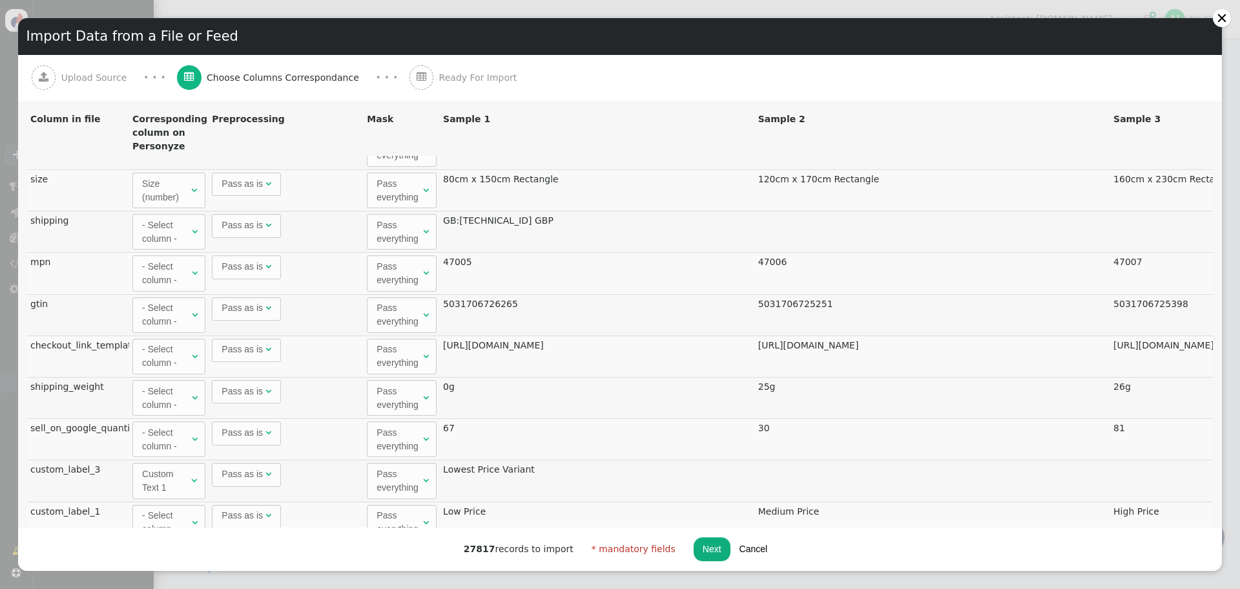
scroll to position [979, 0]
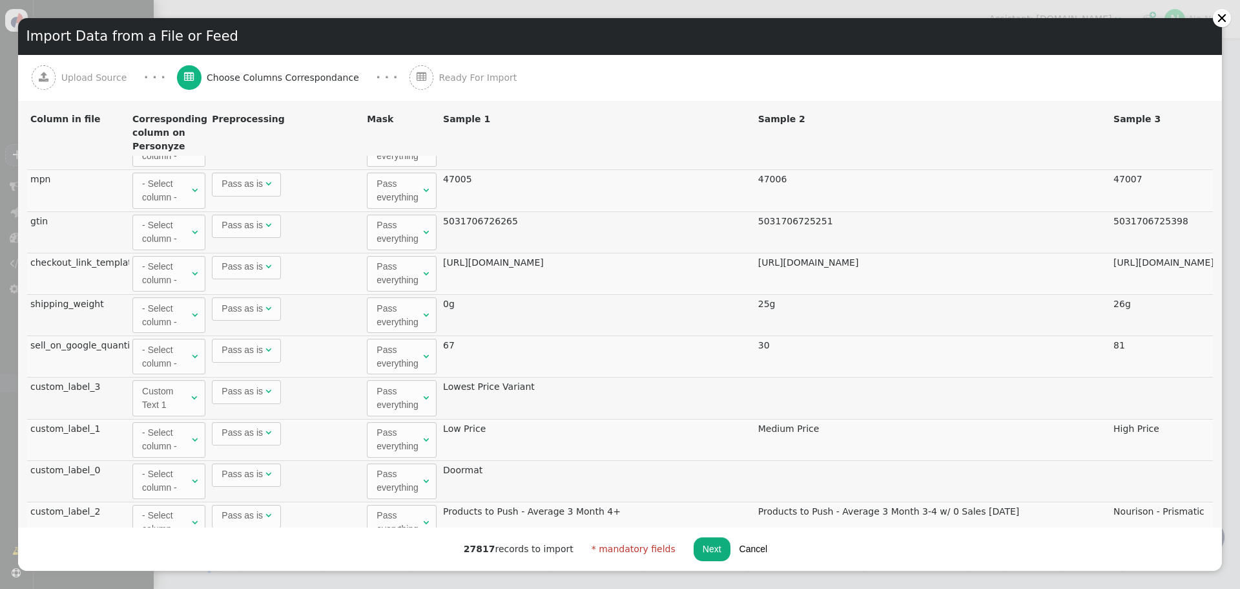
click at [704, 551] on button "Next" at bounding box center [712, 548] width 37 height 23
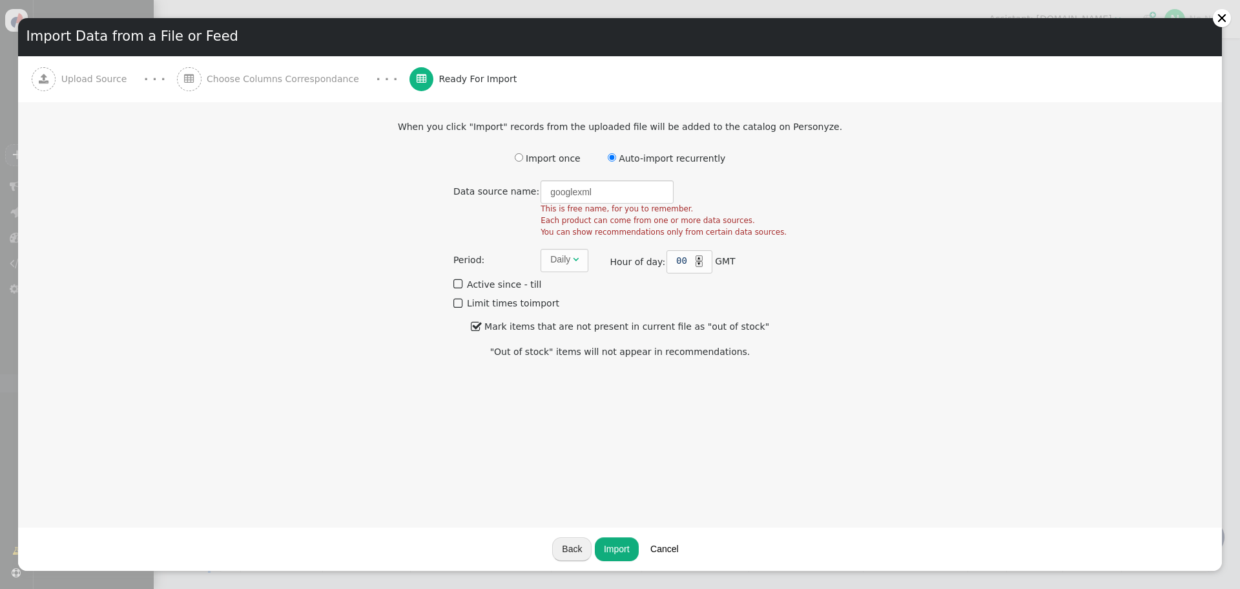
click at [620, 547] on button "Import" at bounding box center [617, 548] width 44 height 23
